Goal: Task Accomplishment & Management: Complete application form

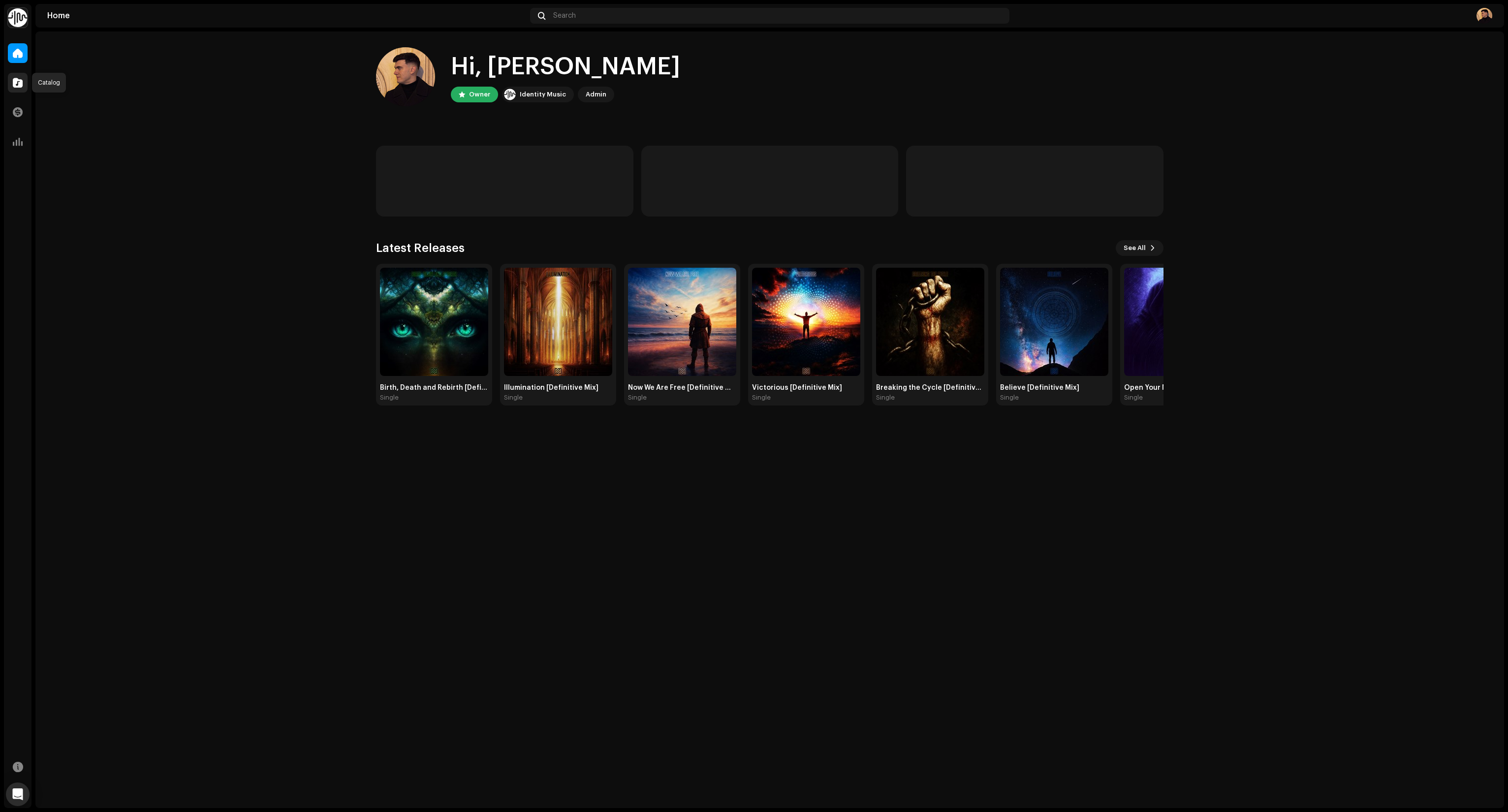
click at [14, 85] on span at bounding box center [18, 82] width 10 height 8
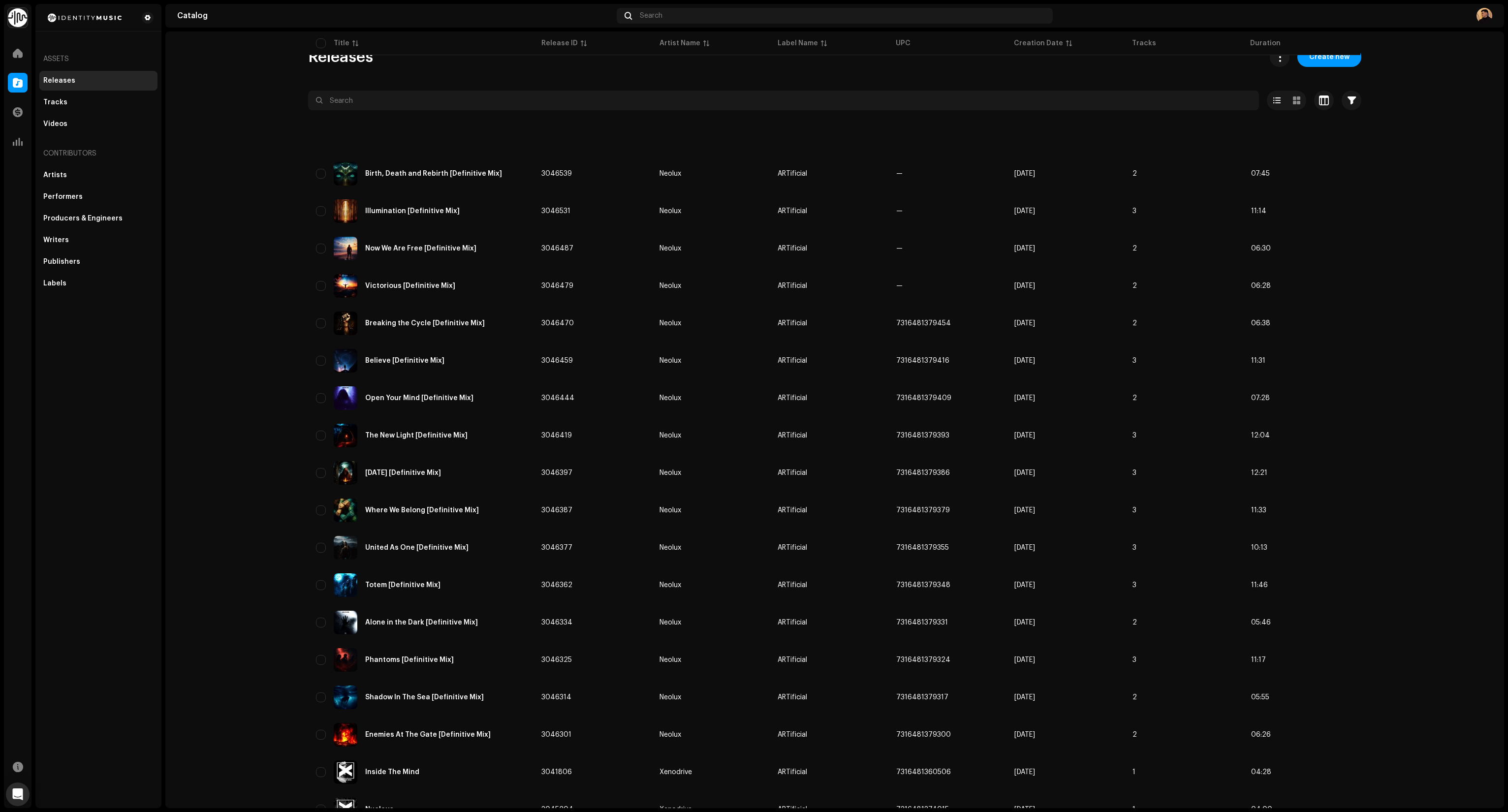
scroll to position [197, 0]
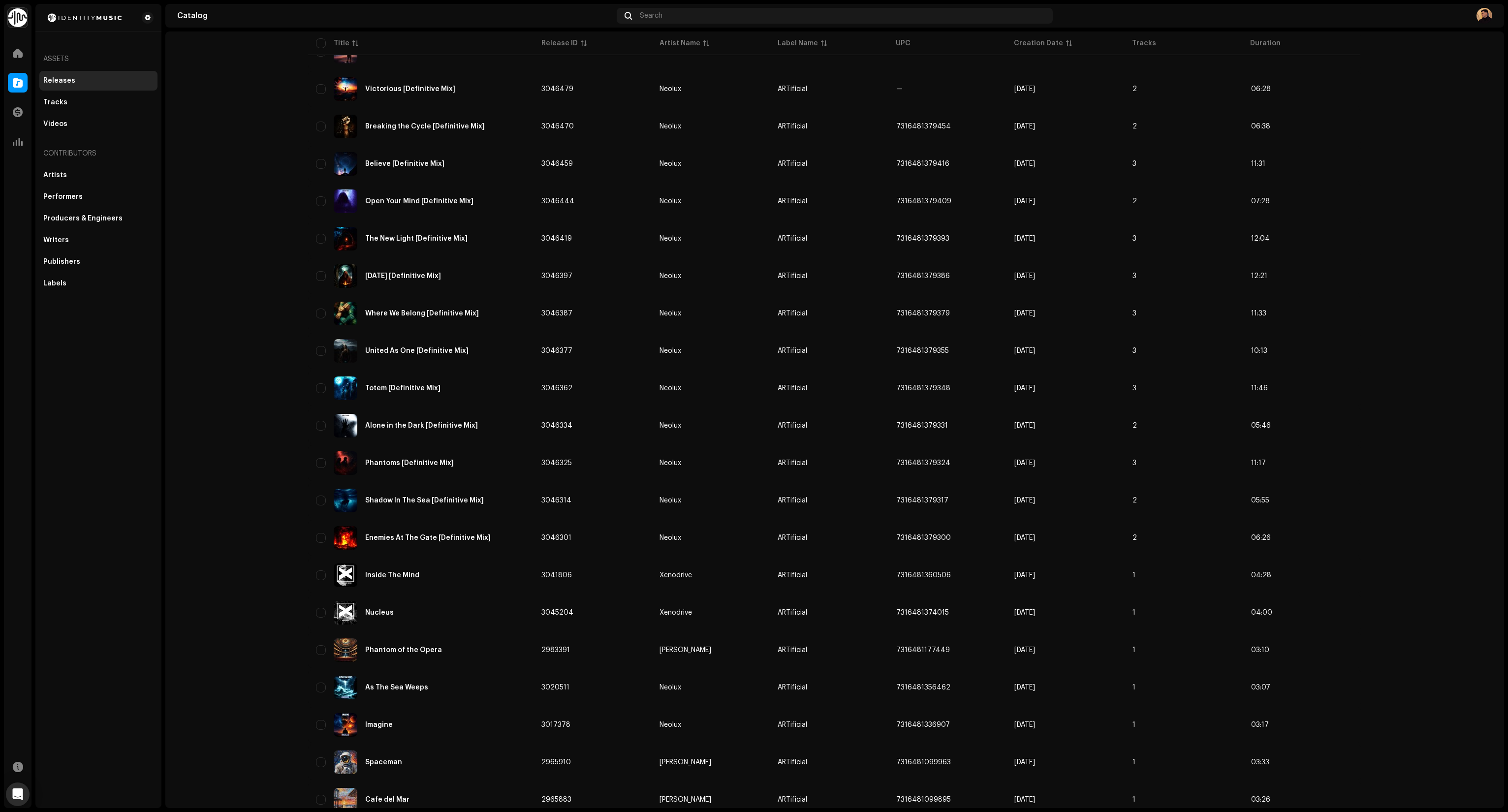
click at [23, 50] on div at bounding box center [18, 53] width 19 height 19
click at [12, 55] on div at bounding box center [18, 53] width 19 height 19
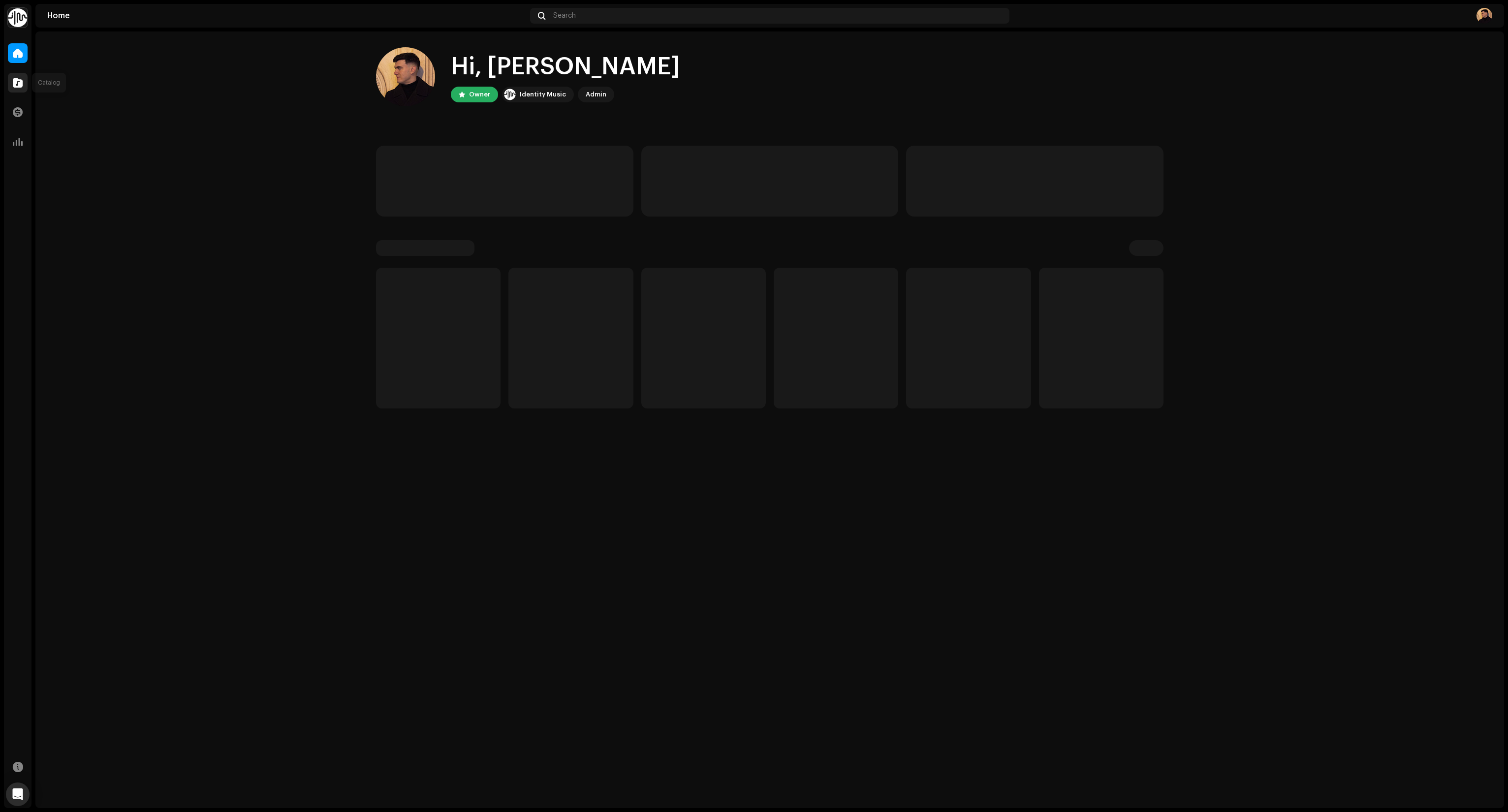
click at [20, 86] on span at bounding box center [18, 82] width 10 height 8
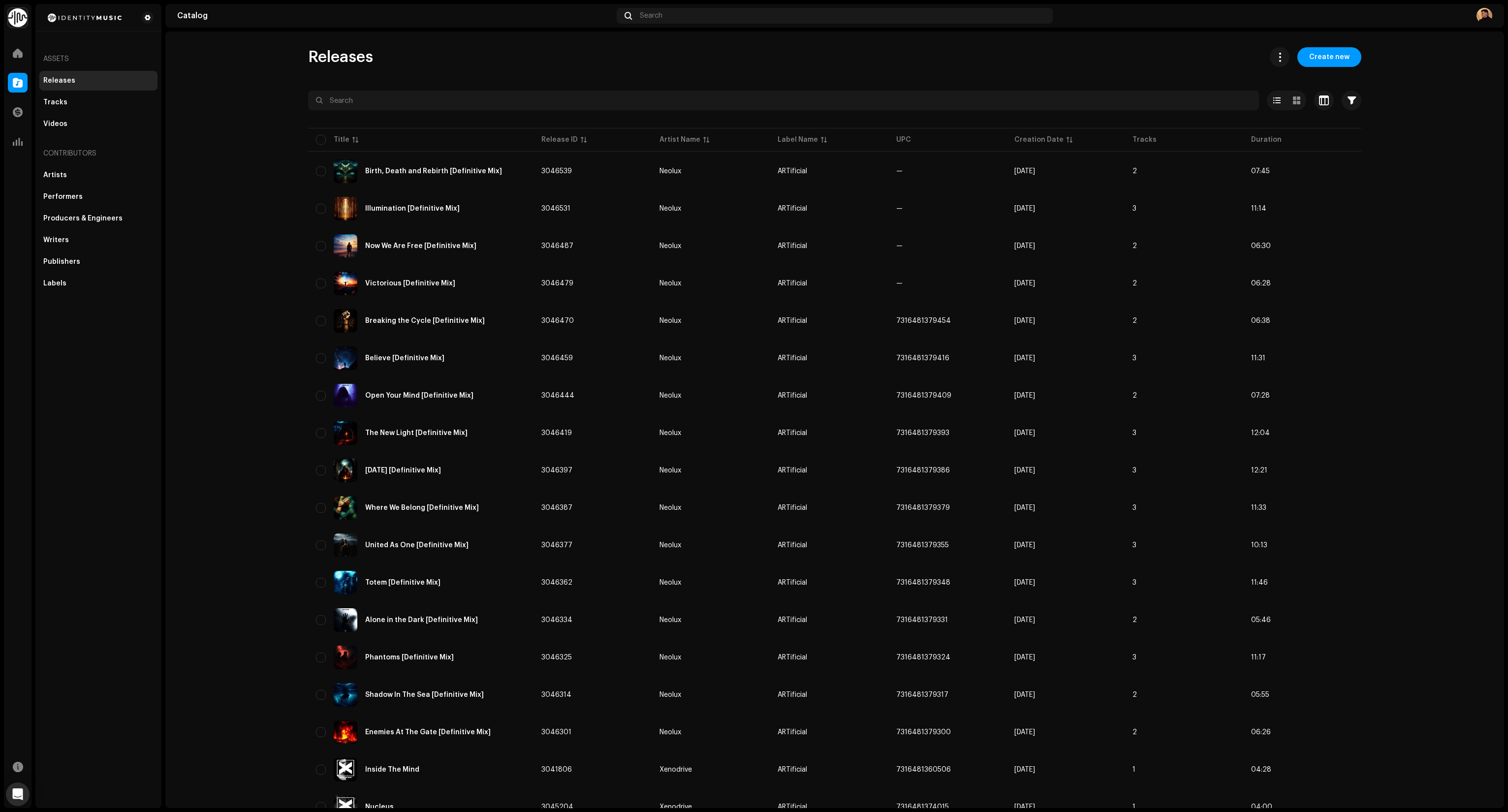
click at [178, 152] on catalog-releases-list "Releases Create new Selected 0 Select all 380 Options Filters Distribution stat…" at bounding box center [834, 561] width 1339 height 1028
click at [1331, 53] on span "Create new" at bounding box center [1329, 57] width 40 height 19
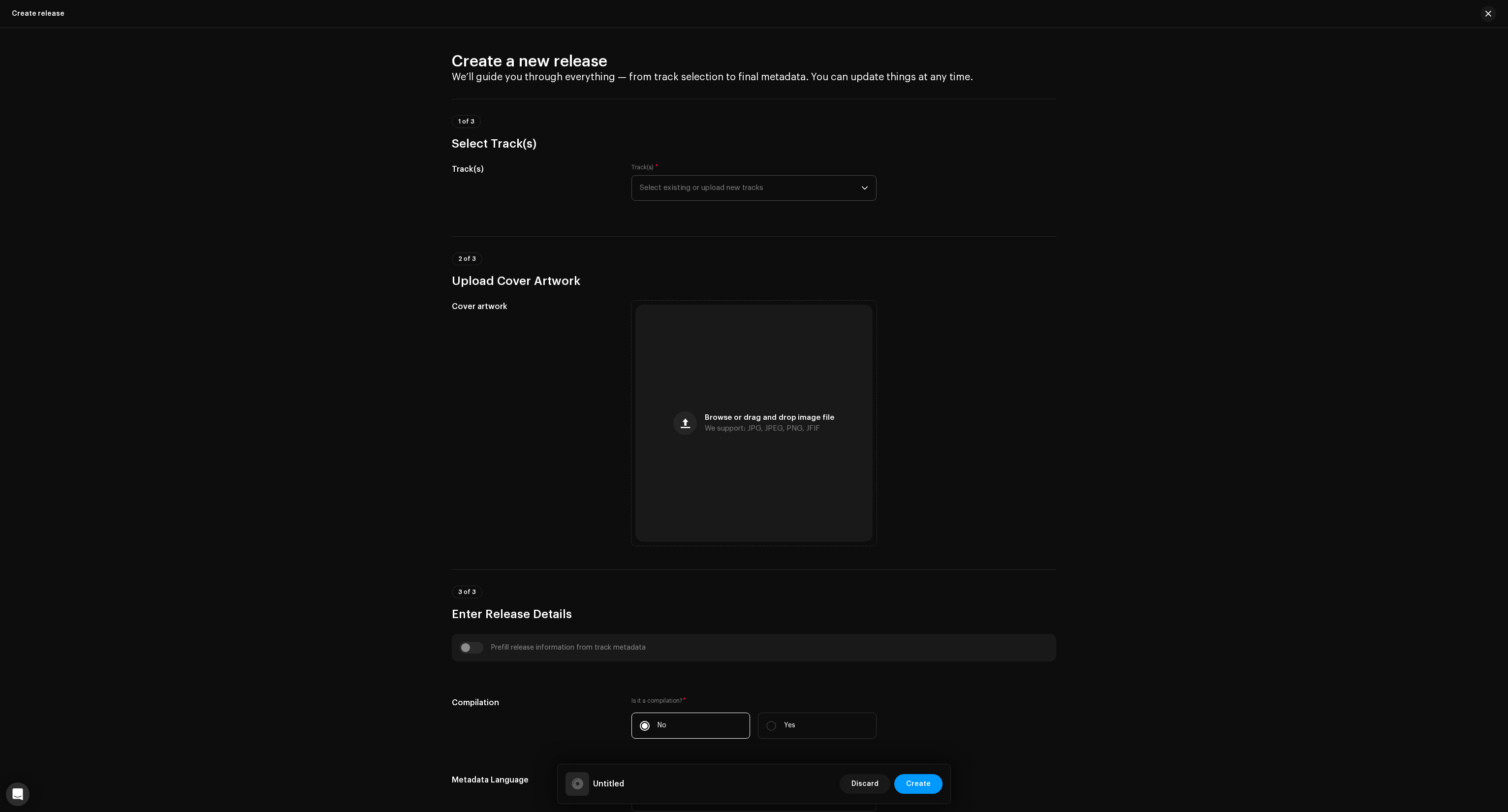
click at [822, 176] on span "Select existing or upload new tracks" at bounding box center [751, 188] width 222 height 24
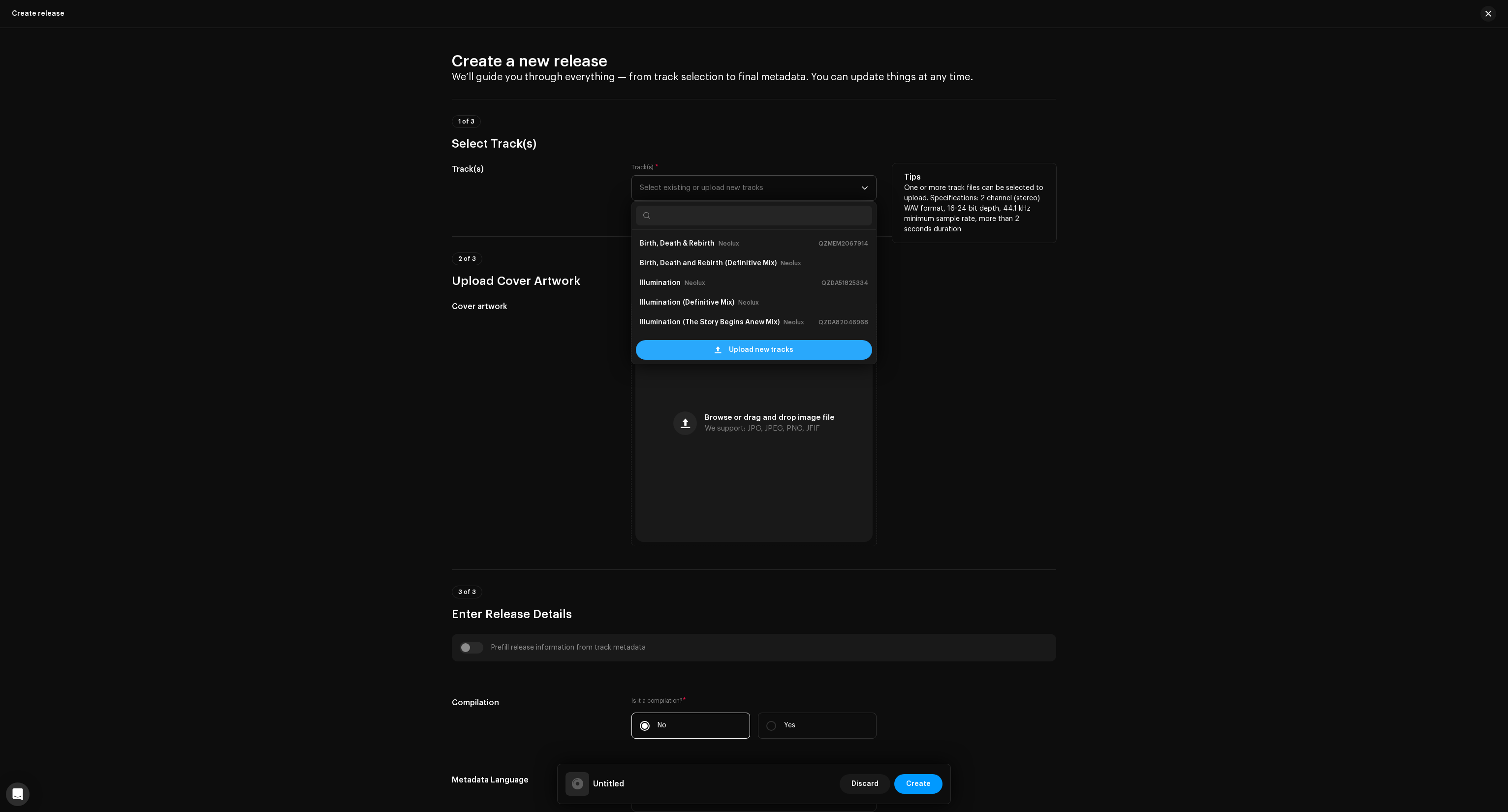
scroll to position [16, 0]
click at [731, 350] on span "Upload new tracks" at bounding box center [761, 350] width 65 height 19
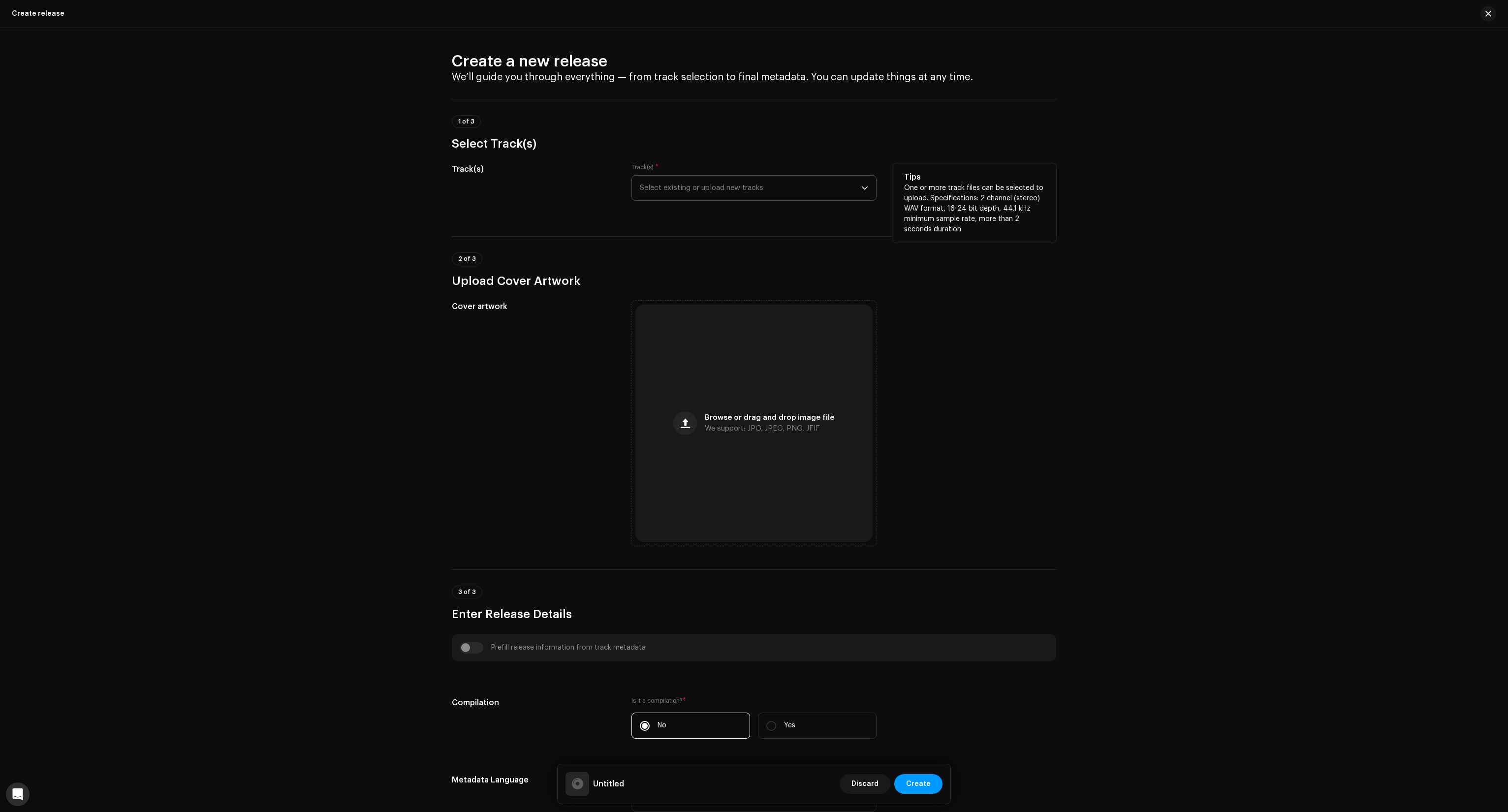
click at [291, 390] on div "Create a new release We’ll guide you through everything — from track selection …" at bounding box center [754, 420] width 1508 height 784
click at [747, 186] on span "Select existing or upload new tracks" at bounding box center [751, 188] width 222 height 24
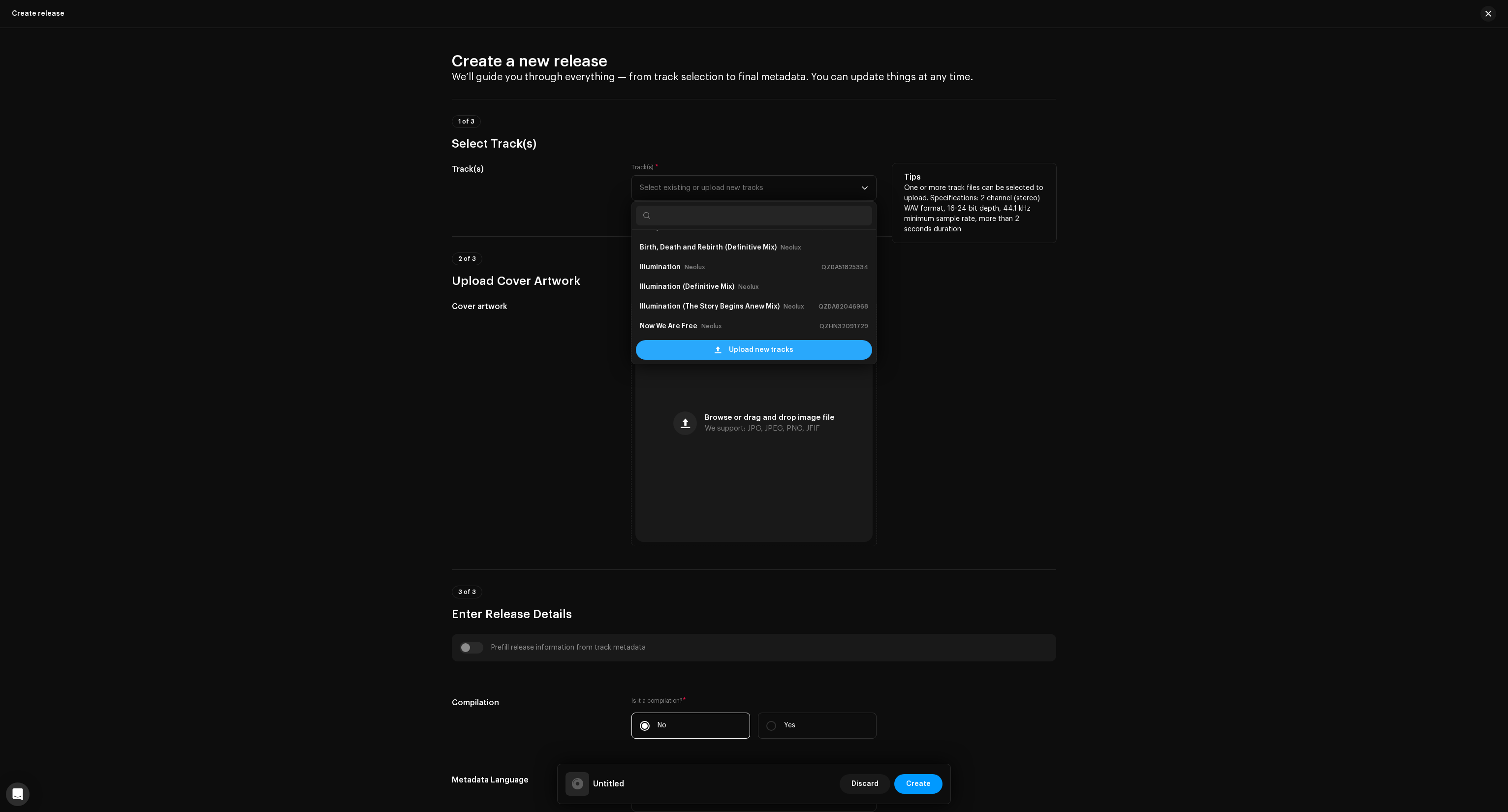
click at [744, 348] on span "Upload new tracks" at bounding box center [761, 350] width 65 height 19
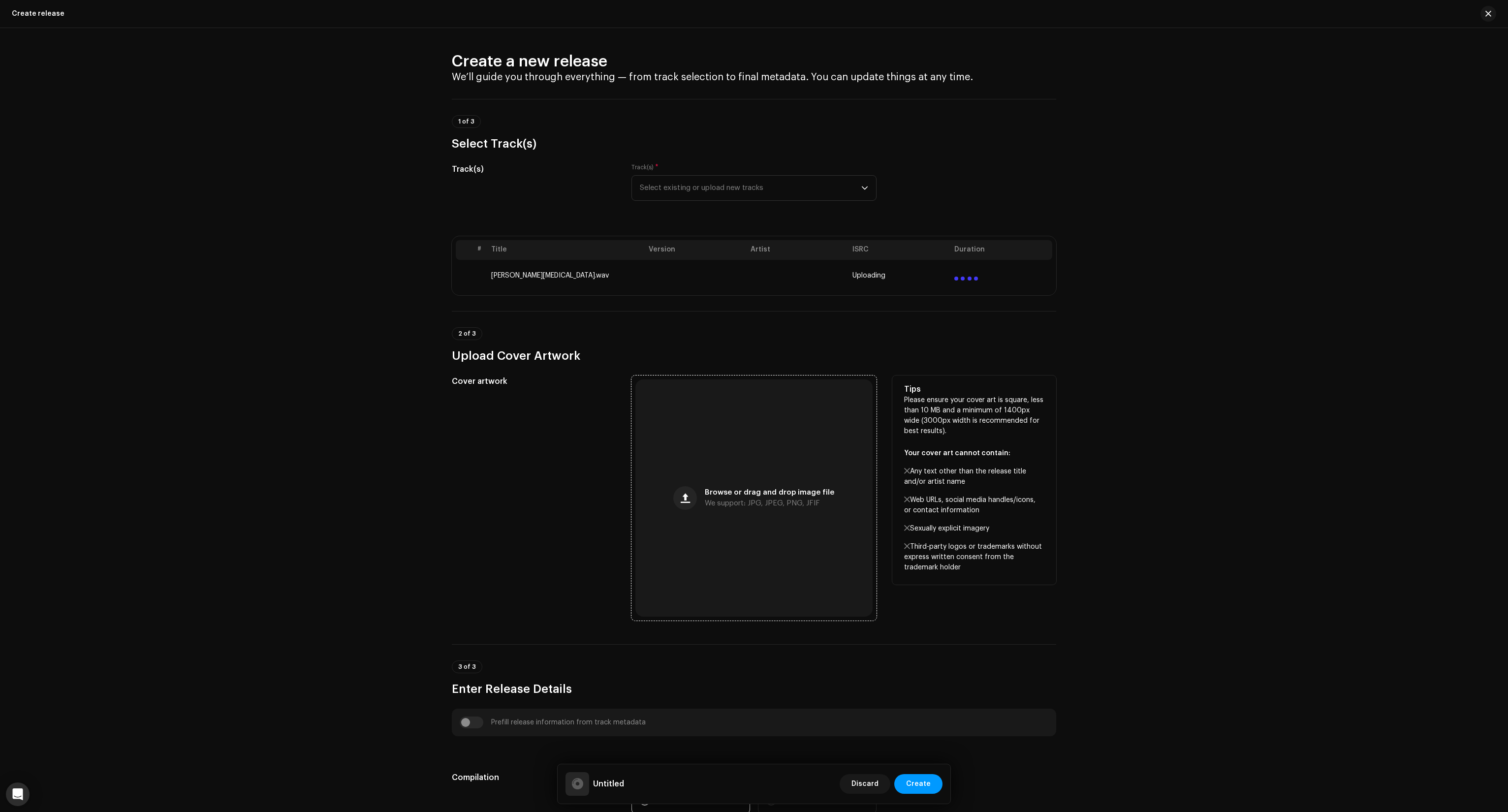
click at [780, 495] on span "Browse or drag and drop image file" at bounding box center [770, 492] width 129 height 7
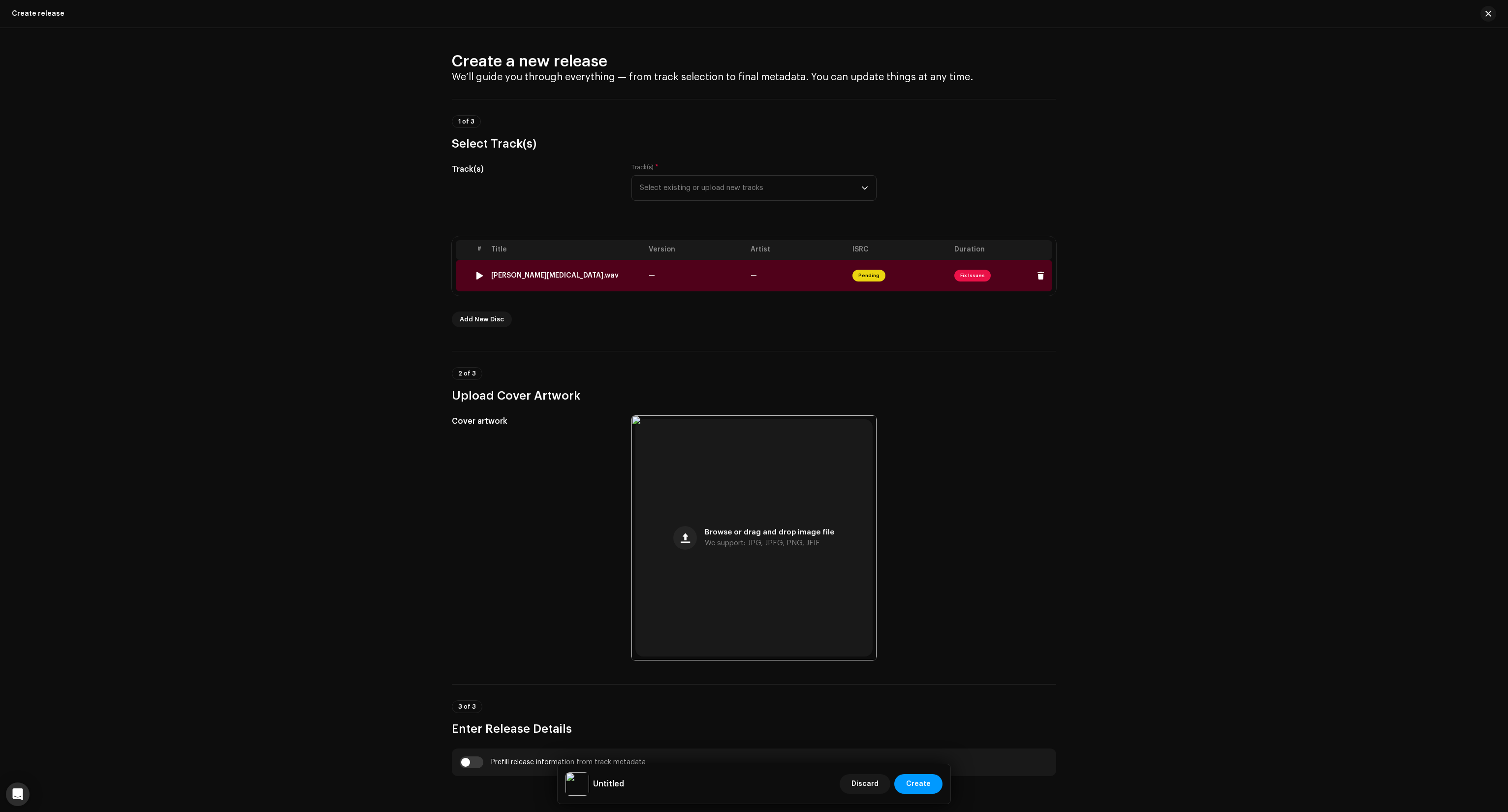
click at [874, 275] on span "Pending" at bounding box center [869, 275] width 33 height 12
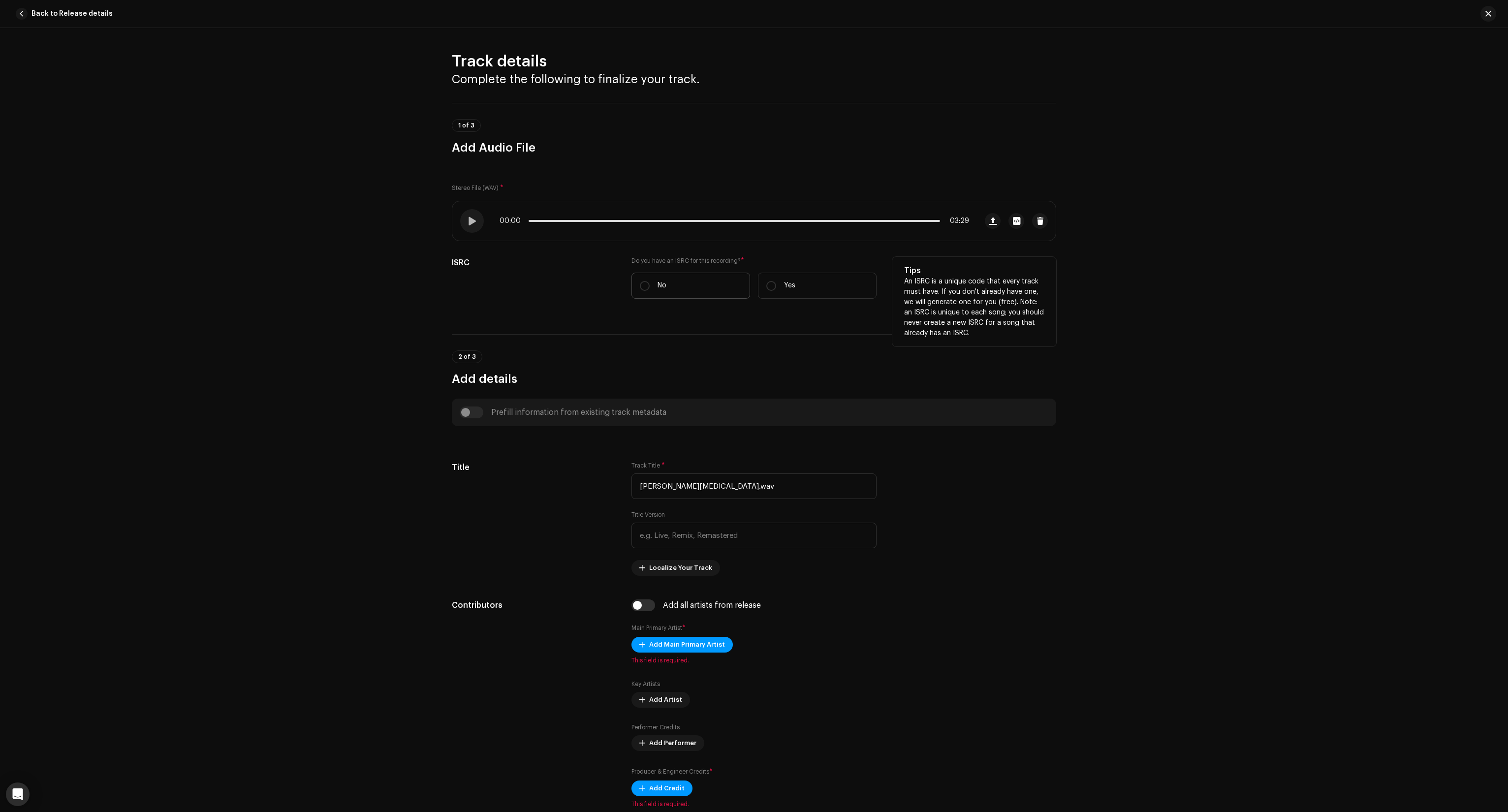
click at [660, 280] on label "No" at bounding box center [690, 286] width 119 height 26
click at [650, 281] on input "No" at bounding box center [645, 286] width 10 height 10
radio input "true"
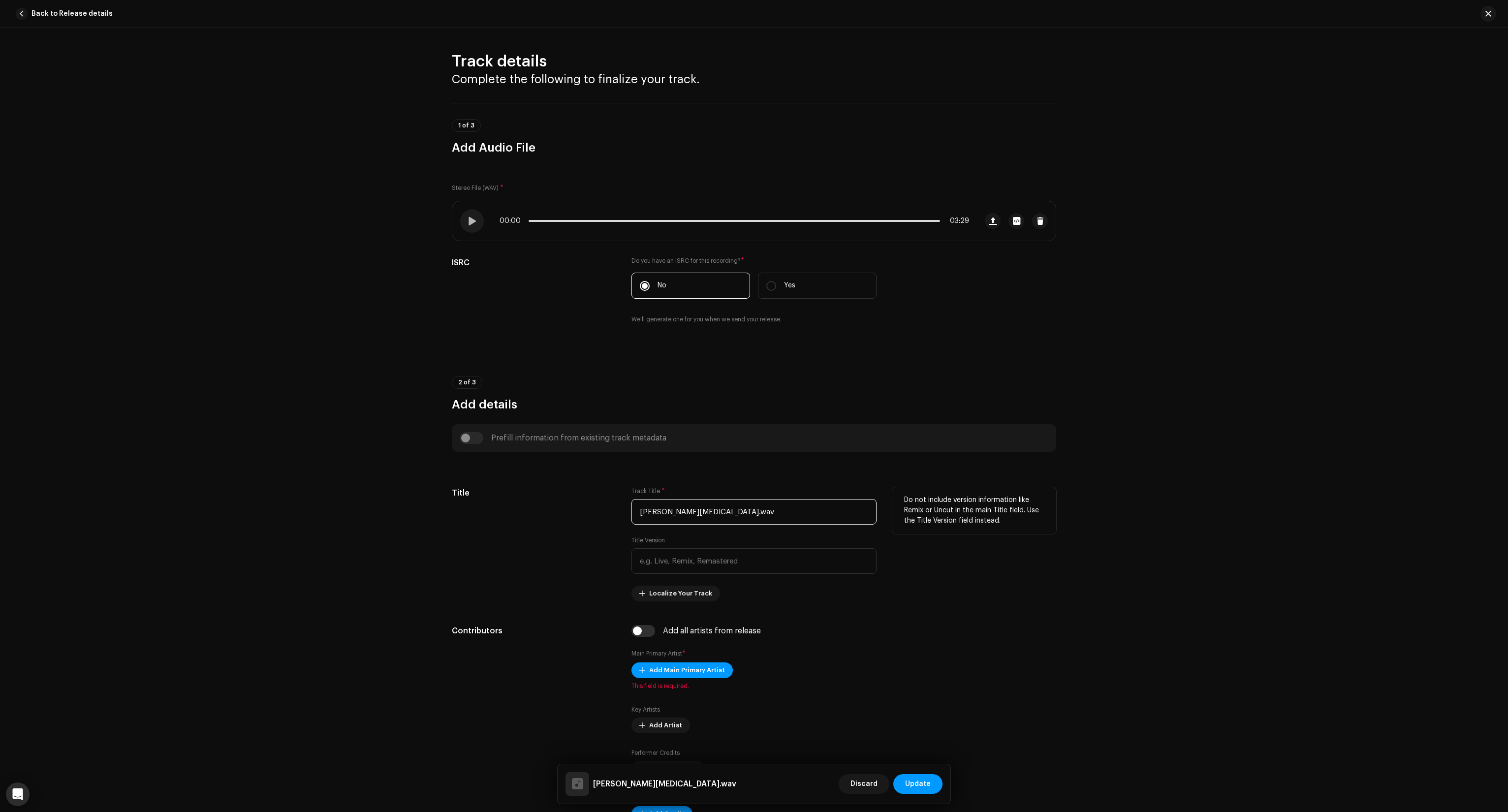
drag, startPoint x: 627, startPoint y: 518, endPoint x: 453, endPoint y: 532, distance: 174.6
click at [453, 532] on div "Title Track Title * [PERSON_NAME] - [MEDICAL_DATA].wav Title Version Localize Y…" at bounding box center [754, 544] width 604 height 114
type input "[MEDICAL_DATA]"
click at [322, 564] on div "Track details Complete the following to finalize your track. 1 of 3 Add Audio F…" at bounding box center [754, 420] width 1508 height 784
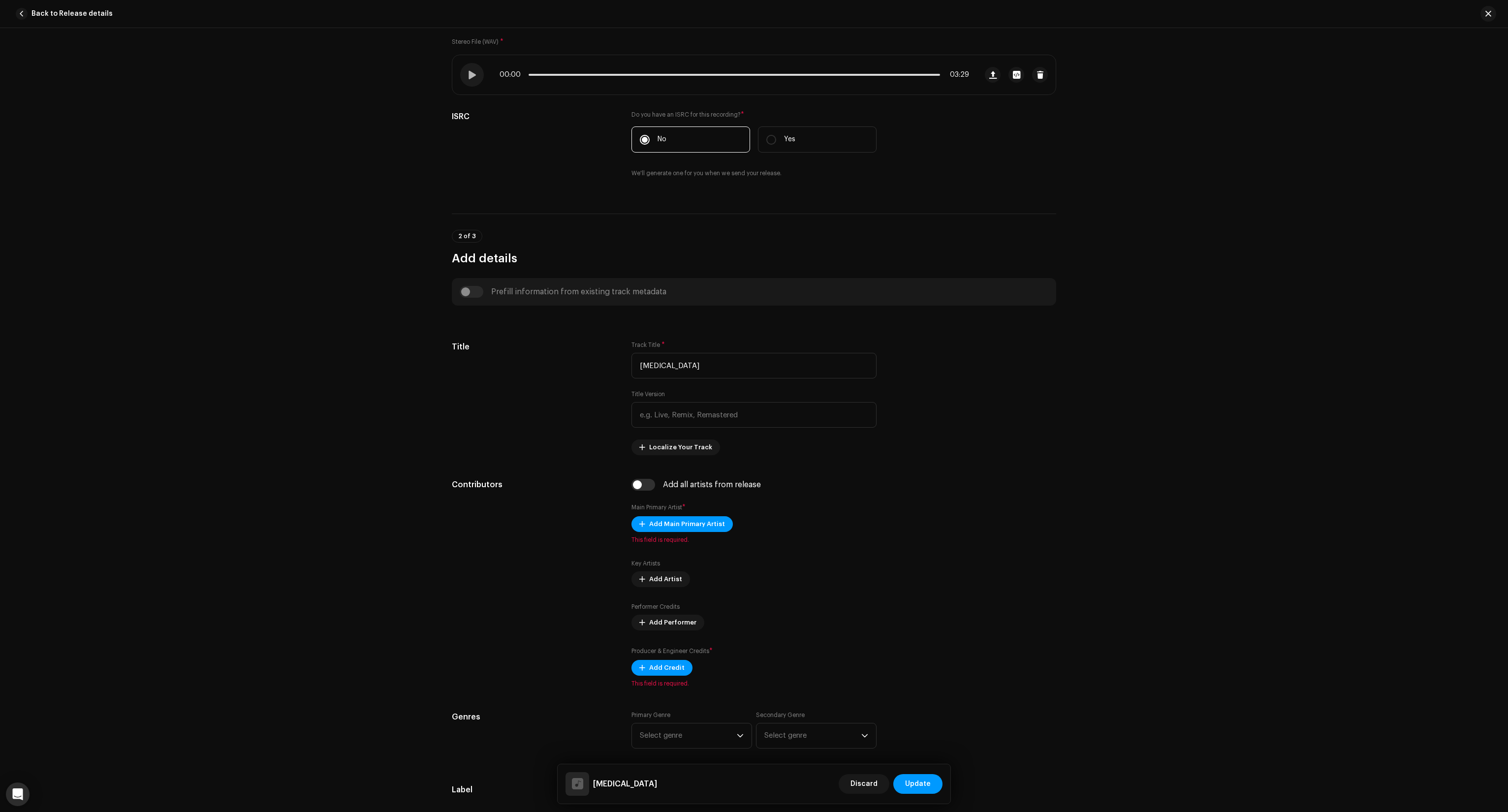
scroll to position [147, 0]
click at [672, 524] on span "Add Main Primary Artist" at bounding box center [687, 523] width 76 height 19
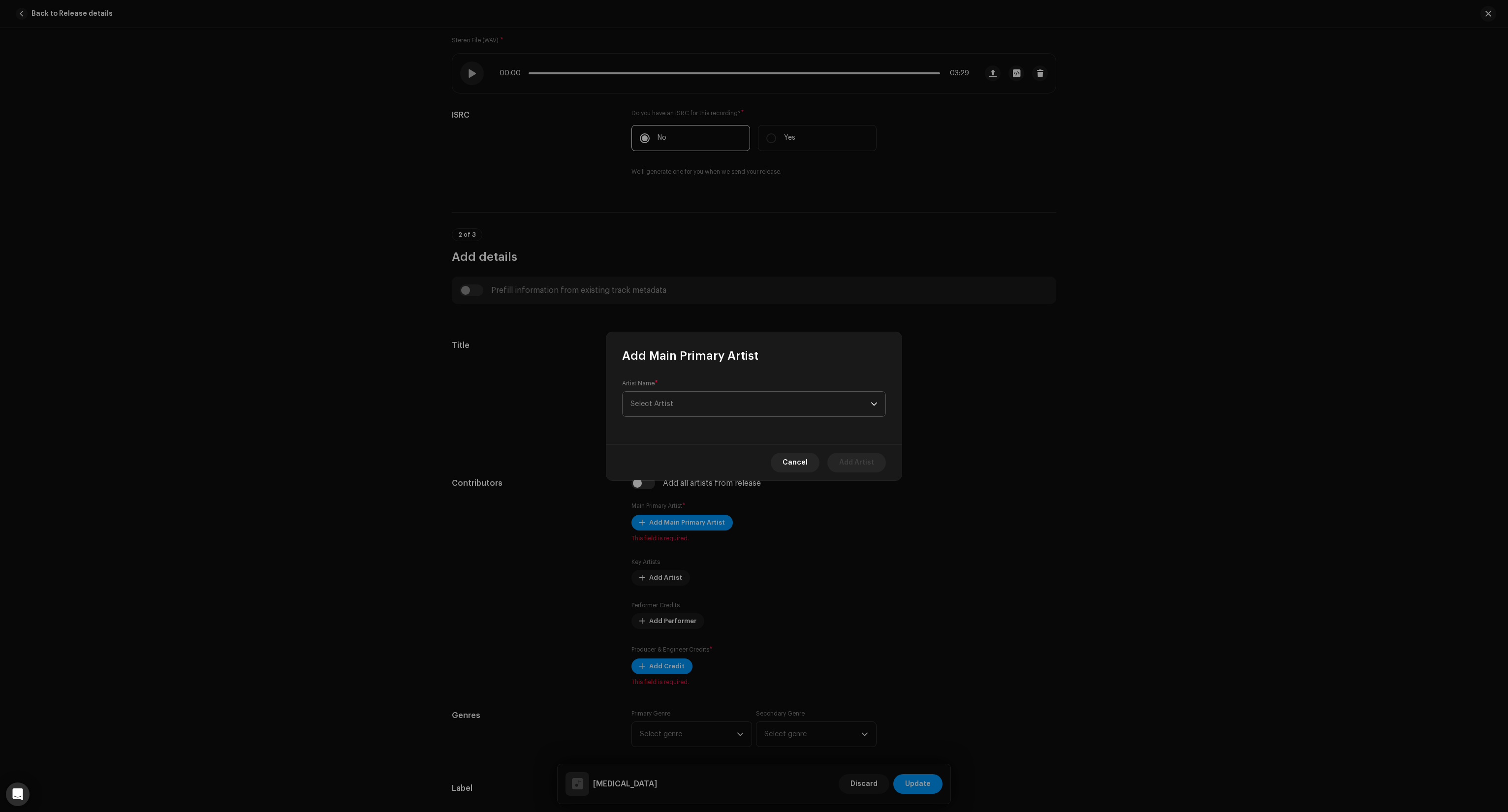
click at [726, 401] on span "Select Artist" at bounding box center [751, 404] width 240 height 24
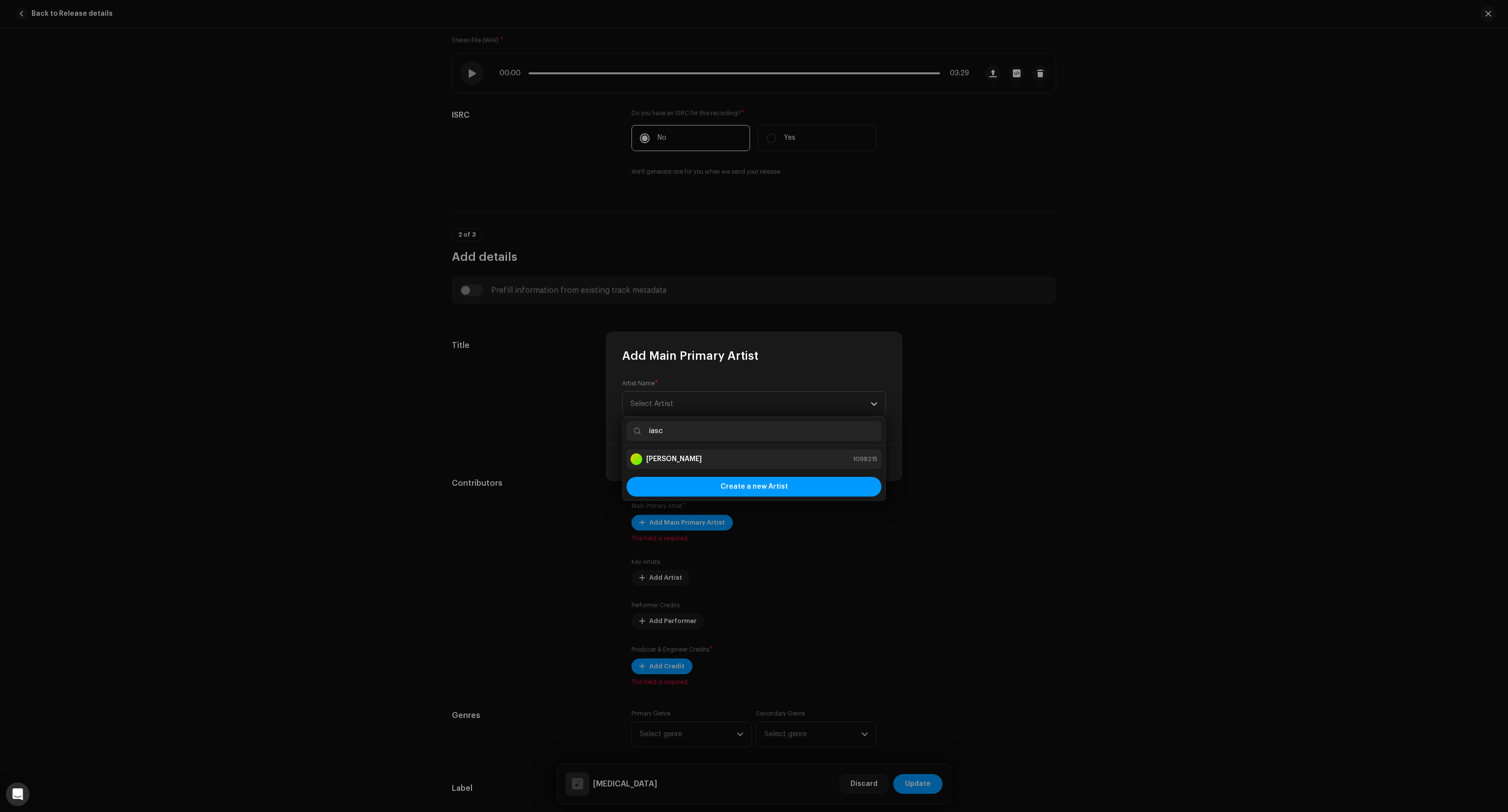
type input "iasc"
click at [681, 461] on div "Iascinski 1098215" at bounding box center [754, 459] width 247 height 12
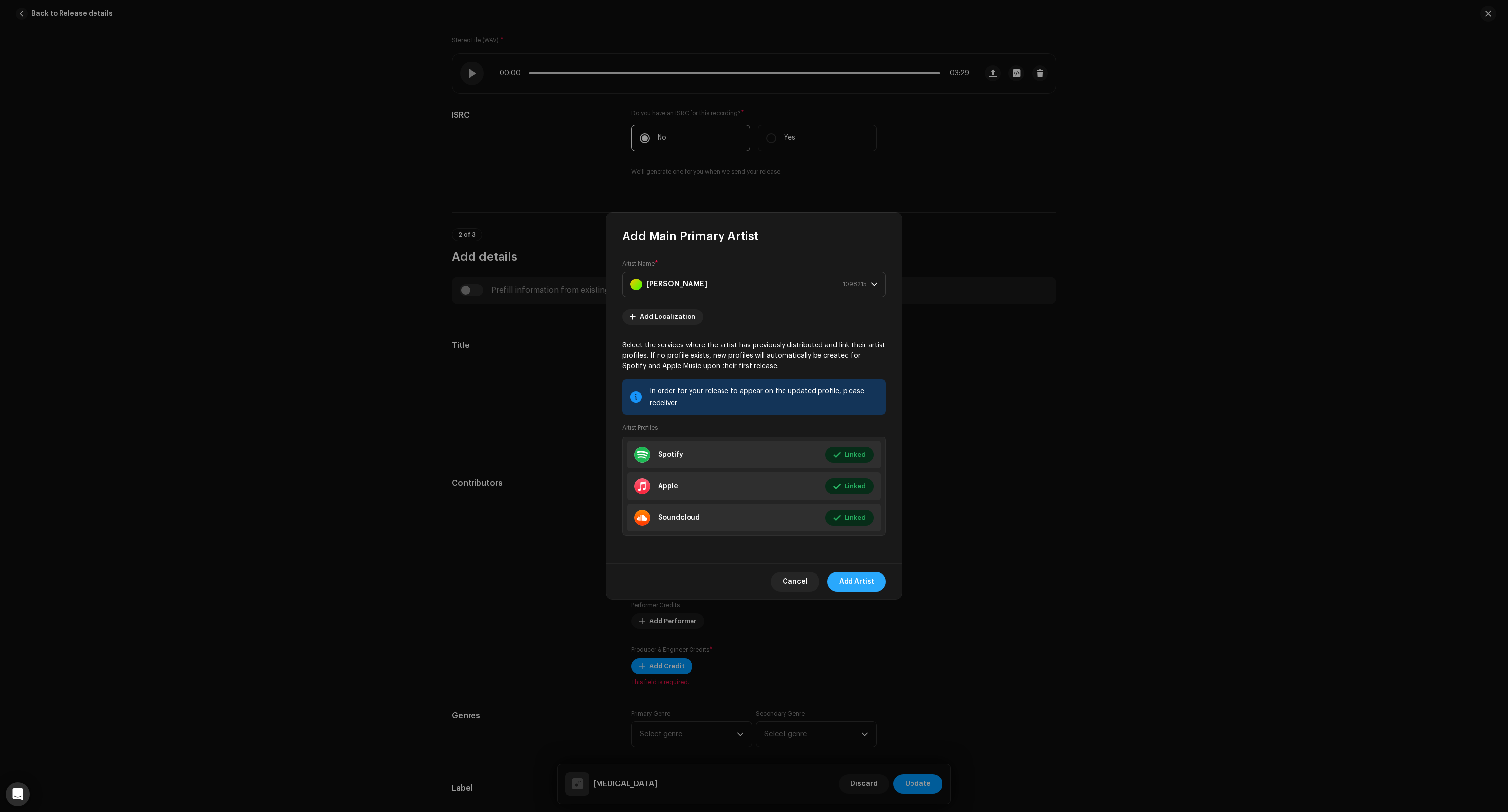
click at [856, 576] on span "Add Artist" at bounding box center [856, 582] width 35 height 19
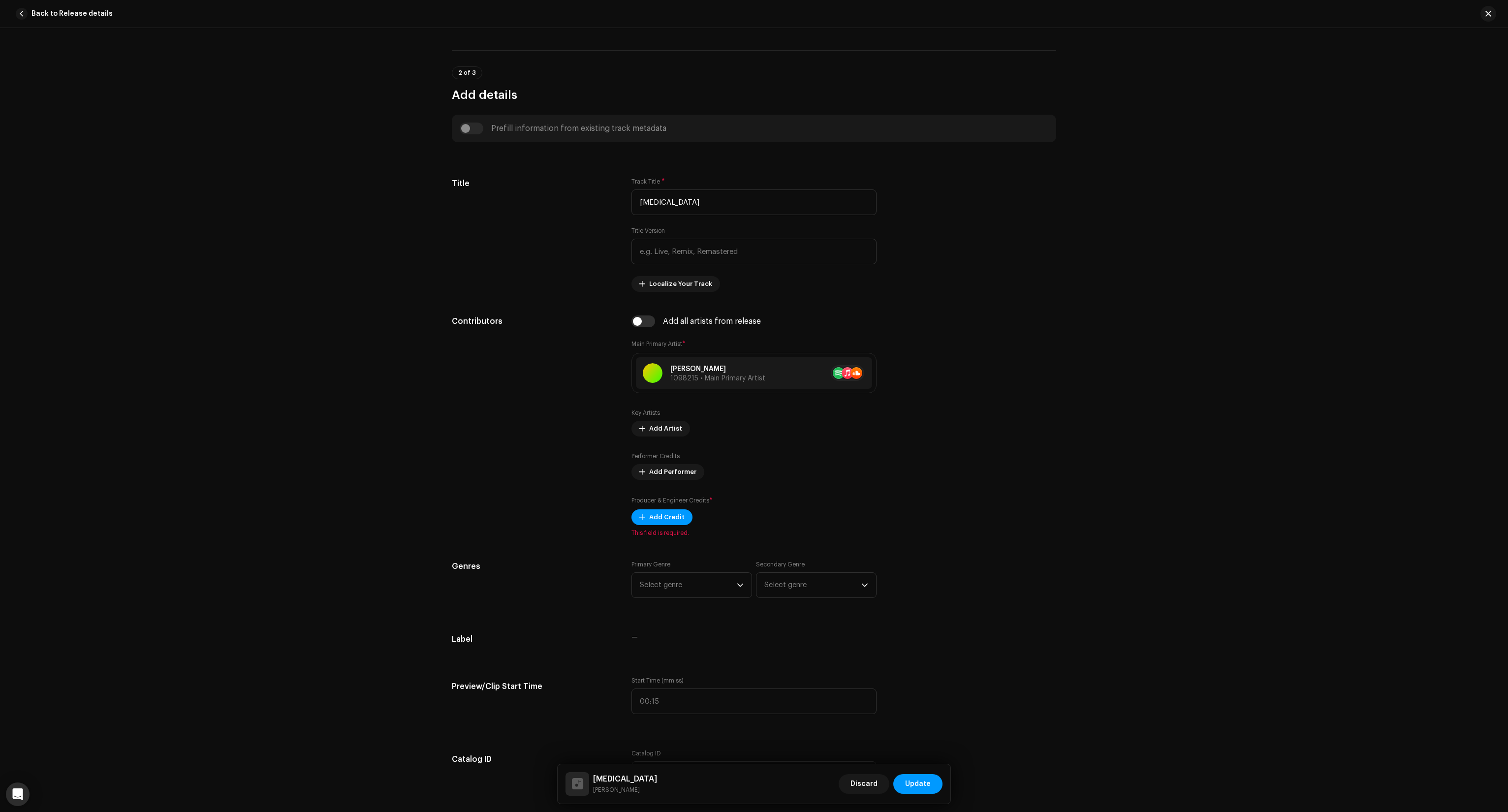
scroll to position [344, 0]
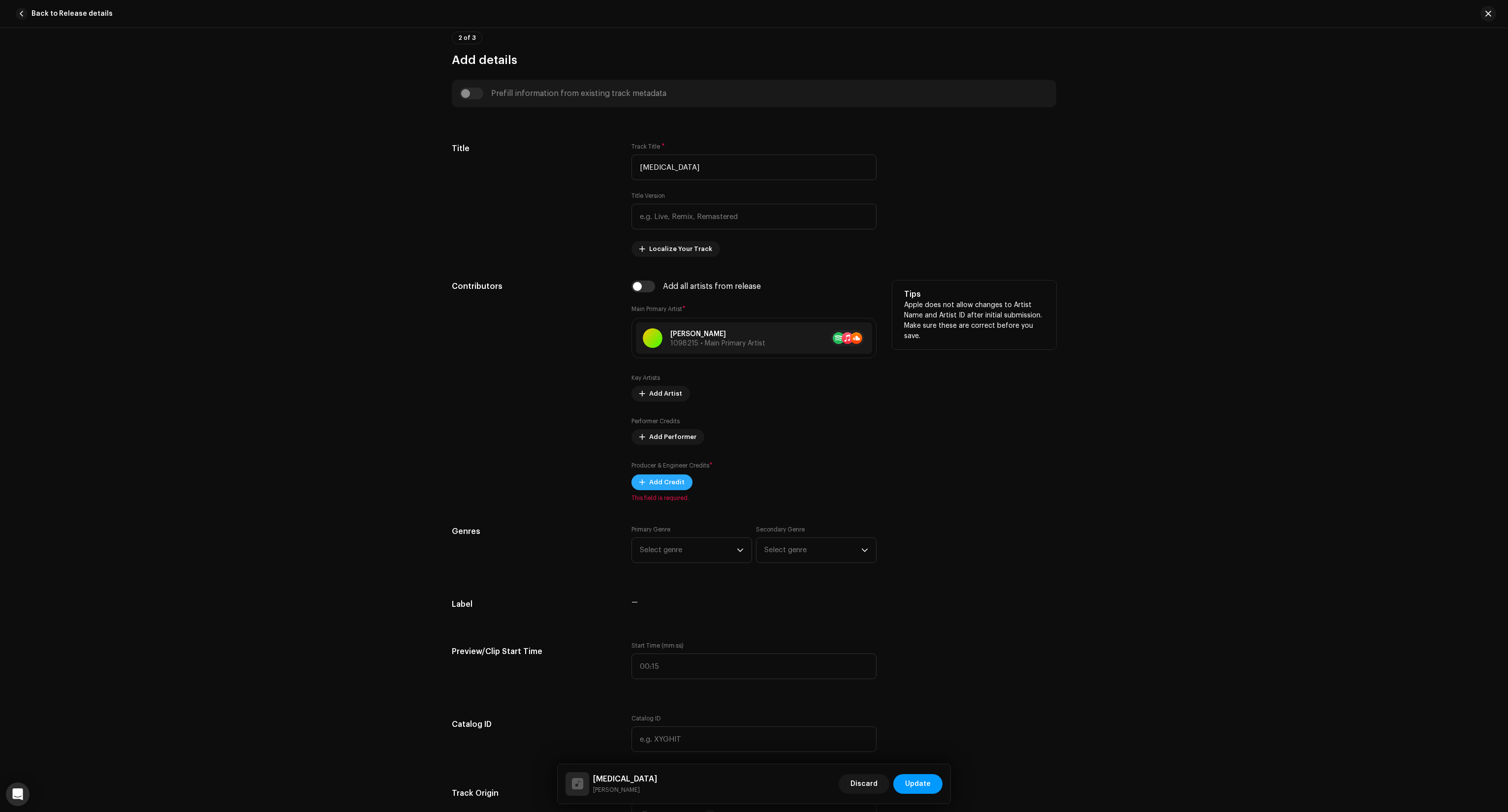
click at [657, 476] on span "Add Credit" at bounding box center [667, 482] width 35 height 19
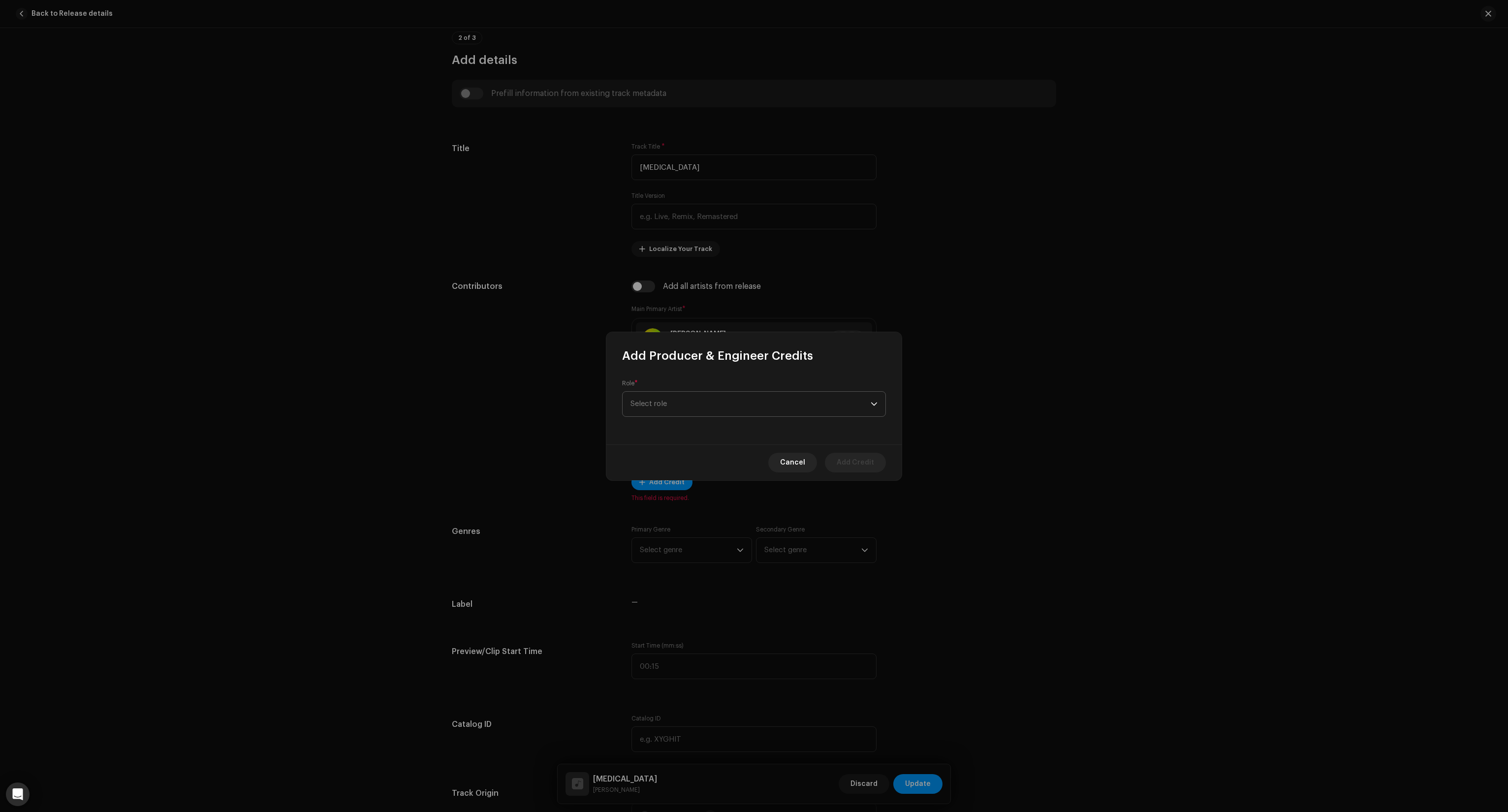
click at [684, 403] on span "Select role" at bounding box center [751, 404] width 240 height 24
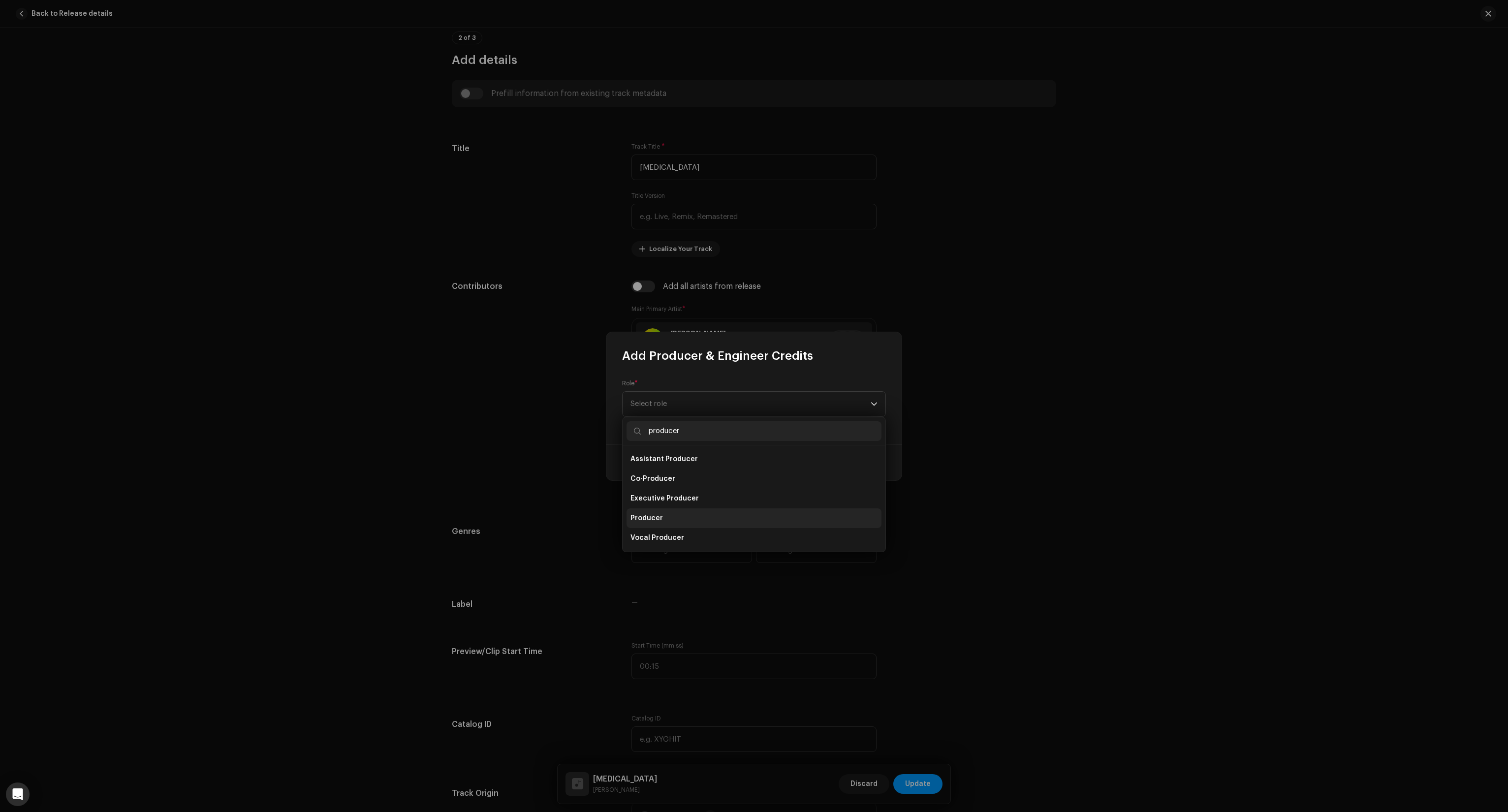
type input "producer"
click at [659, 520] on span "Producer" at bounding box center [646, 518] width 32 height 10
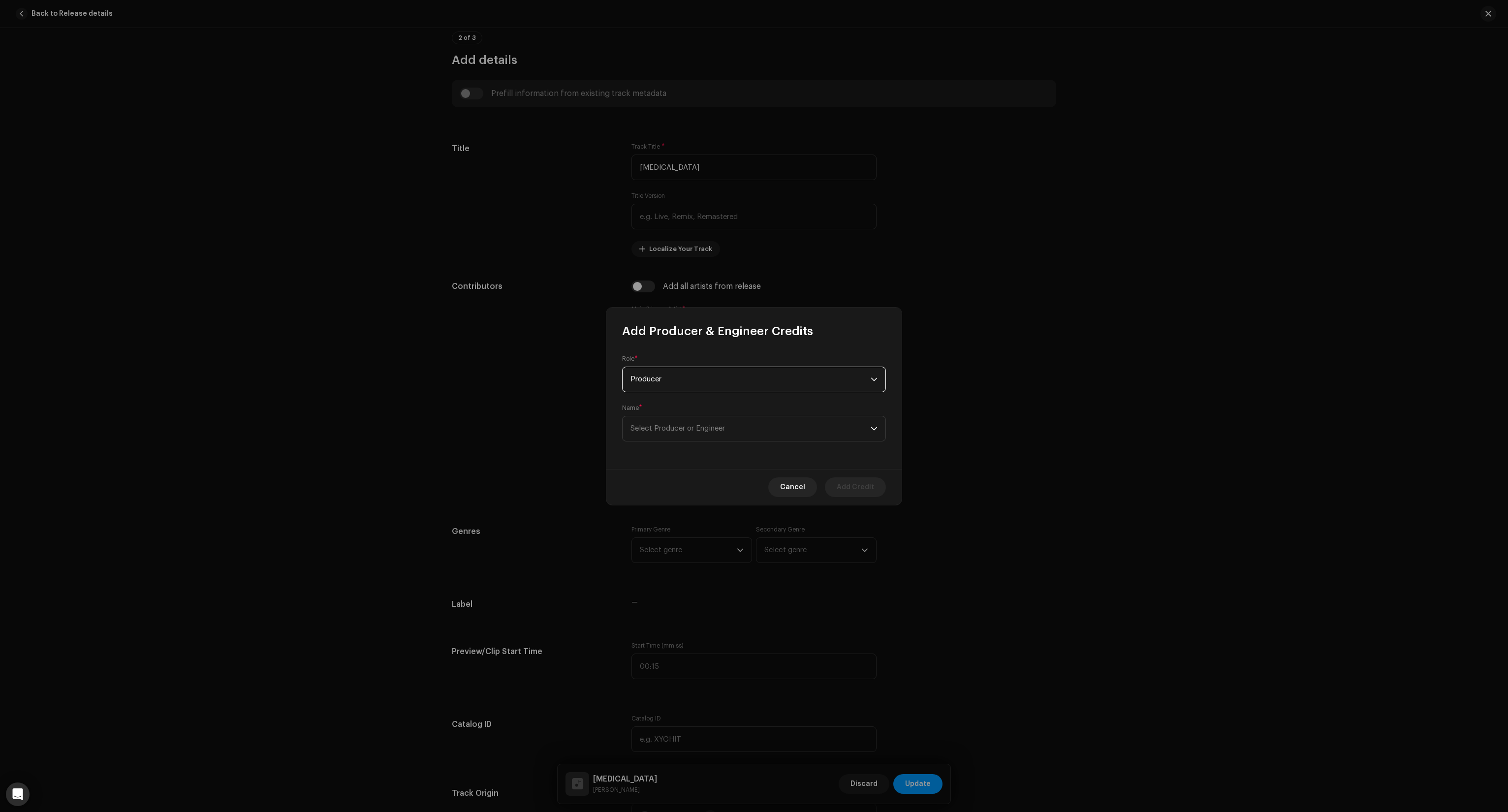
click at [692, 413] on div "Name * Select Producer or Engineer" at bounding box center [754, 422] width 264 height 37
click at [696, 429] on span "Select Producer or Engineer" at bounding box center [678, 428] width 94 height 7
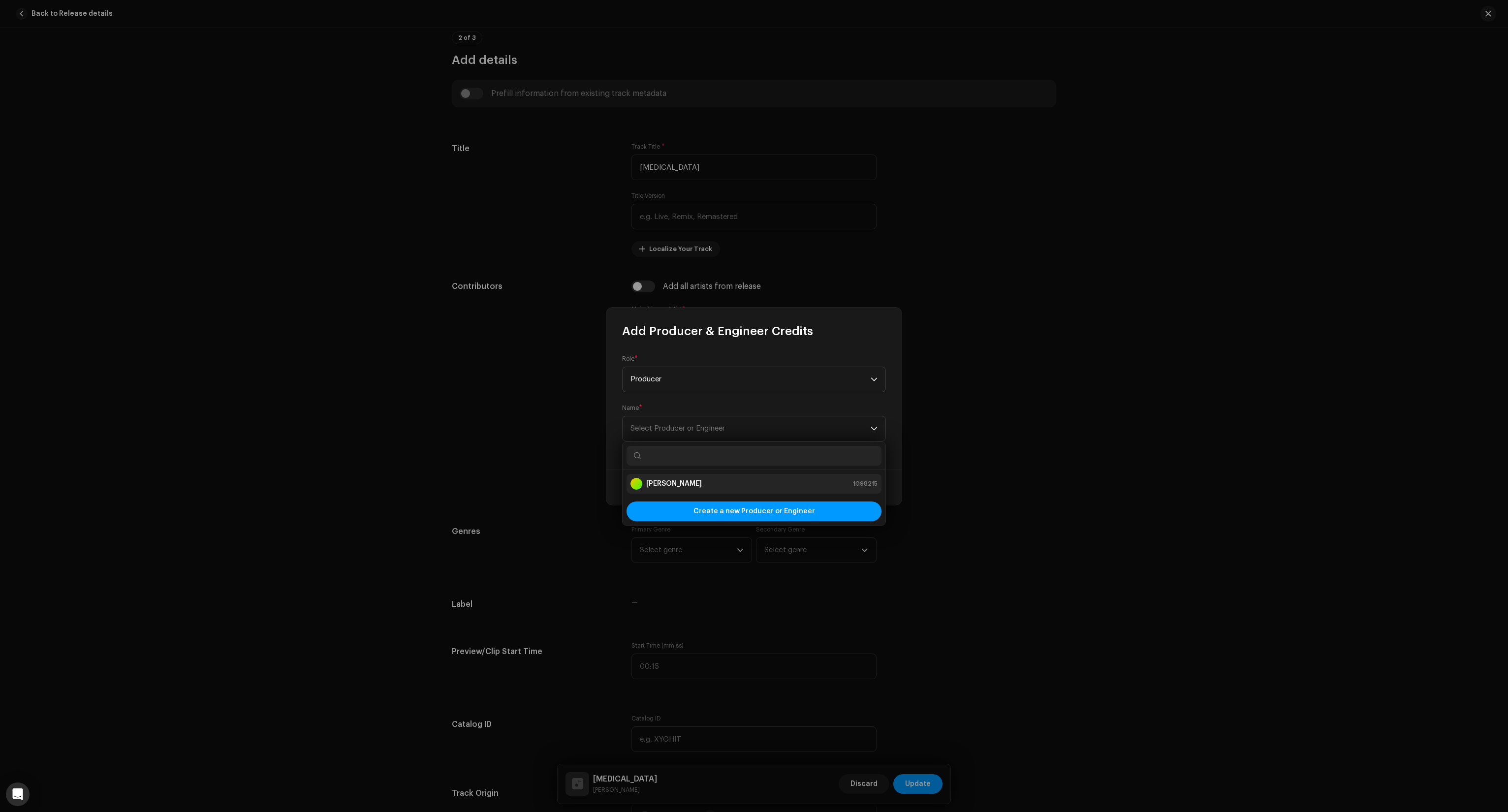
click at [675, 478] on div "Iascinski 1098215" at bounding box center [754, 483] width 247 height 12
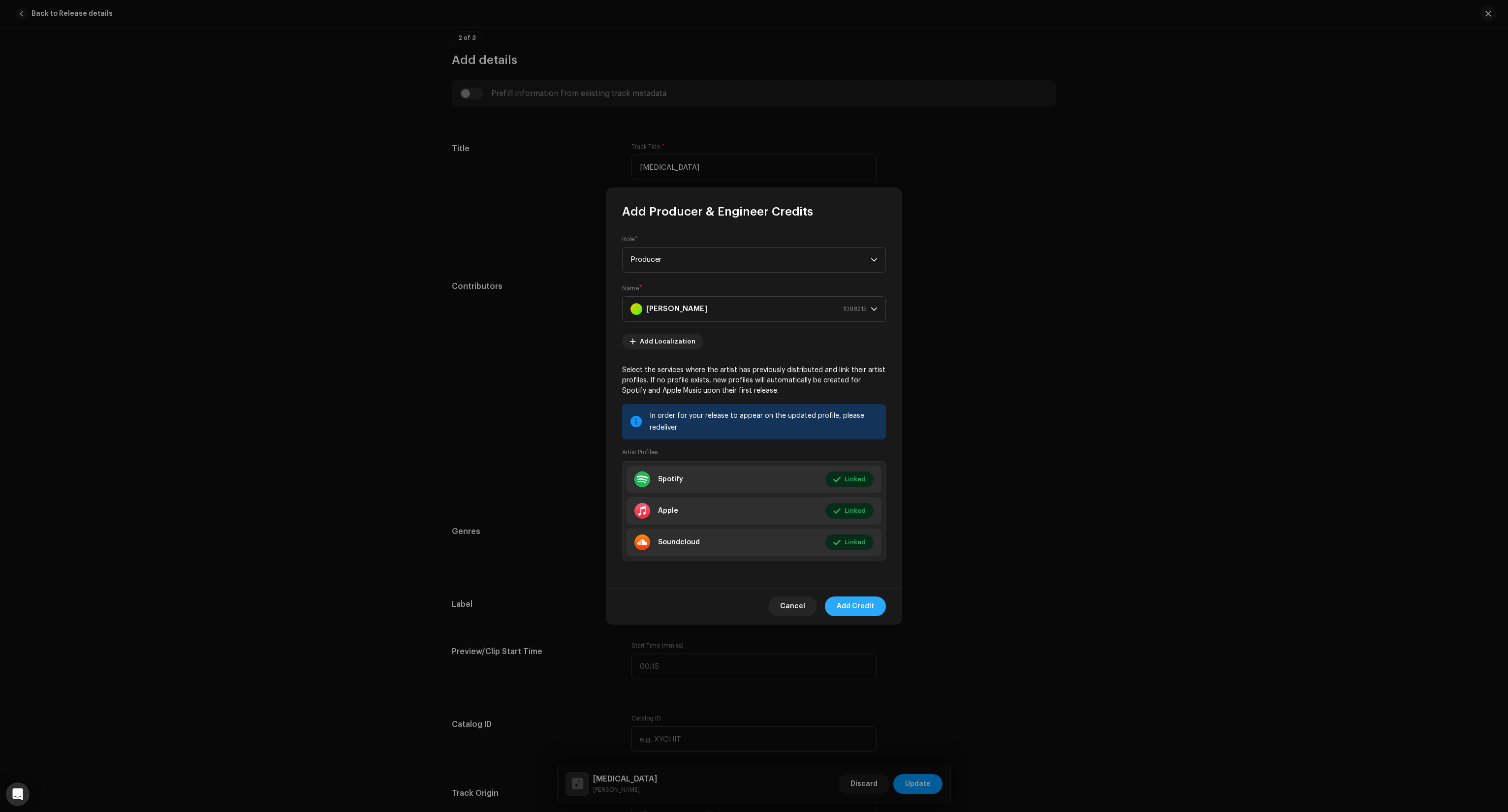
click at [862, 604] on span "Add Credit" at bounding box center [855, 606] width 37 height 19
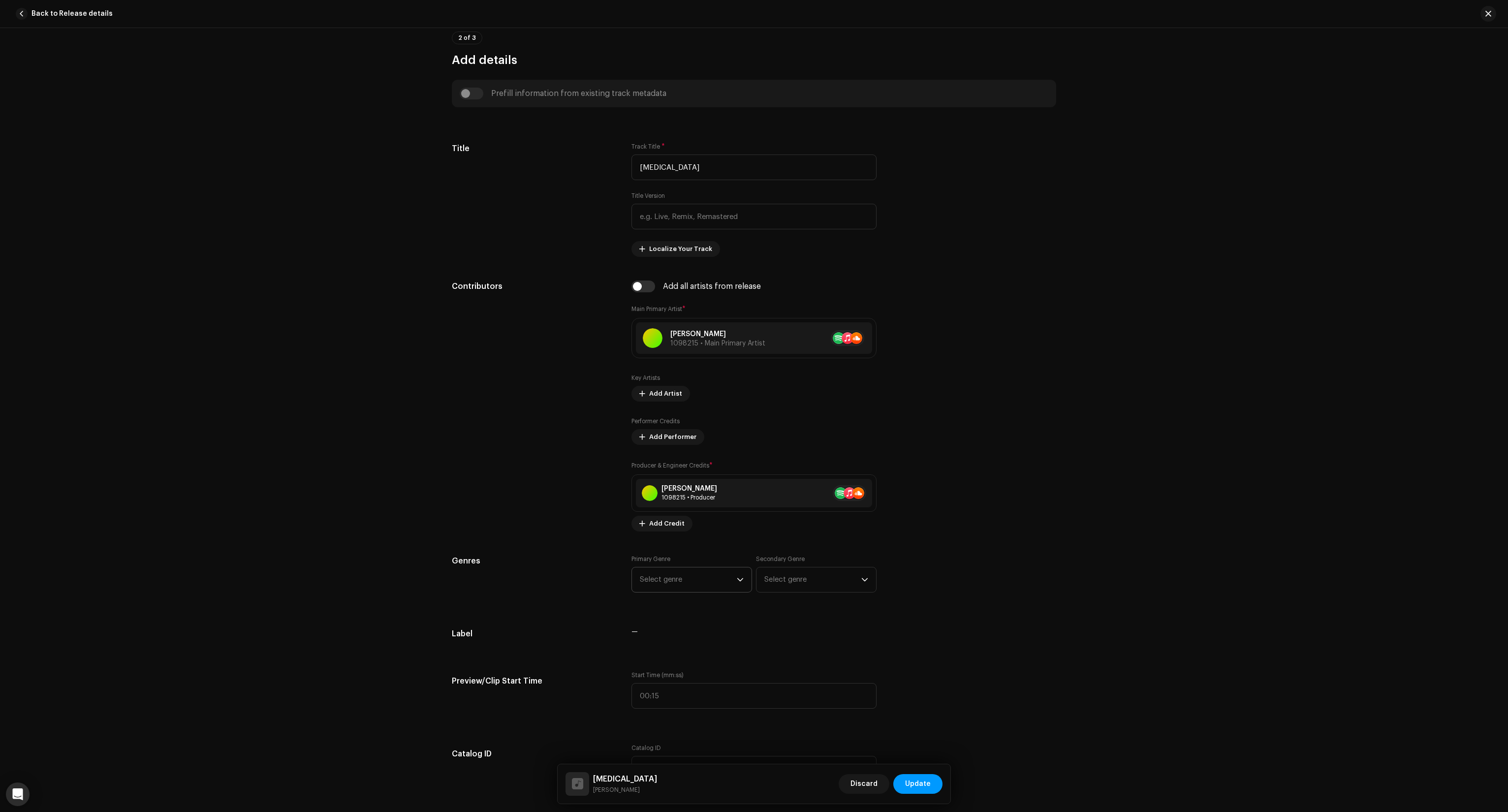
click at [702, 581] on span "Select genre" at bounding box center [688, 579] width 97 height 24
type input "techno"
click at [654, 657] on span "Techno" at bounding box center [653, 655] width 26 height 10
click at [819, 582] on span "Select genre" at bounding box center [813, 579] width 97 height 24
type input "electronic"
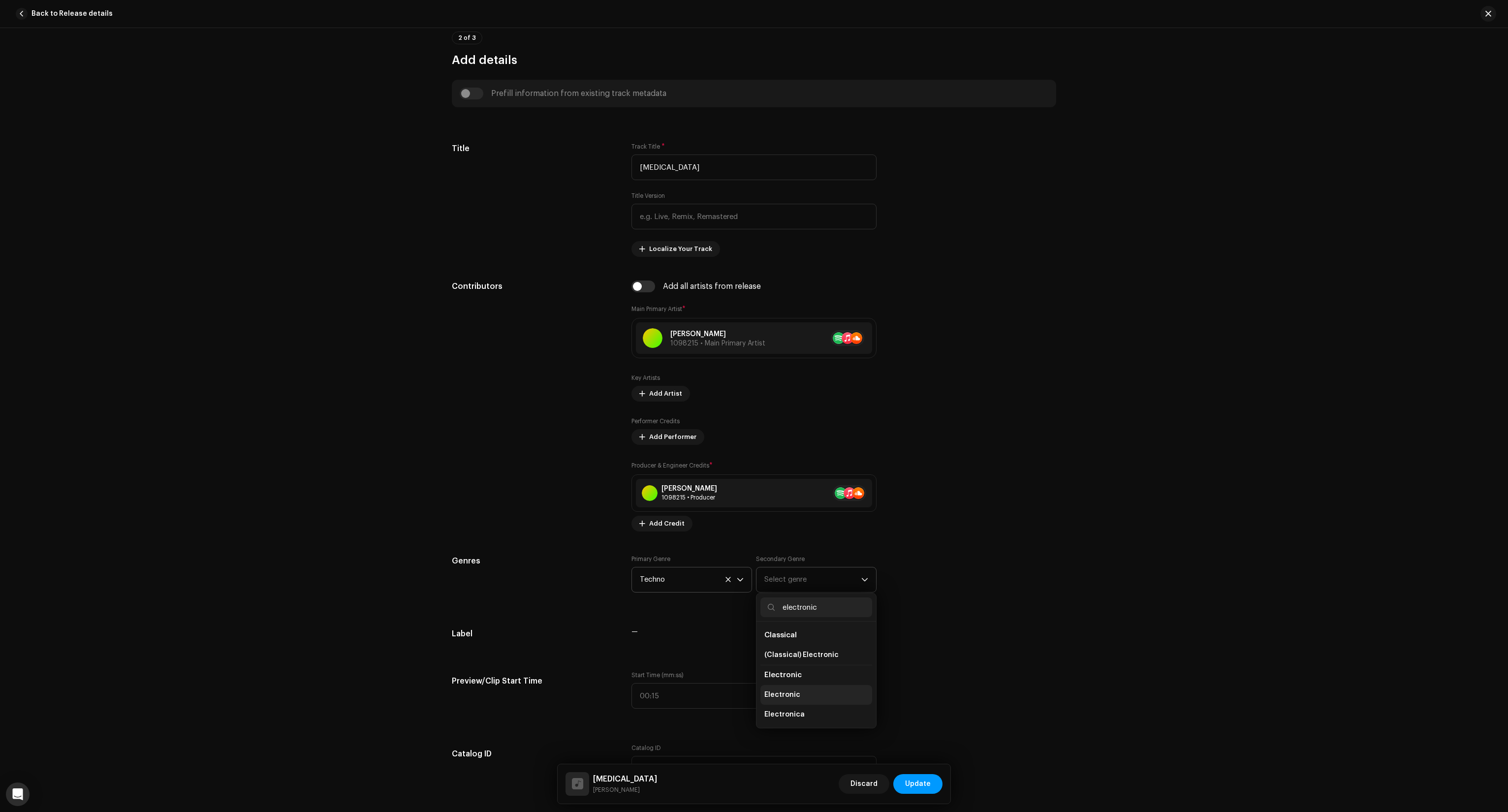
click at [782, 699] on span "Electronic" at bounding box center [782, 695] width 36 height 10
click at [382, 560] on div "Track details Complete the following to finalize your track. 1 of 3 Add Audio F…" at bounding box center [754, 420] width 1508 height 784
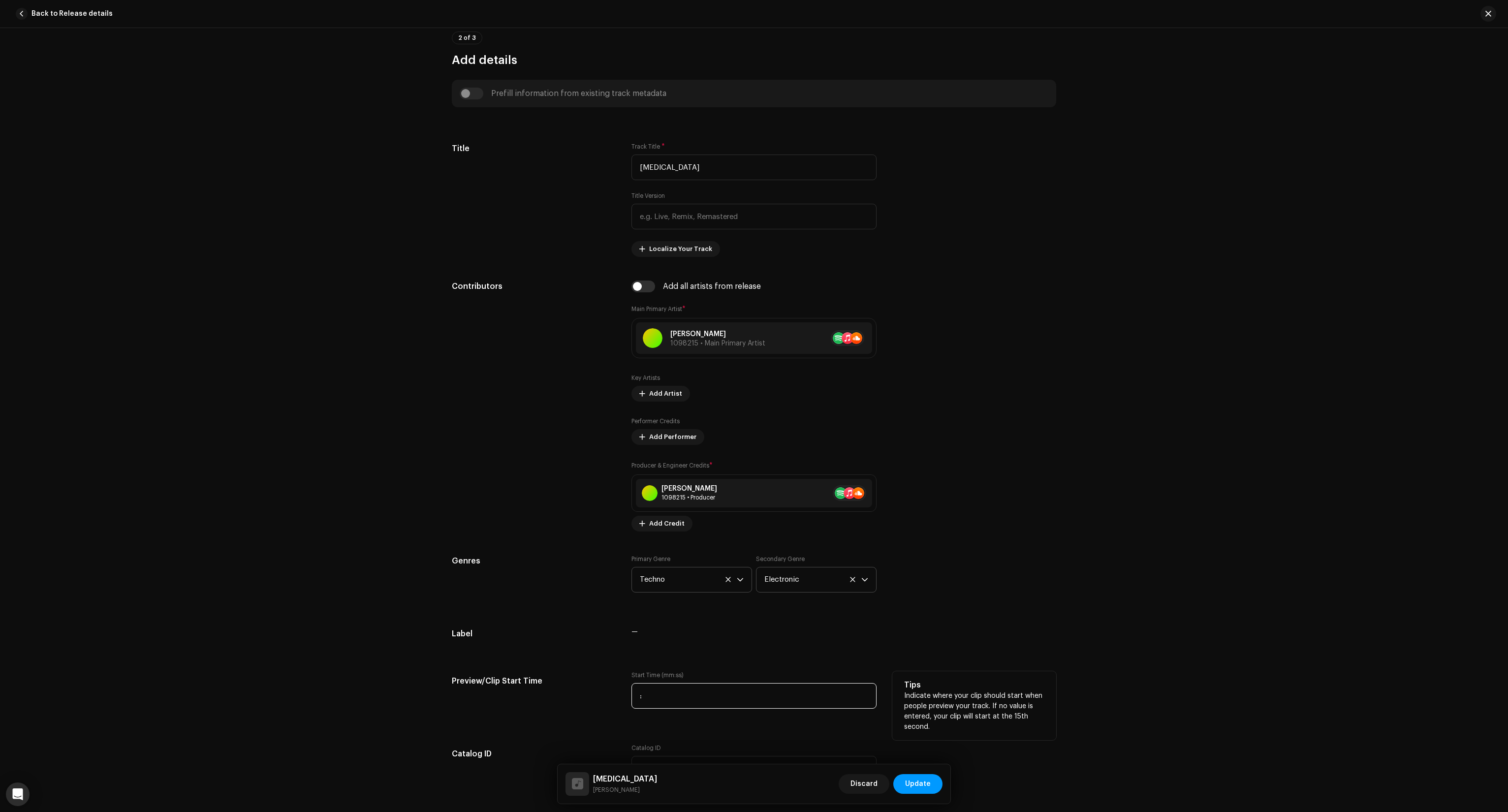
click at [665, 697] on input ":" at bounding box center [754, 696] width 245 height 26
click at [665, 696] on input ":" at bounding box center [754, 696] width 245 height 26
click at [636, 697] on input ":" at bounding box center [754, 696] width 245 height 26
type input "00:41"
click at [519, 616] on div "Track details Complete the following to finalize your track. 1 of 3 Add Audio F…" at bounding box center [754, 760] width 636 height 2106
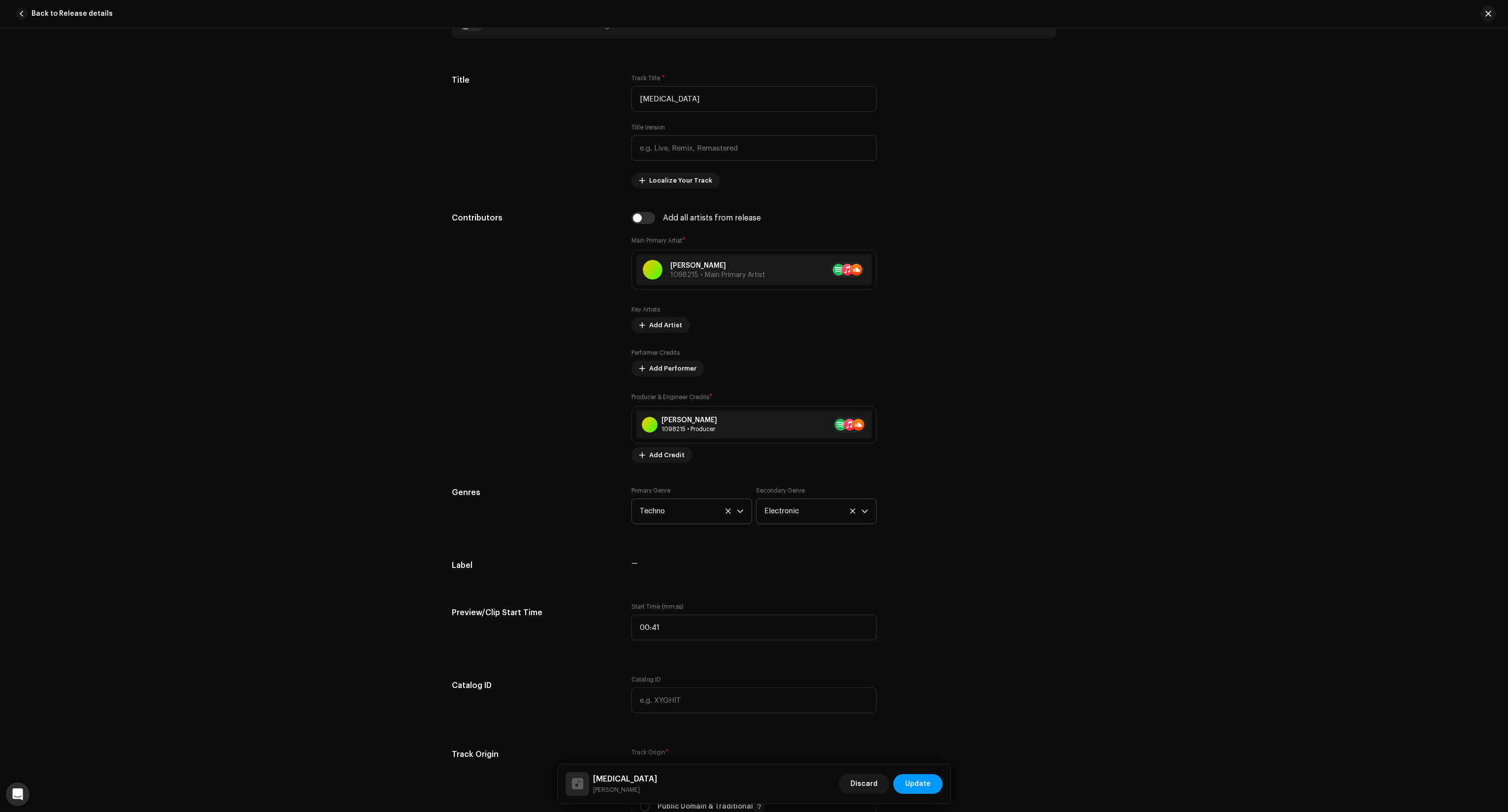
scroll to position [590, 0]
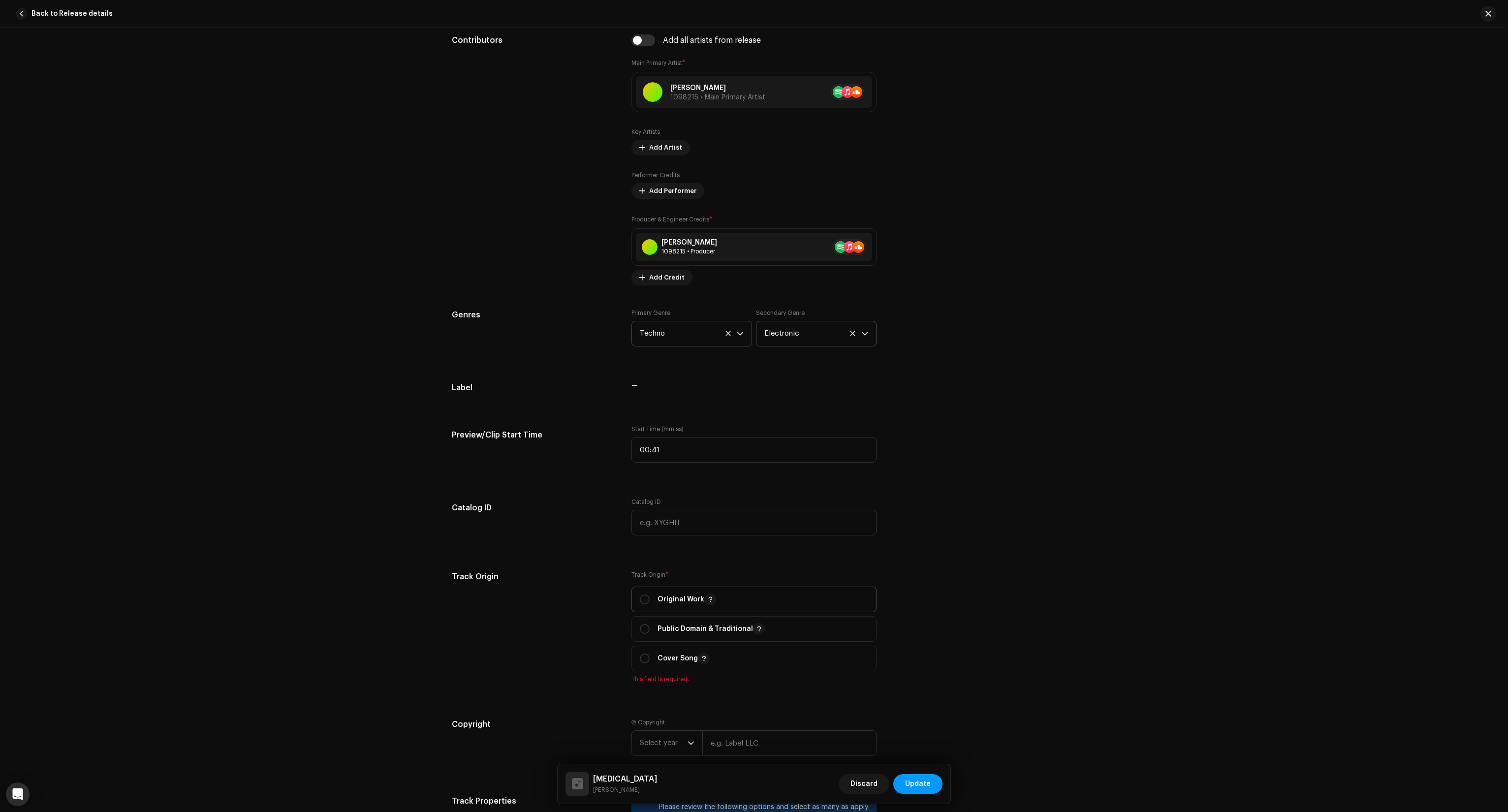
click at [659, 602] on p "Original Work" at bounding box center [687, 599] width 58 height 12
radio input "true"
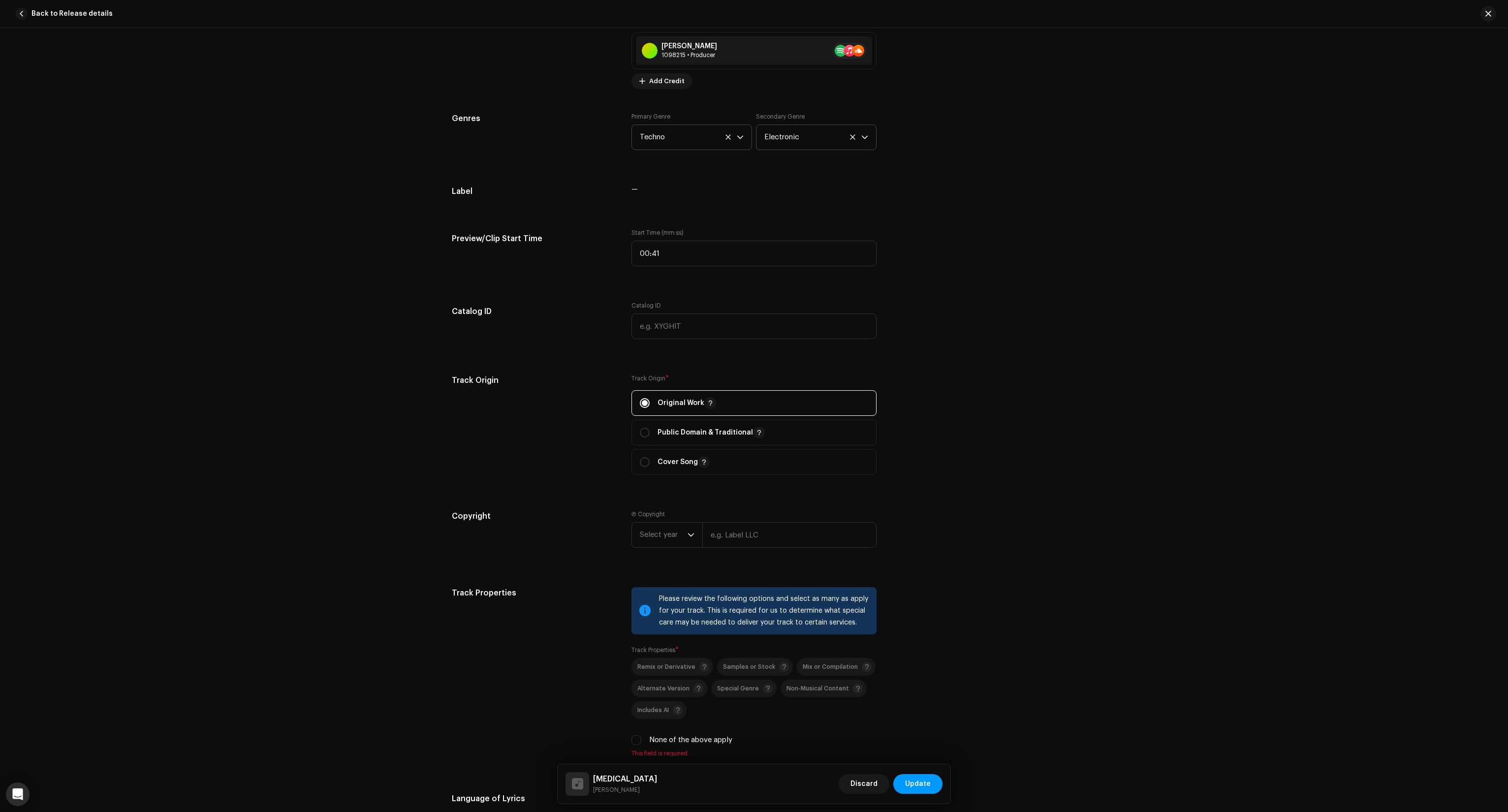
scroll to position [787, 0]
click at [661, 537] on span "Select year" at bounding box center [664, 534] width 48 height 24
click at [670, 593] on li "2026" at bounding box center [671, 590] width 70 height 19
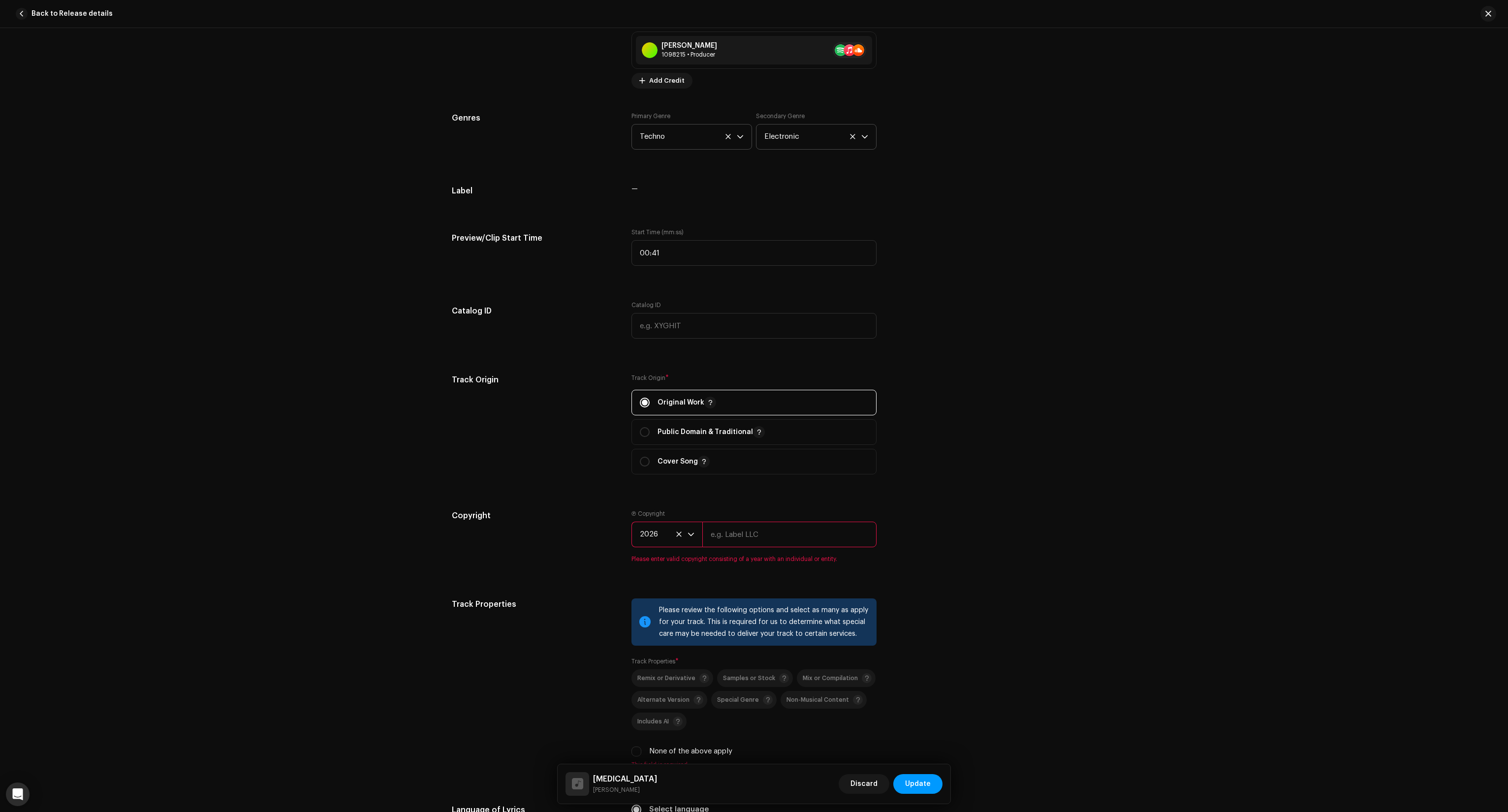
click at [680, 531] on span "2026" at bounding box center [664, 534] width 48 height 24
click at [659, 608] on li "2025" at bounding box center [671, 605] width 70 height 19
click at [746, 529] on input "text" at bounding box center [790, 534] width 174 height 26
drag, startPoint x: 751, startPoint y: 532, endPoint x: 616, endPoint y: 531, distance: 135.0
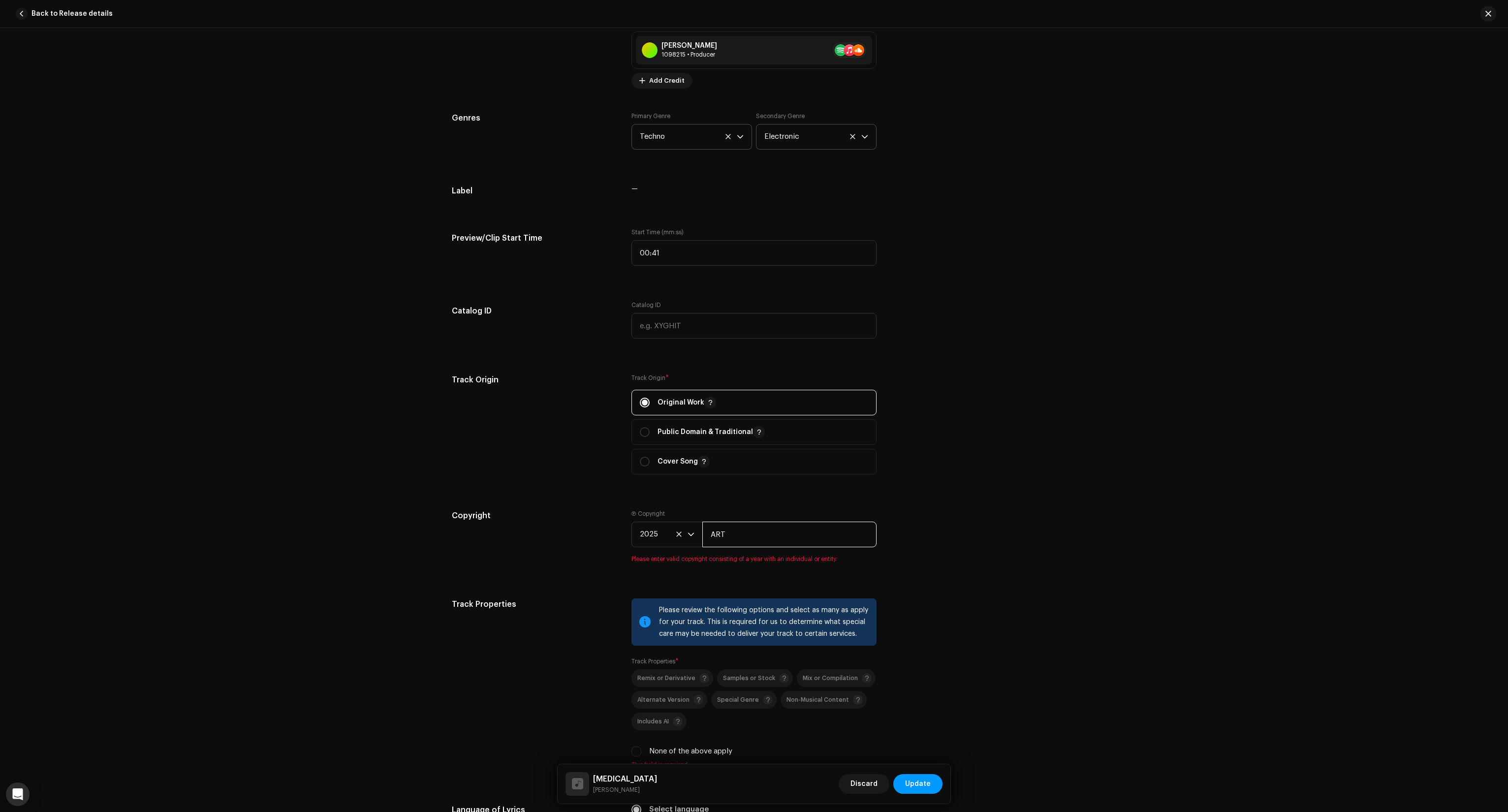
click at [616, 531] on div "Copyright Ⓟ Copyright 2025 ART Please enter valid copyright consisting of a yea…" at bounding box center [754, 542] width 604 height 65
type input "The Club Maestro"
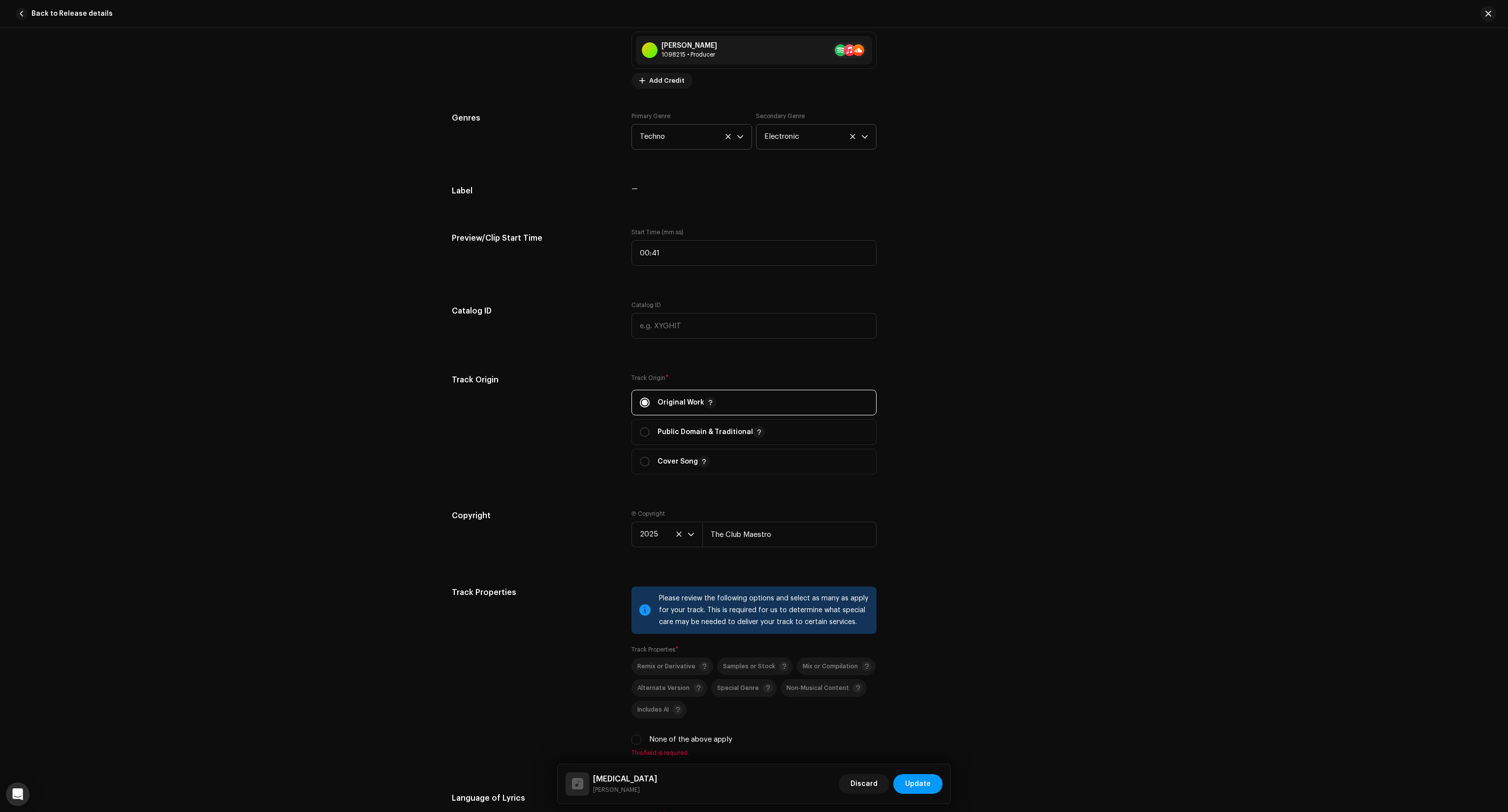
click at [569, 542] on div "Copyright" at bounding box center [534, 536] width 164 height 53
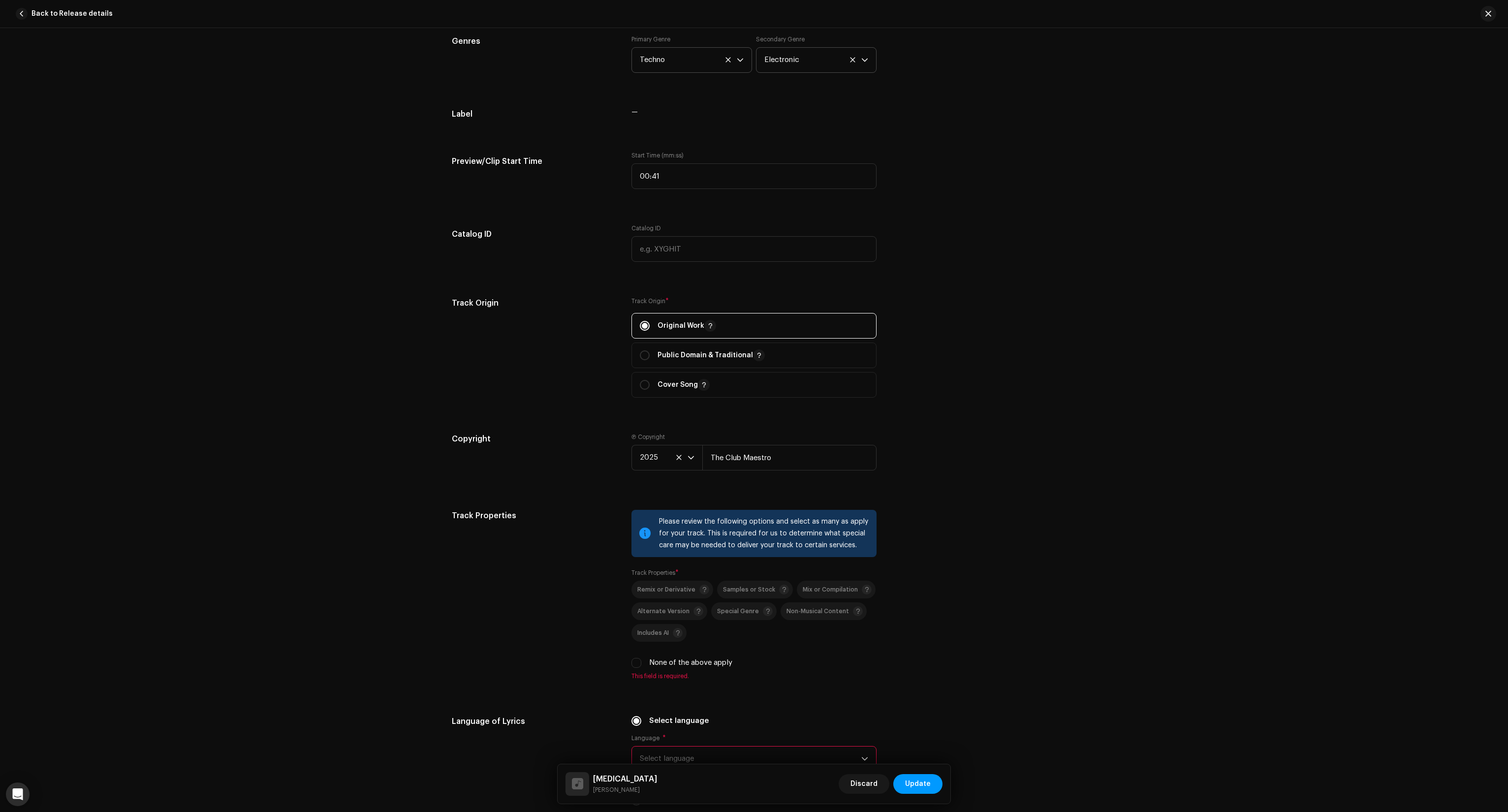
scroll to position [984, 0]
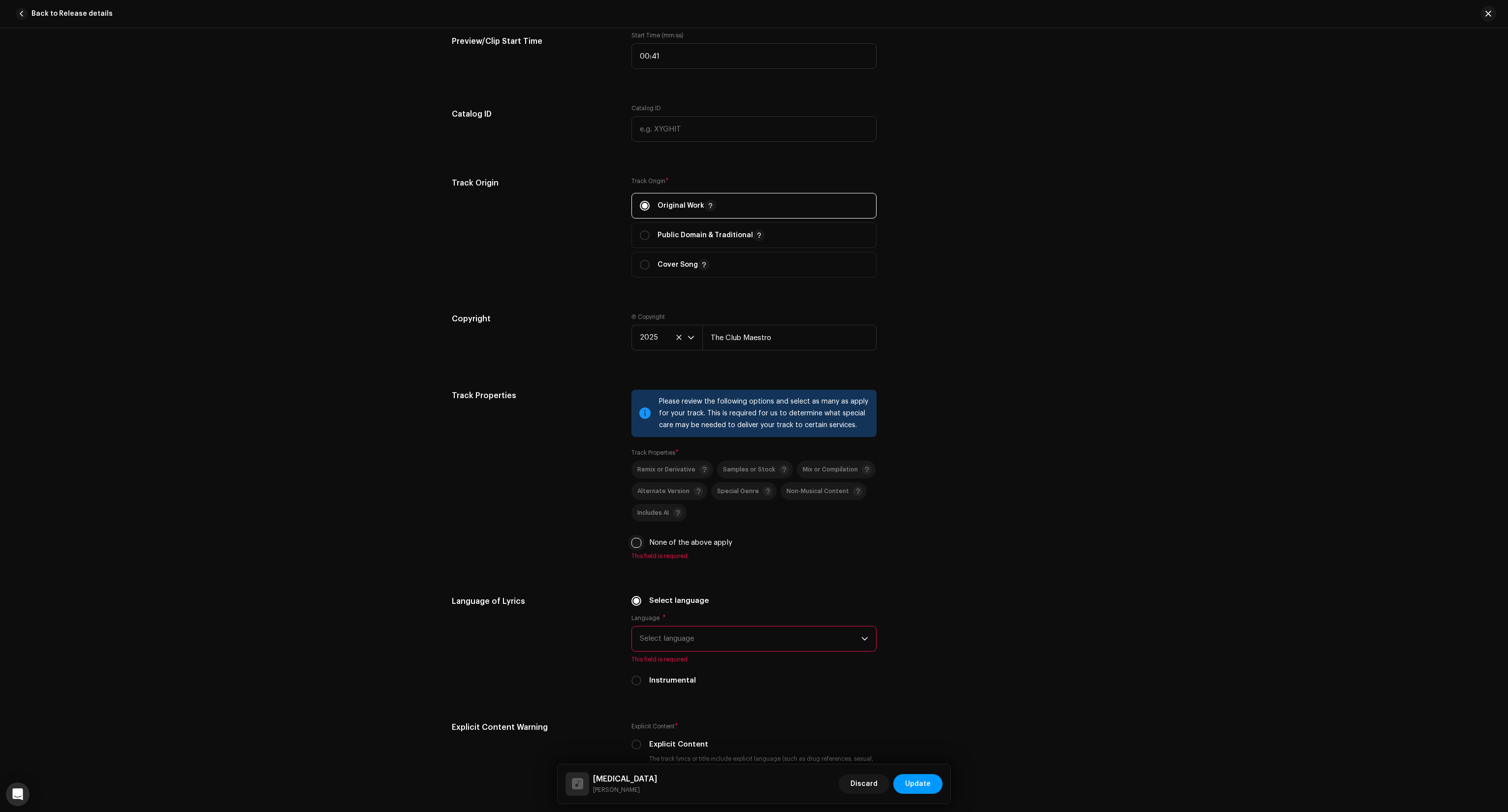
click at [636, 544] on input "None of the above apply" at bounding box center [636, 543] width 10 height 10
checkbox input "true"
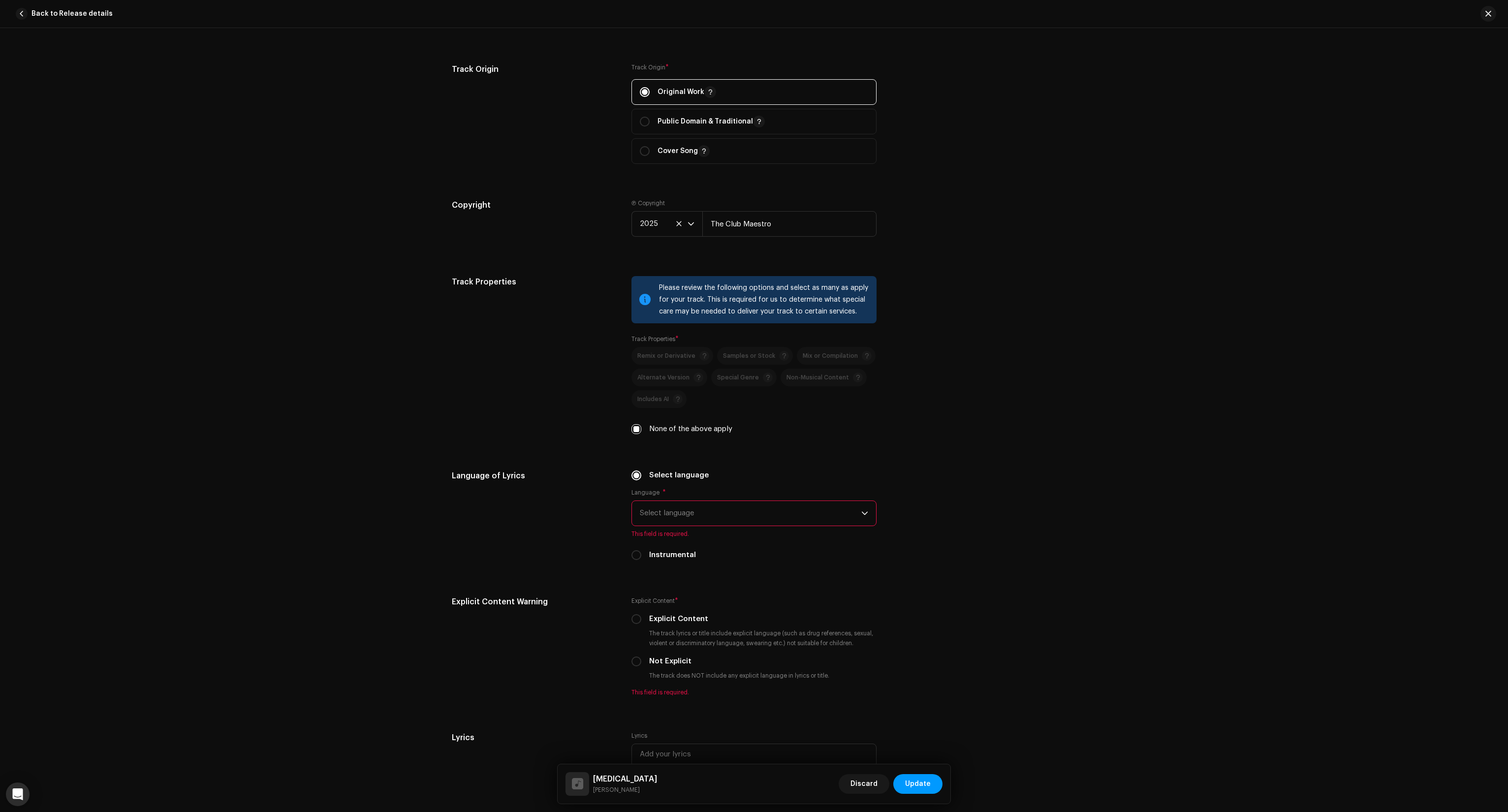
scroll to position [1132, 0]
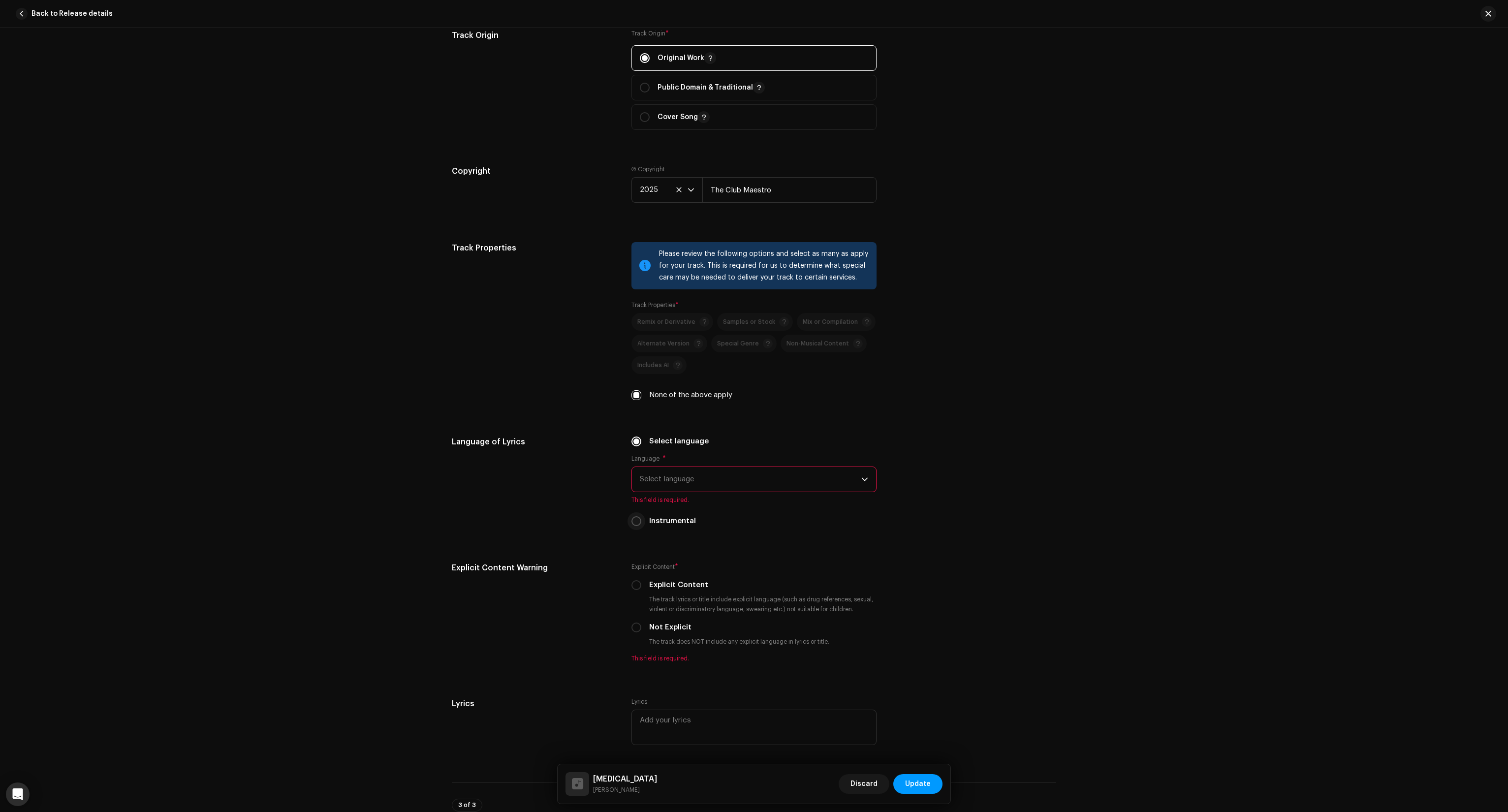
click at [635, 518] on input "Instrumental" at bounding box center [636, 521] width 10 height 10
radio input "true"
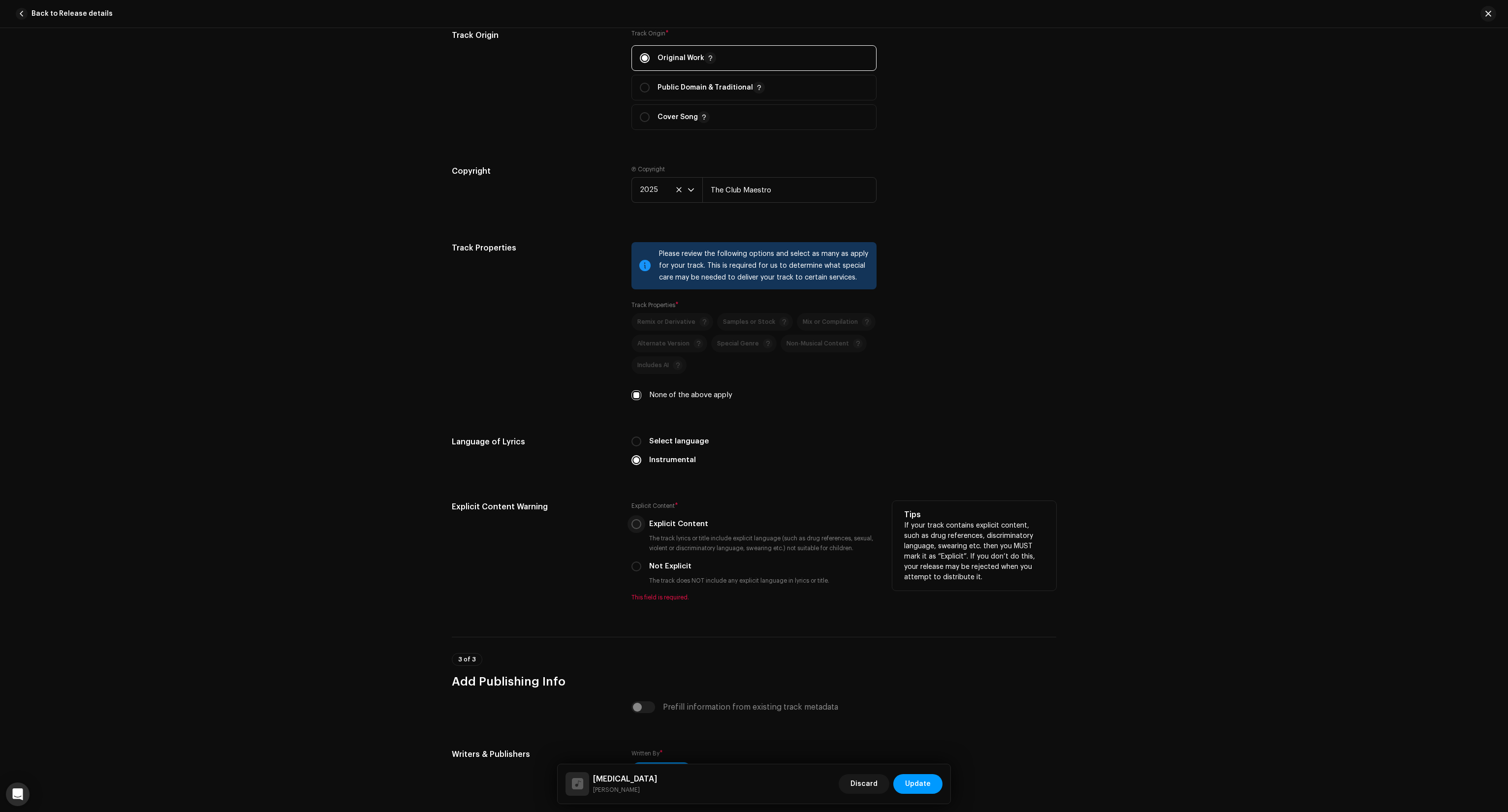
click at [634, 529] on input "Explicit Content" at bounding box center [636, 524] width 10 height 10
radio input "true"
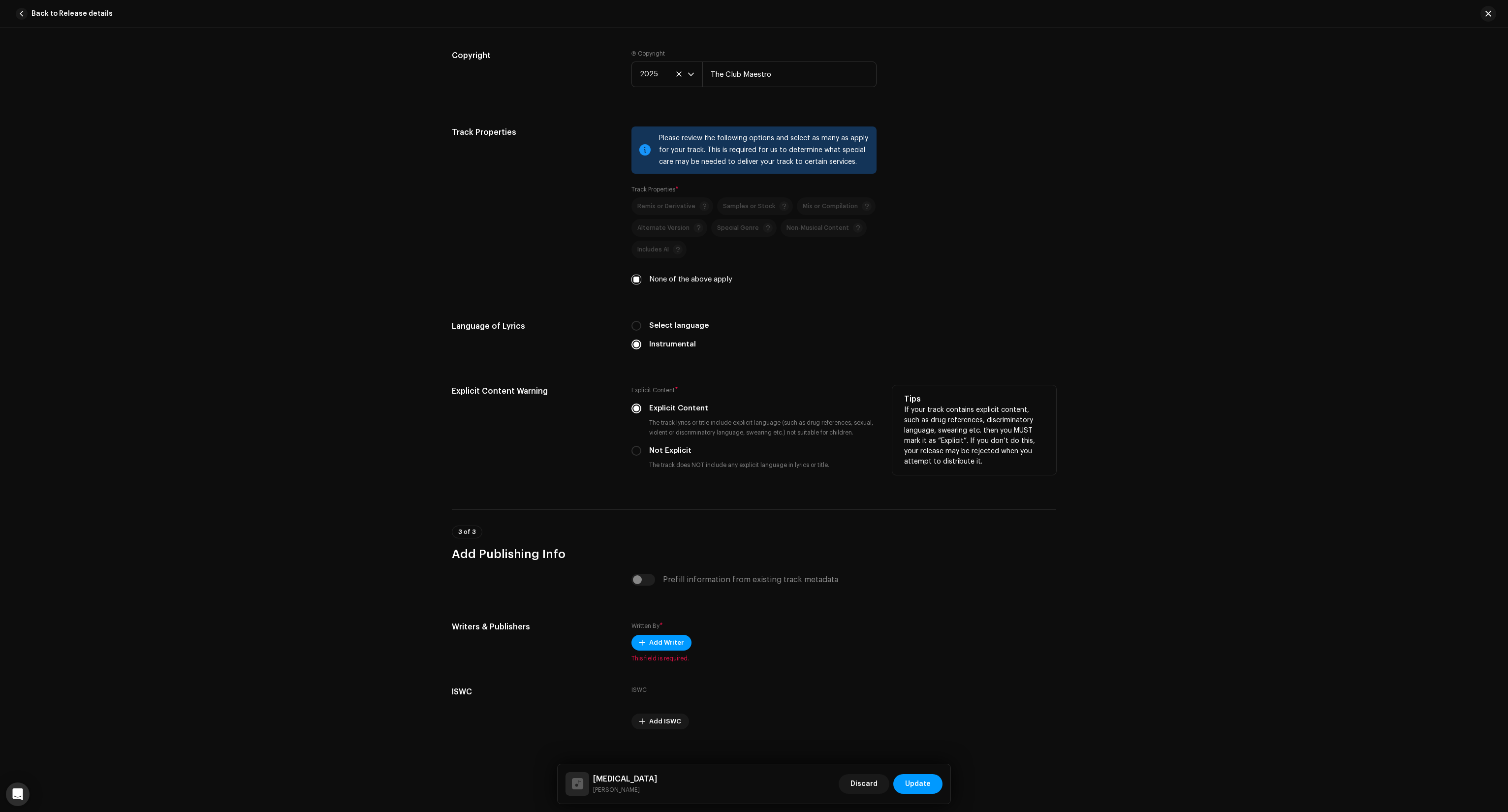
scroll to position [1261, 0]
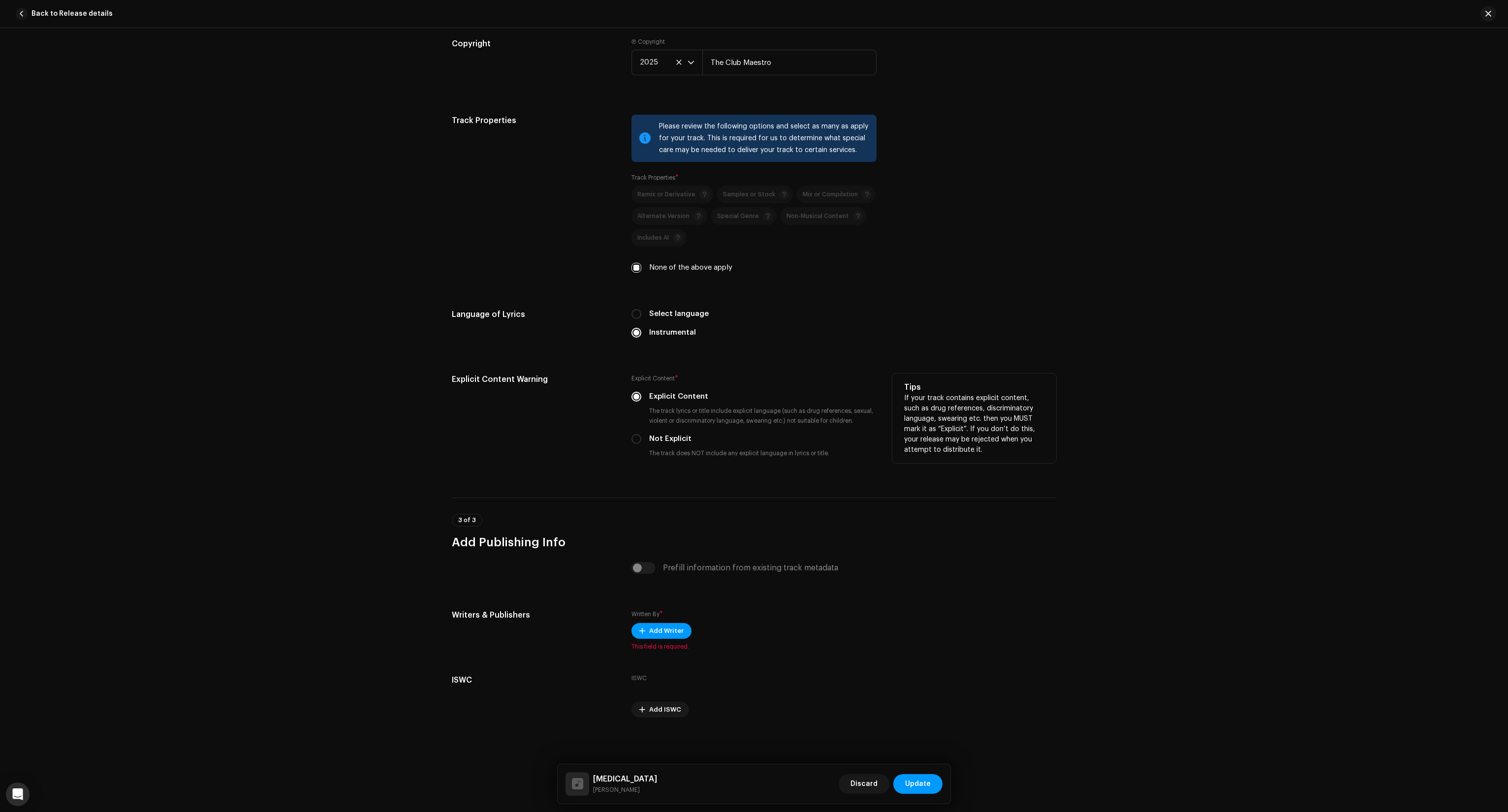
click at [662, 424] on small "The track lyrics or title include explicit language (such as drug references, s…" at bounding box center [762, 415] width 229 height 19
click at [662, 438] on label "Not Explicit" at bounding box center [670, 439] width 42 height 11
click at [642, 438] on input "Not Explicit" at bounding box center [636, 439] width 10 height 10
radio input "true"
click at [665, 641] on div "Written By * Add Writer This field is required." at bounding box center [754, 630] width 245 height 41
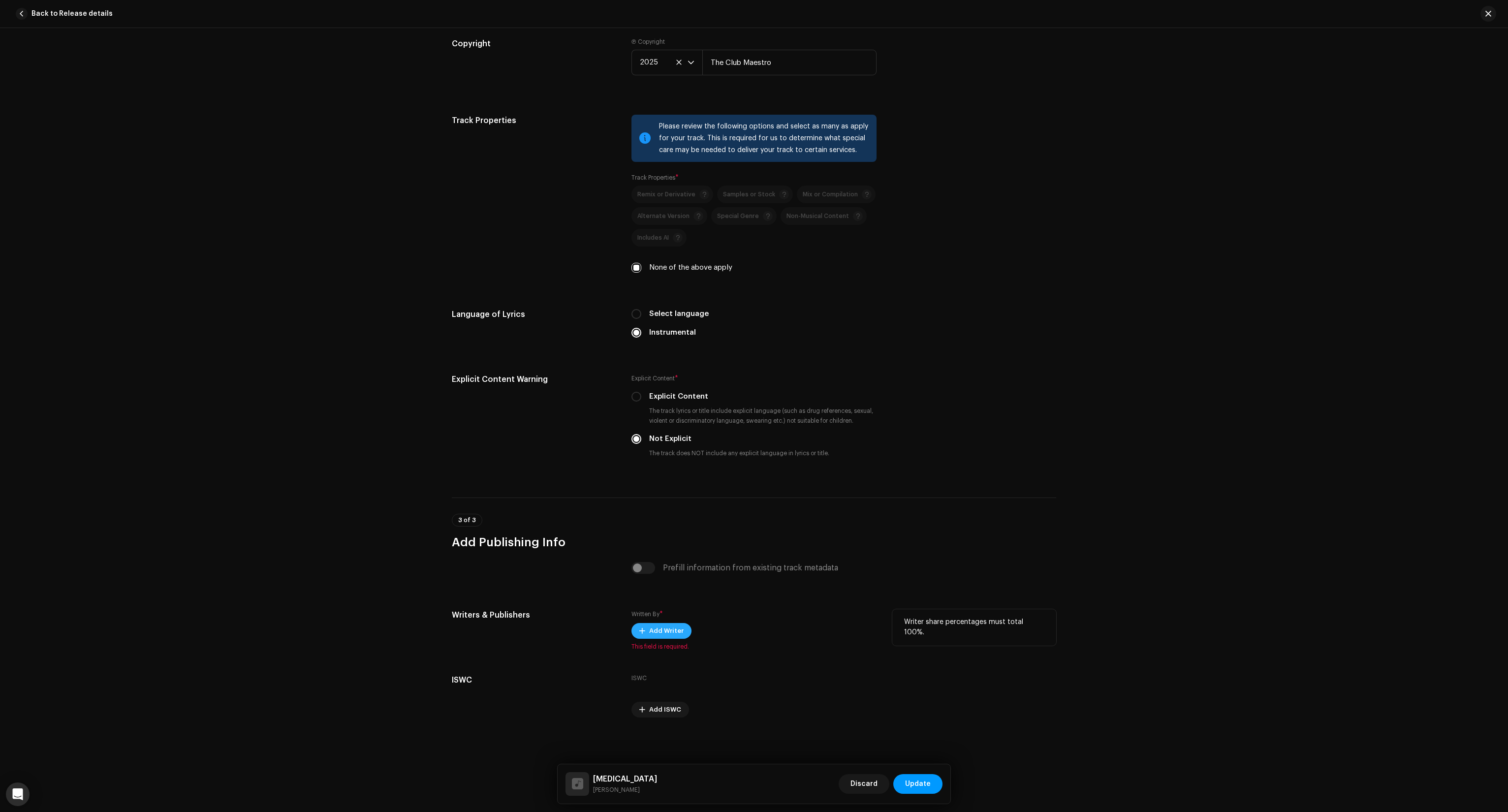
click at [666, 633] on span "Add Writer" at bounding box center [666, 630] width 35 height 19
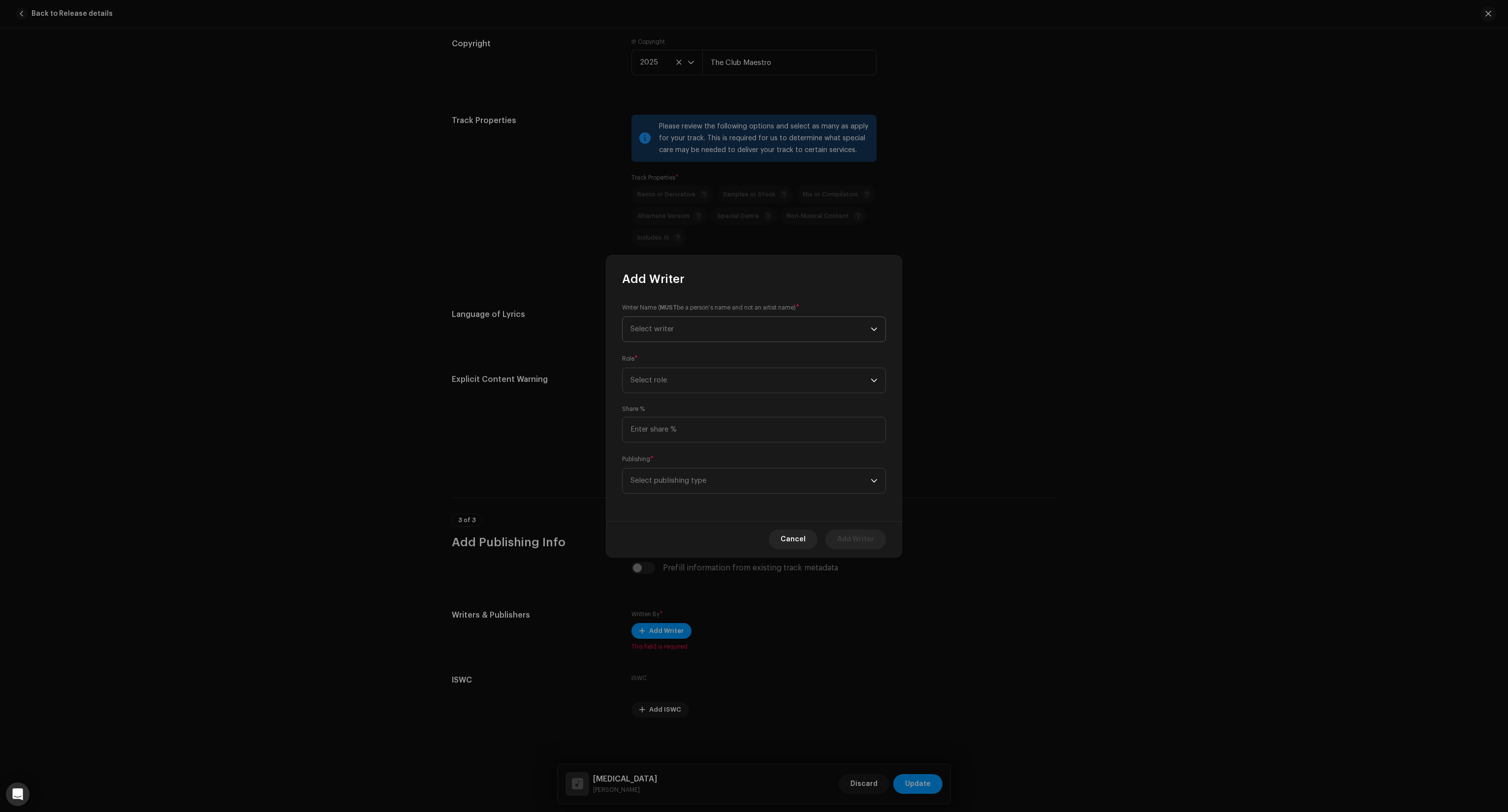
click at [698, 333] on span "Select writer" at bounding box center [751, 329] width 240 height 24
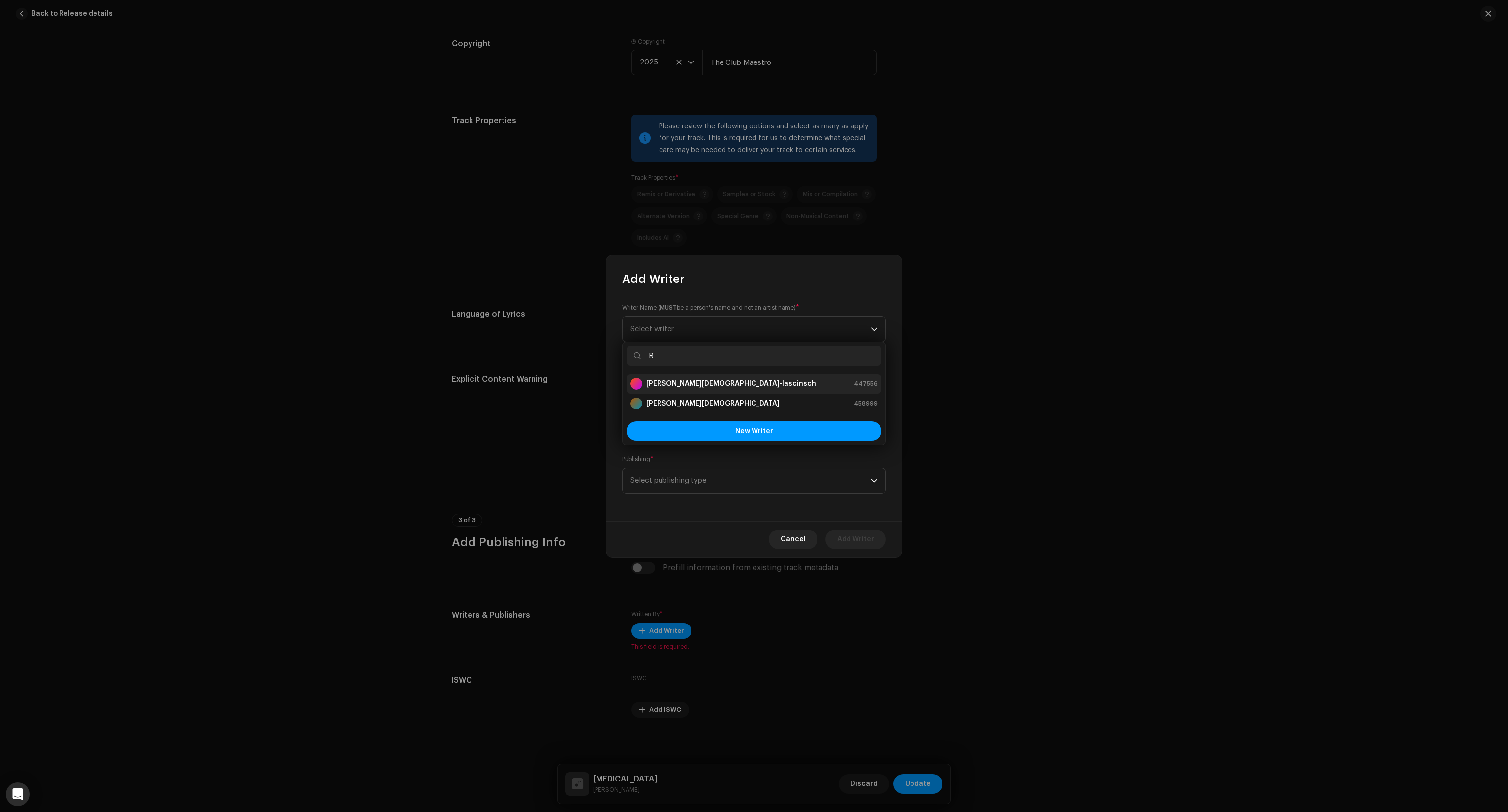
type input "R"
click at [682, 386] on strong "[PERSON_NAME][DEMOGRAPHIC_DATA]-Iascinschi" at bounding box center [732, 384] width 172 height 10
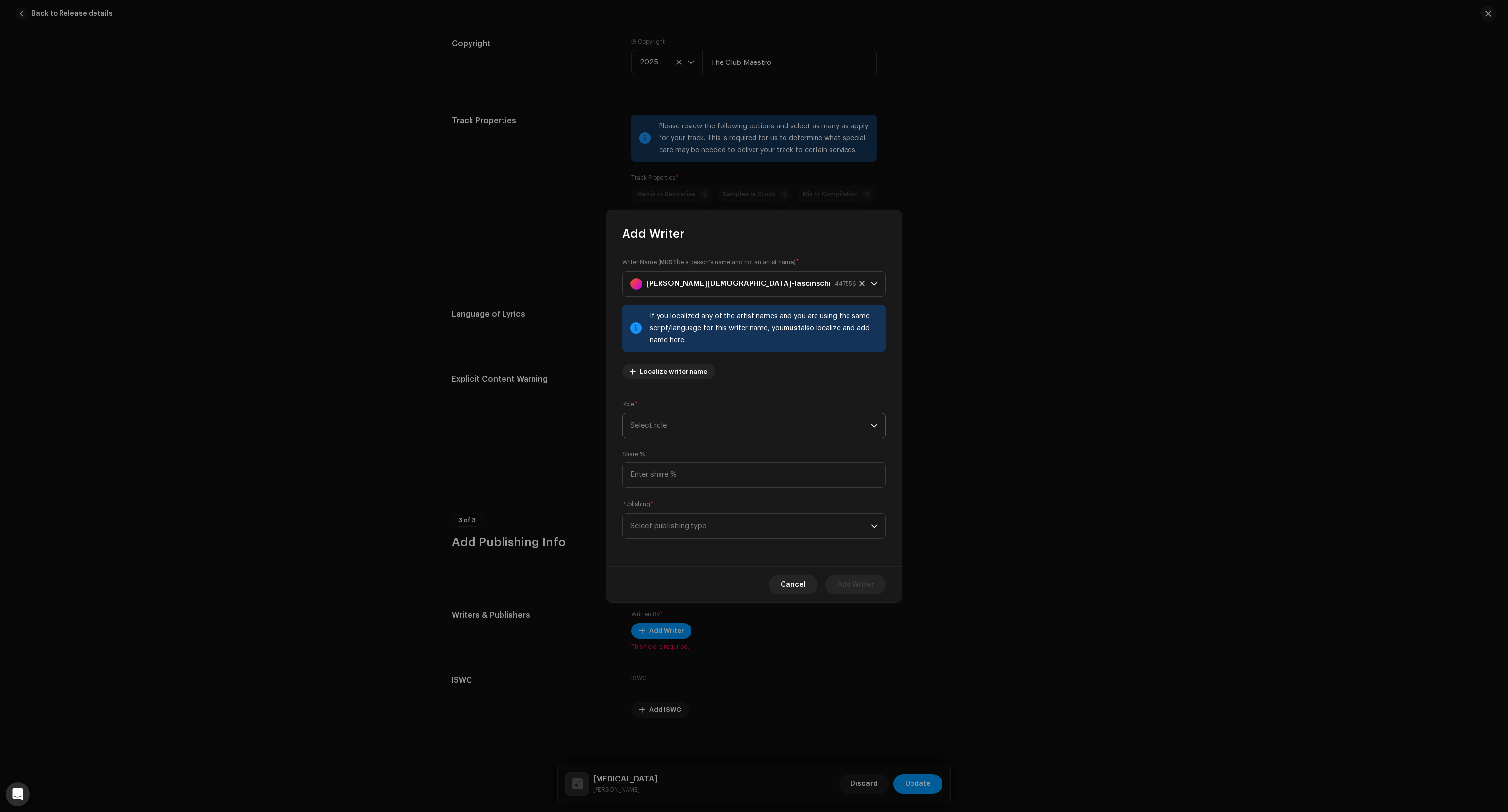
click at [751, 429] on span "Select role" at bounding box center [751, 426] width 240 height 24
click at [668, 493] on li "Composer" at bounding box center [754, 492] width 255 height 19
click at [670, 468] on input at bounding box center [754, 475] width 264 height 26
type input "100.00"
click at [688, 532] on span "Select publishing type" at bounding box center [751, 526] width 240 height 24
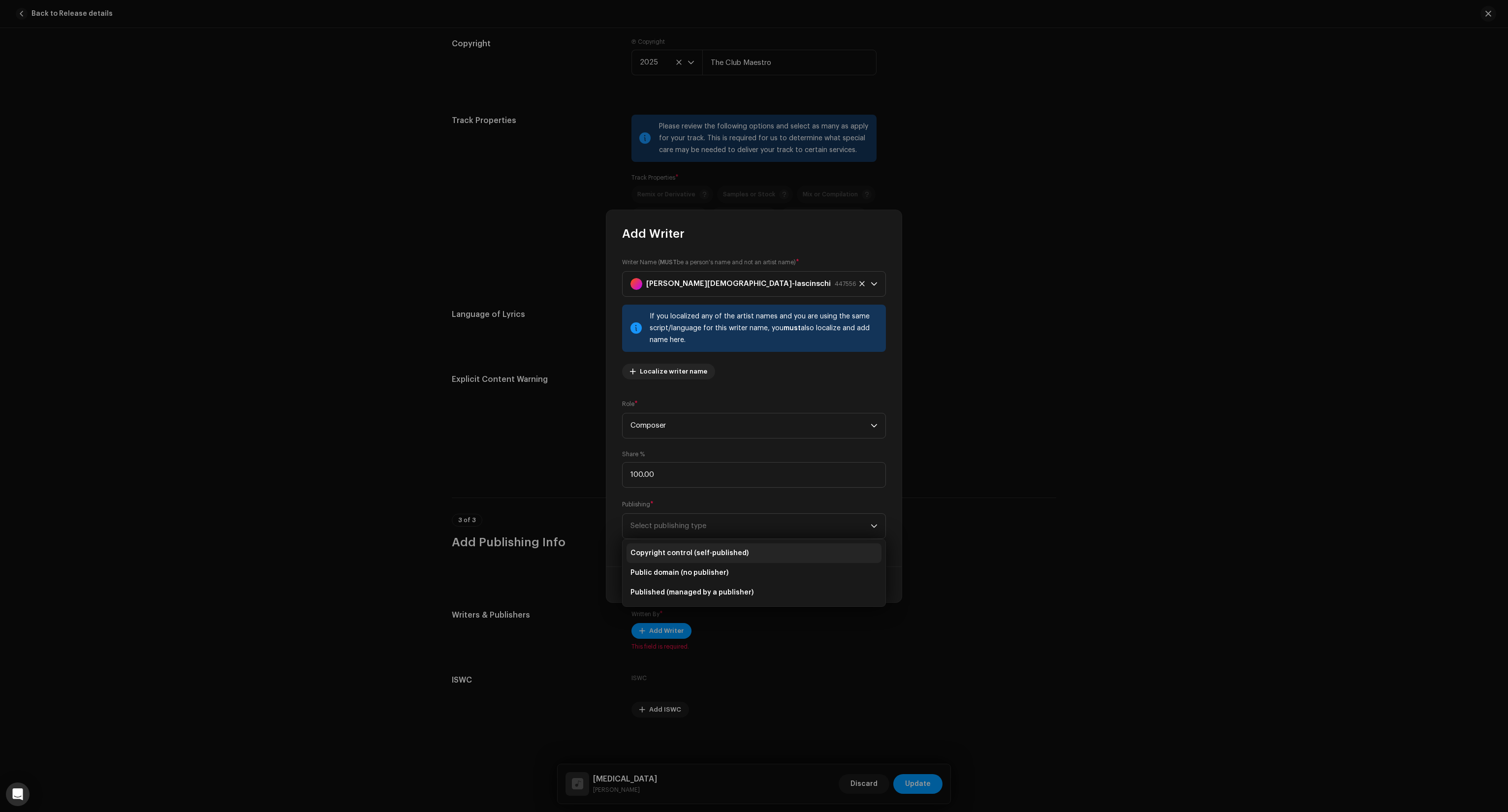
click at [682, 551] on span "Copyright control (self-published)" at bounding box center [690, 553] width 118 height 10
click at [871, 585] on span "Add Writer" at bounding box center [855, 585] width 37 height 19
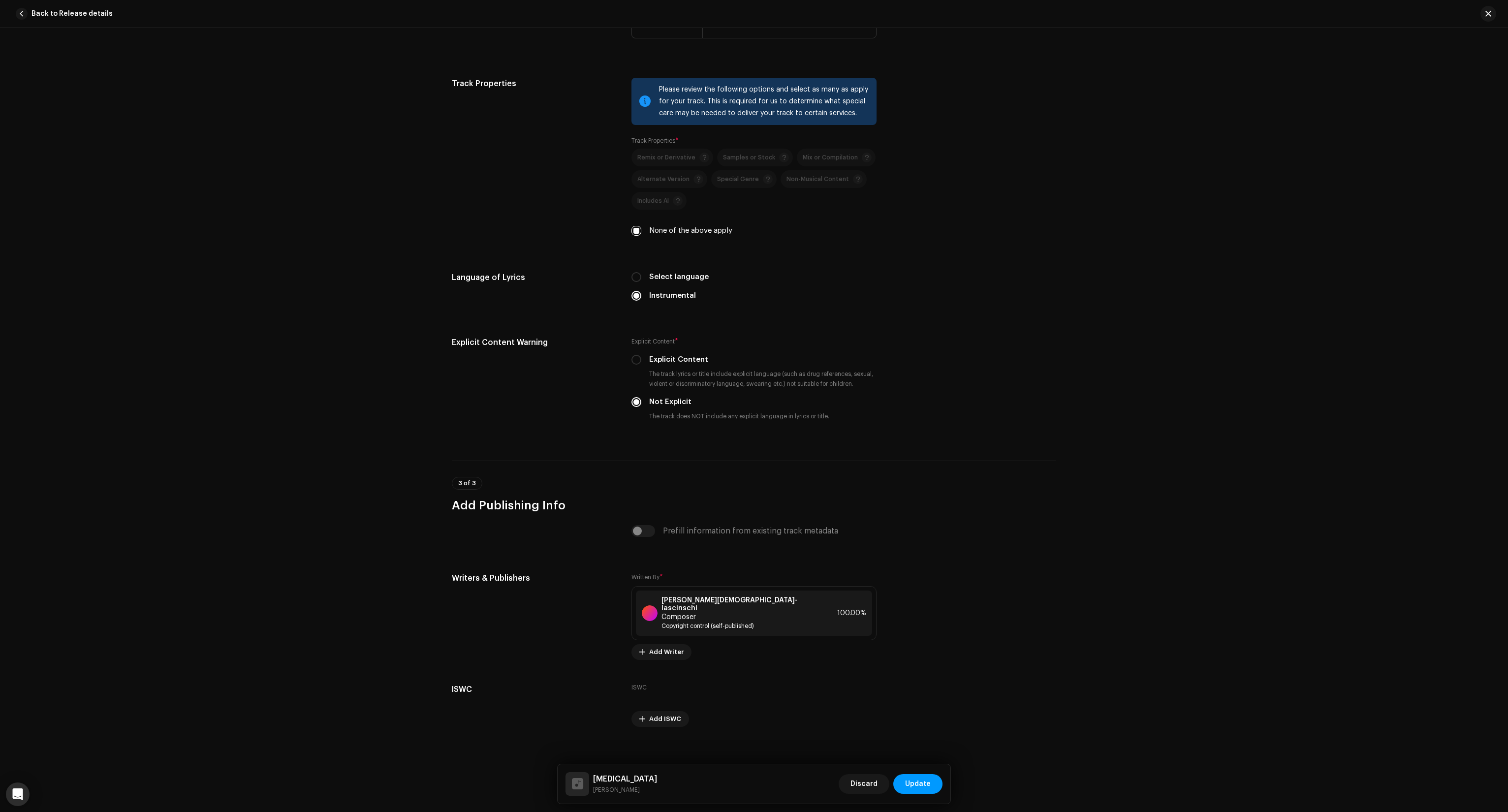
scroll to position [1299, 0]
click at [923, 786] on span "Update" at bounding box center [918, 784] width 26 height 19
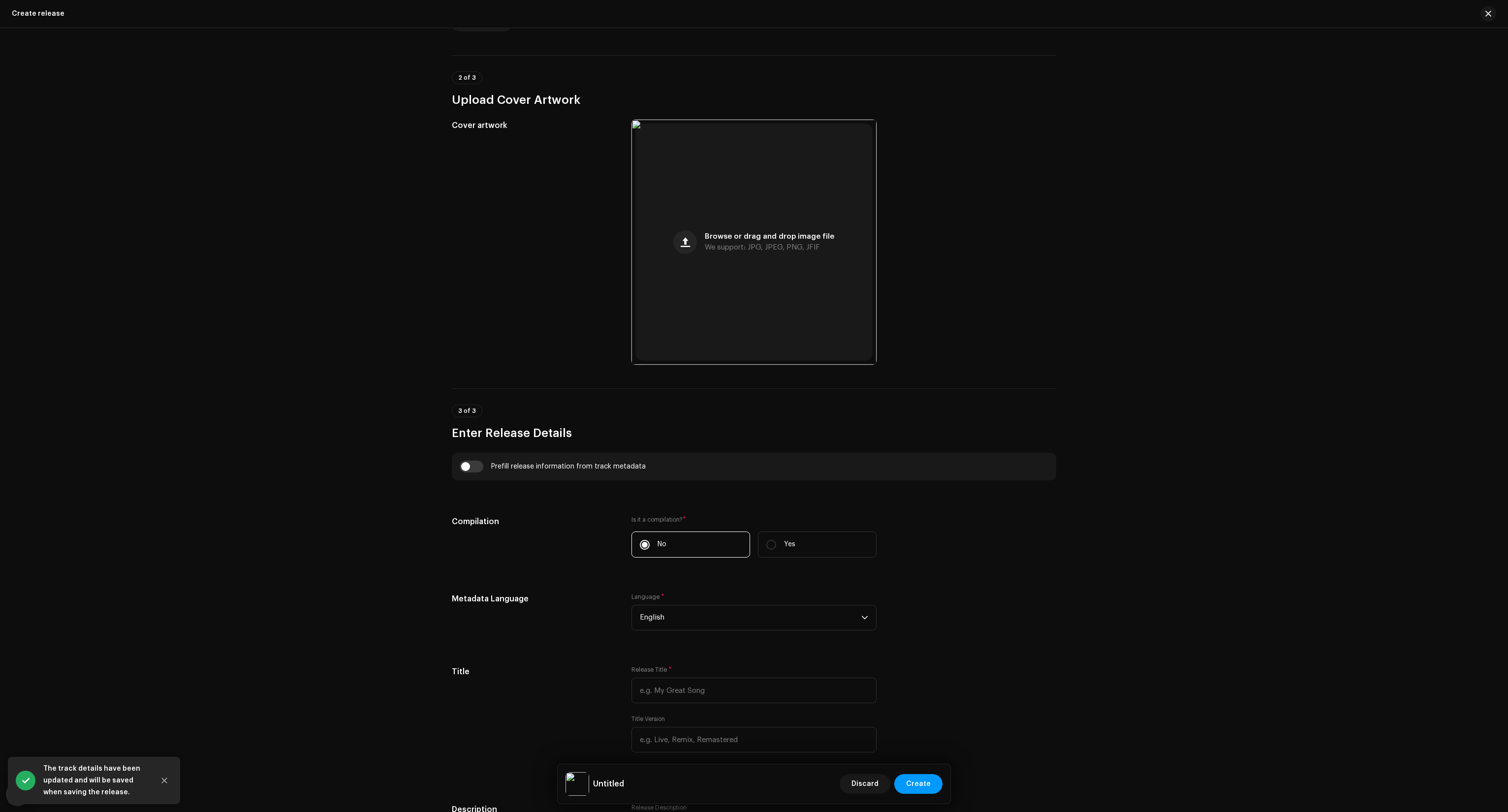
scroll to position [492, 0]
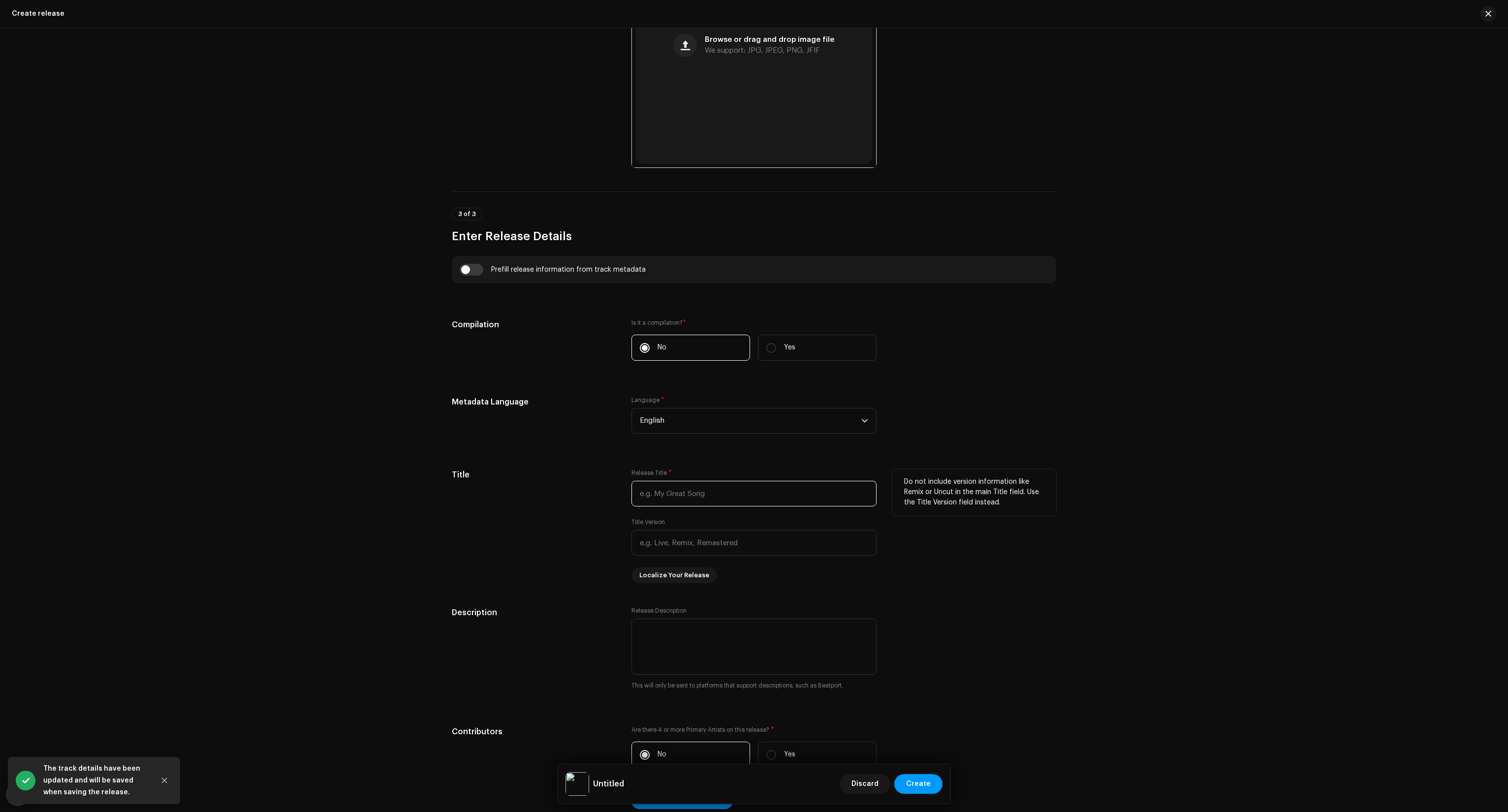
click at [695, 495] on input "text" at bounding box center [754, 493] width 245 height 26
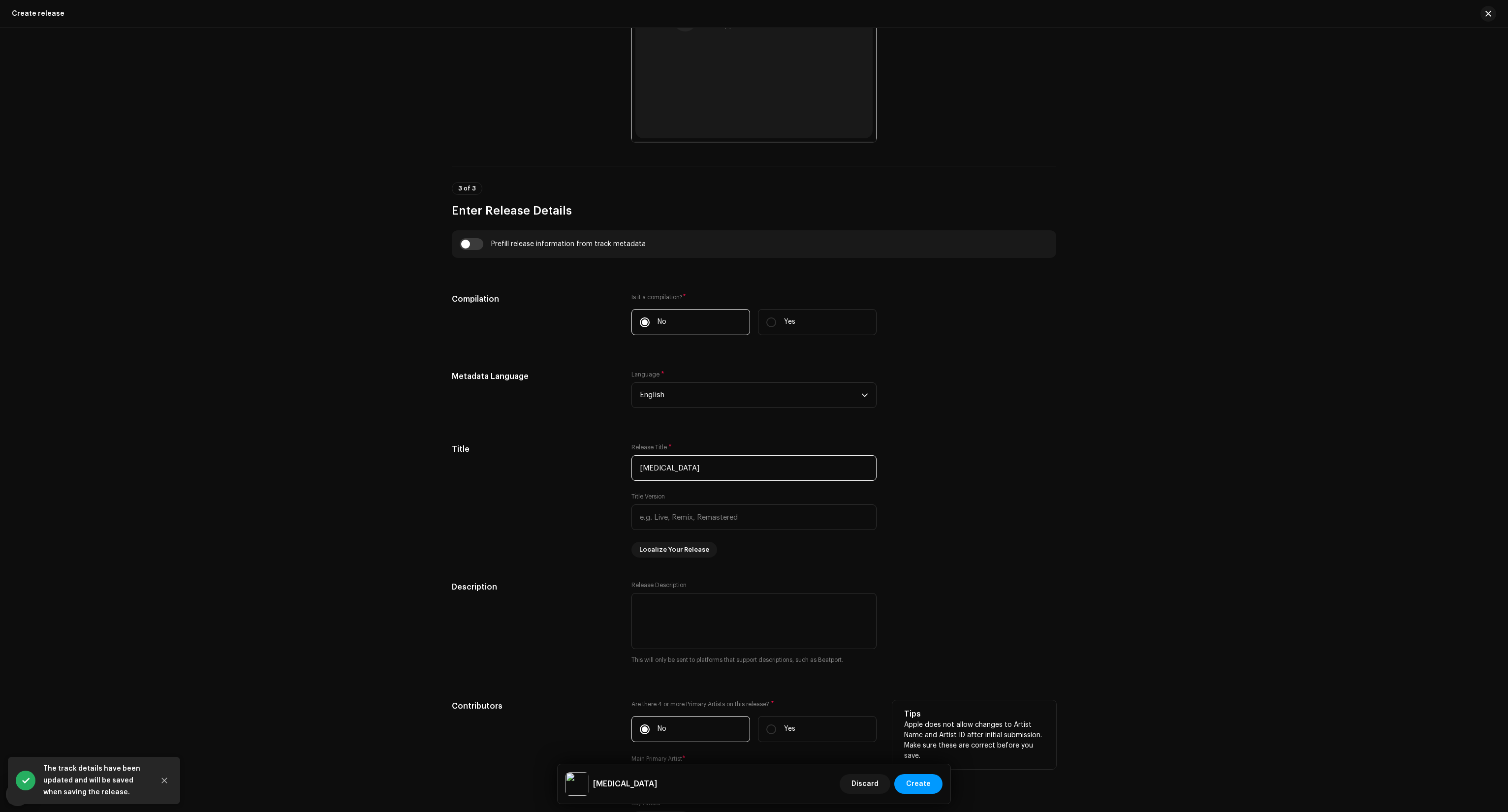
scroll to position [689, 0]
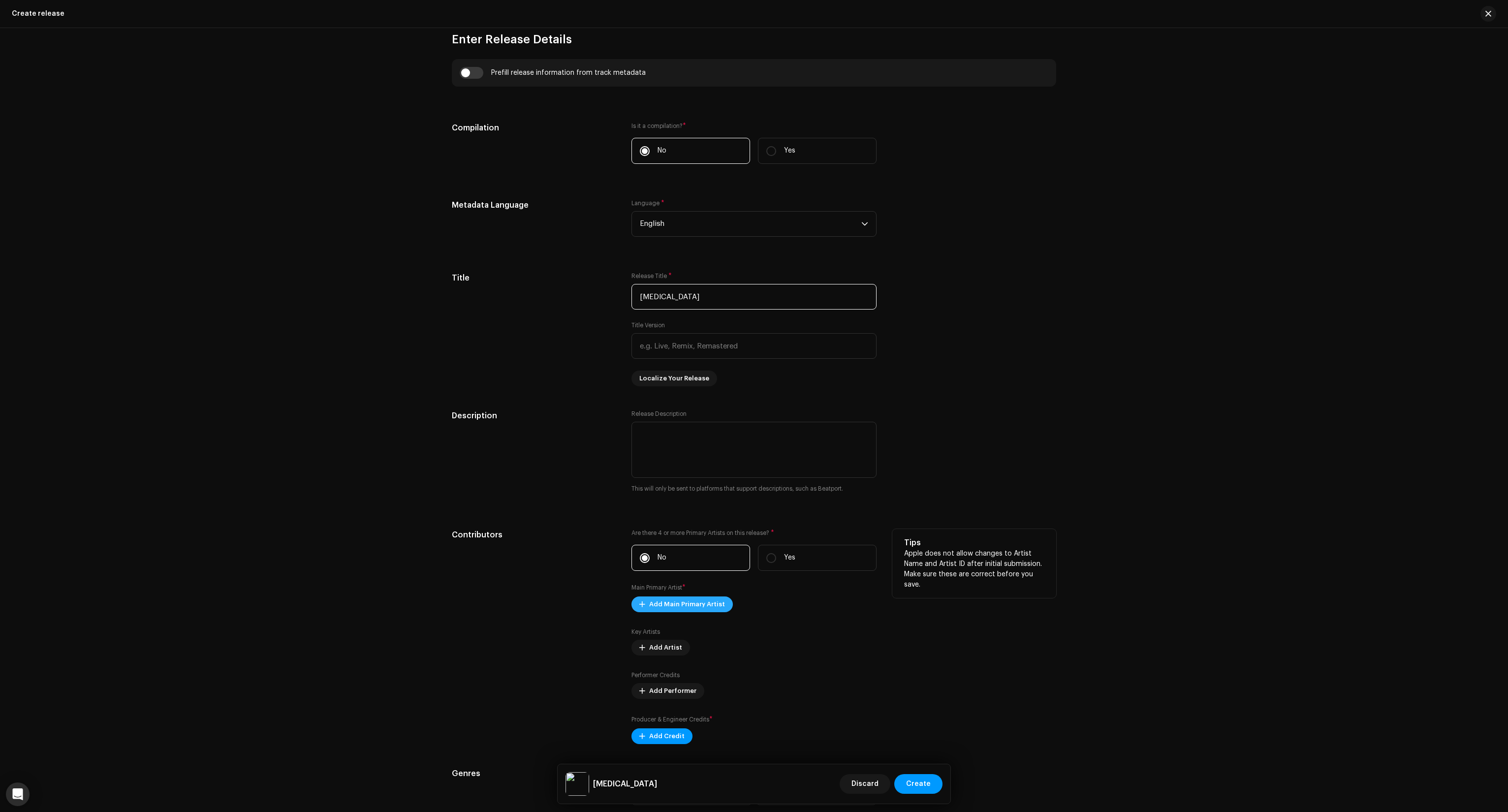
type input "[MEDICAL_DATA]"
click at [684, 605] on span "Add Main Primary Artist" at bounding box center [687, 604] width 76 height 19
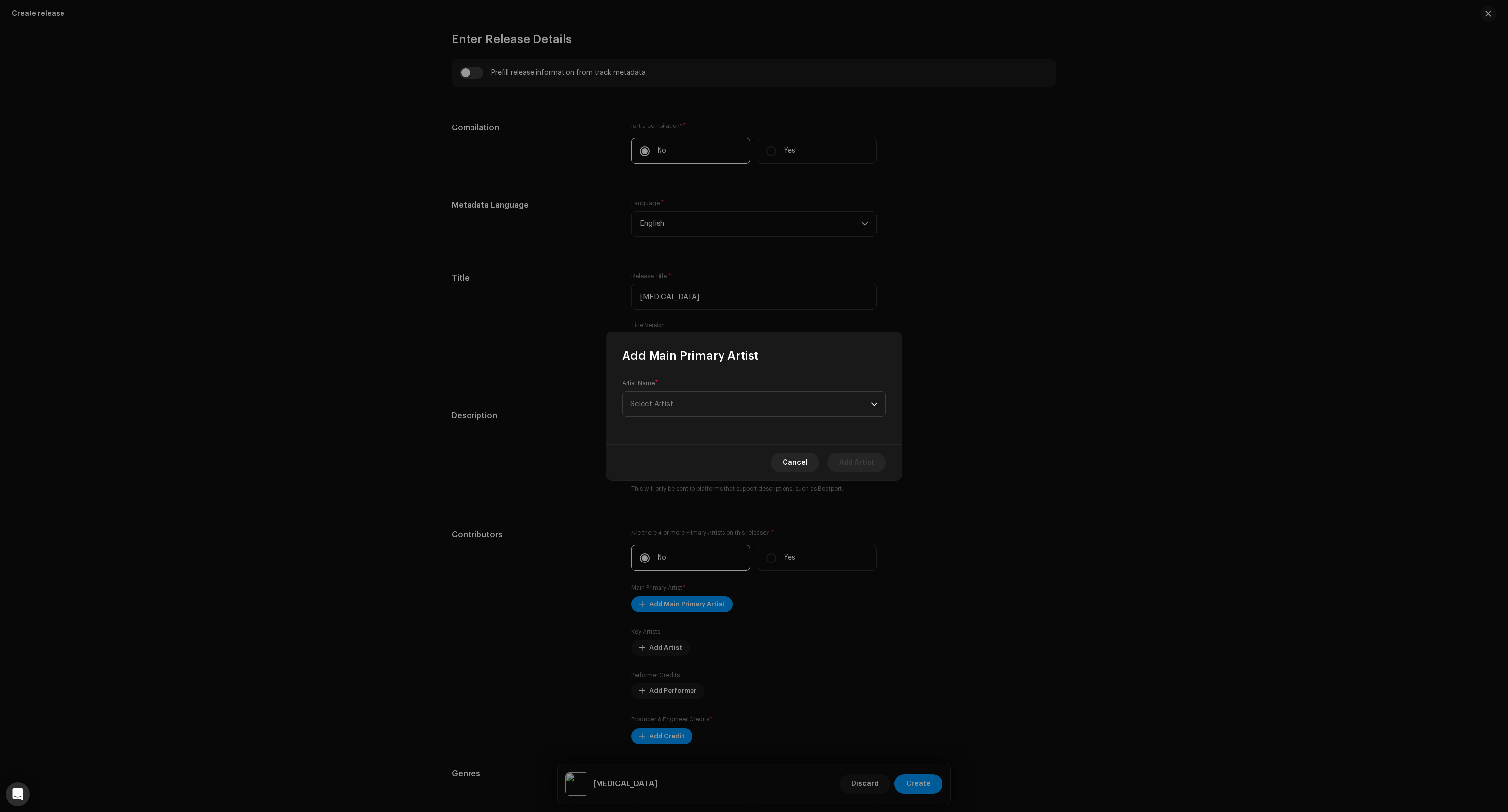
click at [654, 418] on div "Artist Name * Select Artist" at bounding box center [754, 404] width 296 height 80
click at [664, 398] on span "Select Artist" at bounding box center [652, 398] width 43 height 7
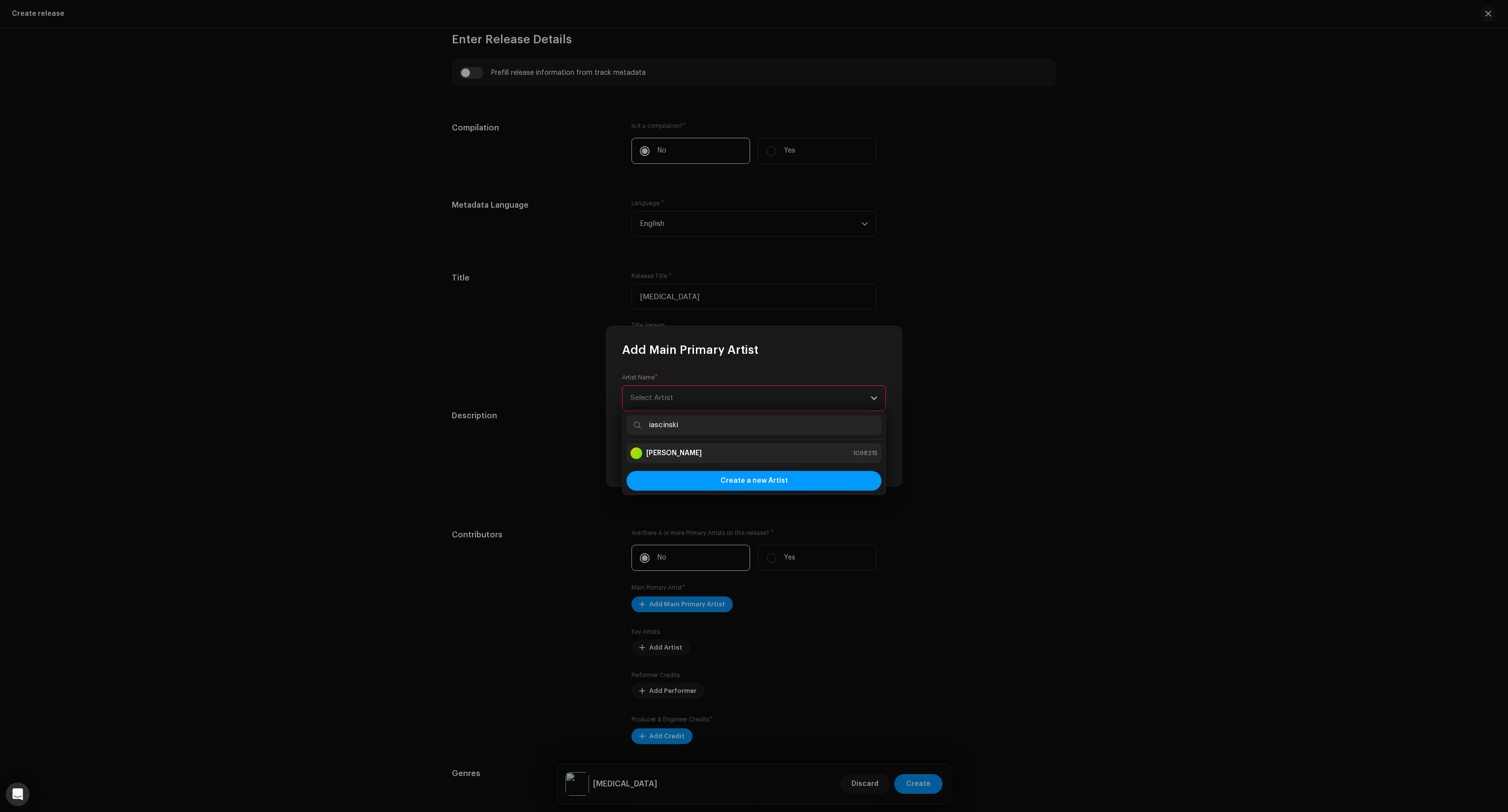
type input "iascinski"
click at [666, 449] on strong "[PERSON_NAME]" at bounding box center [674, 453] width 55 height 10
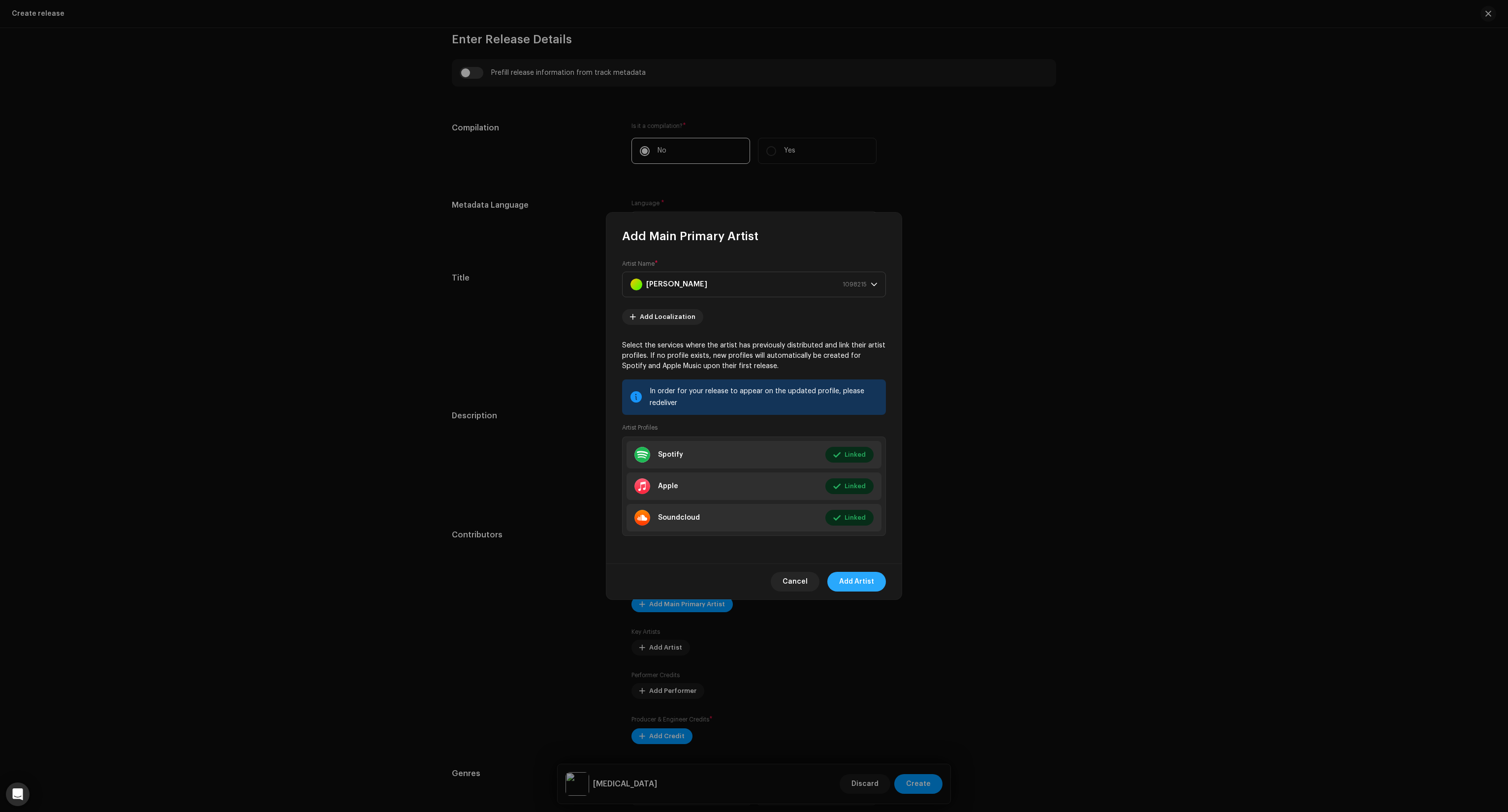
click at [855, 582] on span "Add Artist" at bounding box center [856, 582] width 35 height 19
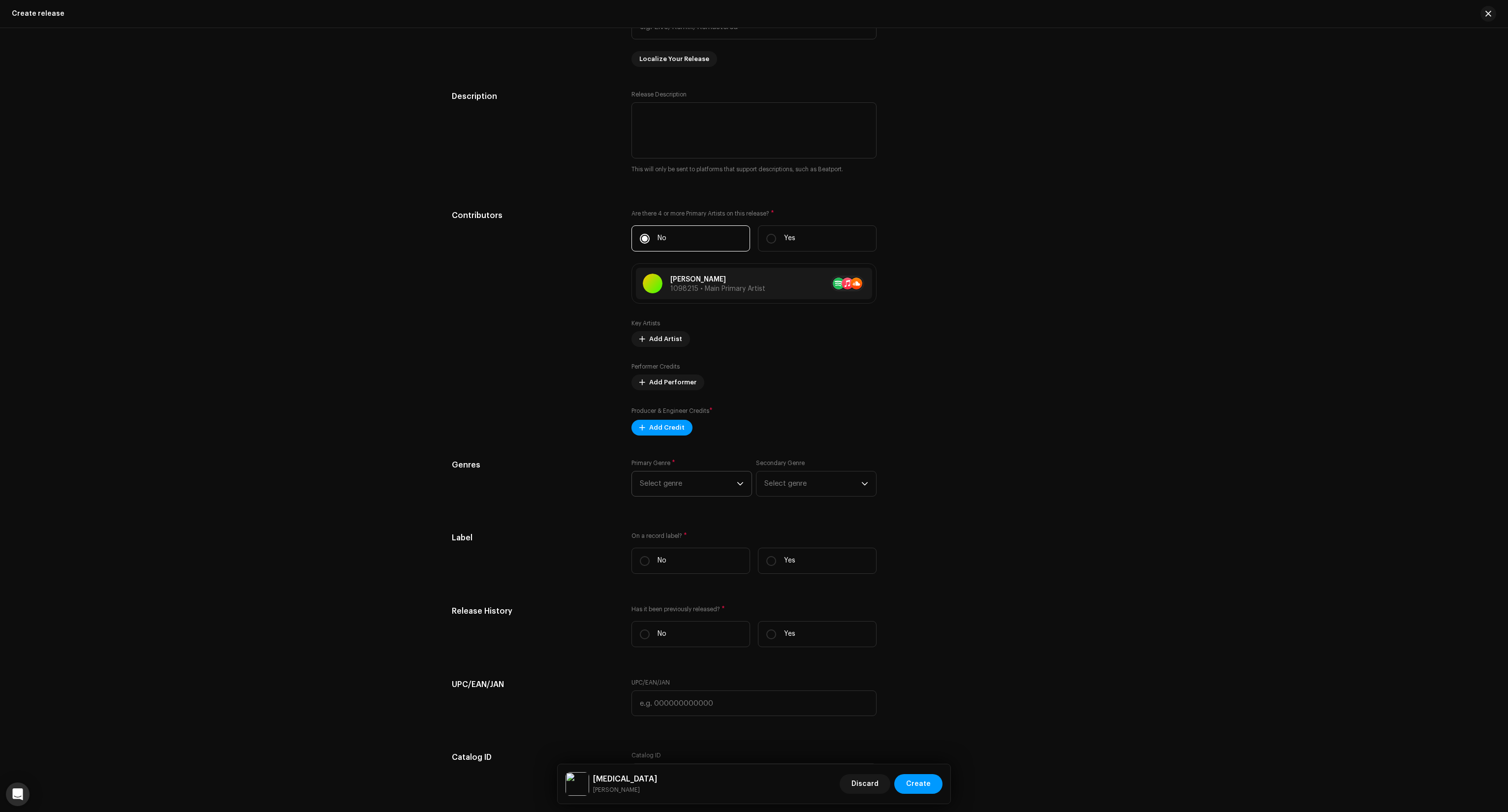
scroll to position [1033, 0]
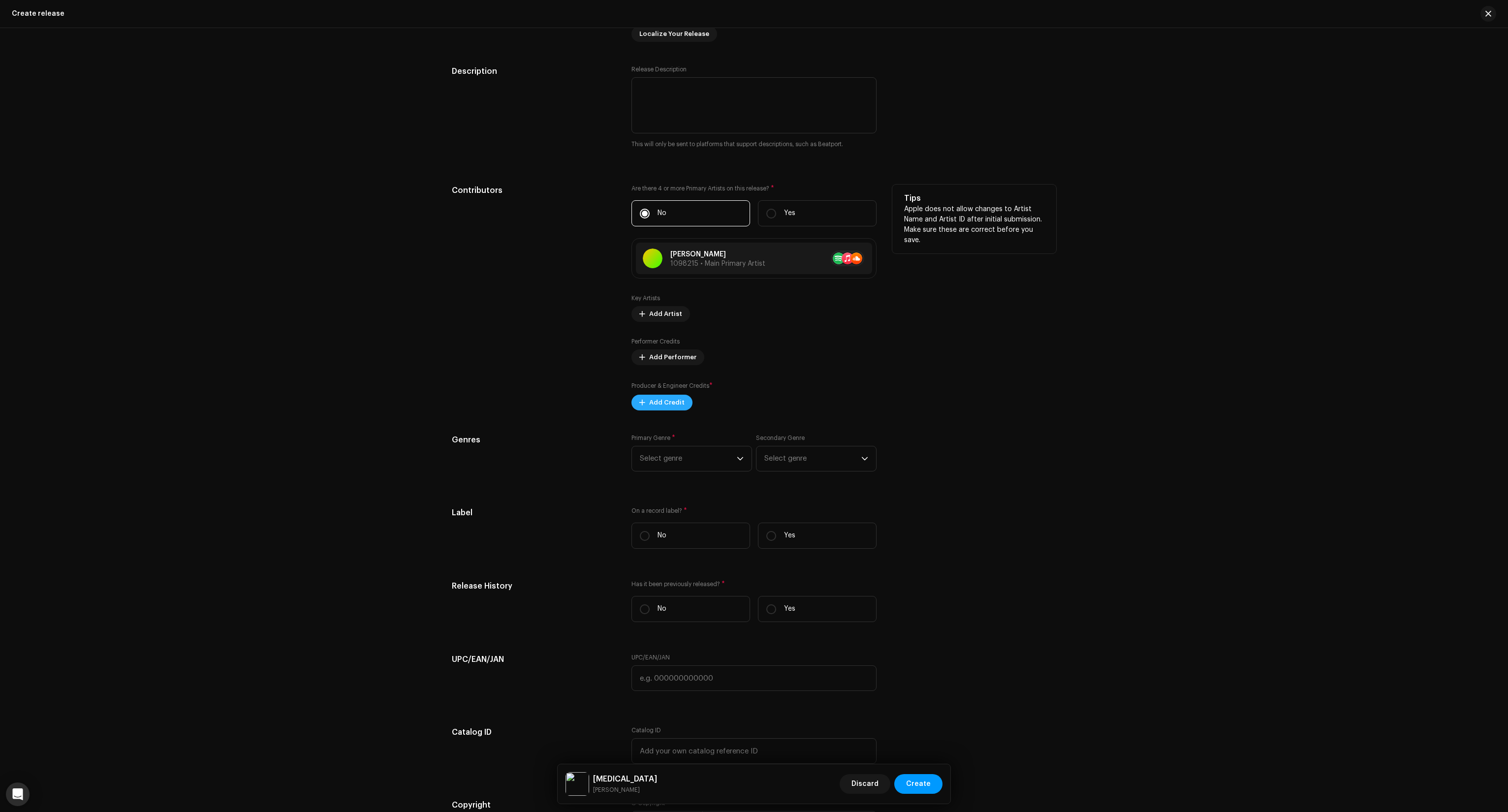
click at [685, 408] on button "Add Credit" at bounding box center [662, 403] width 61 height 16
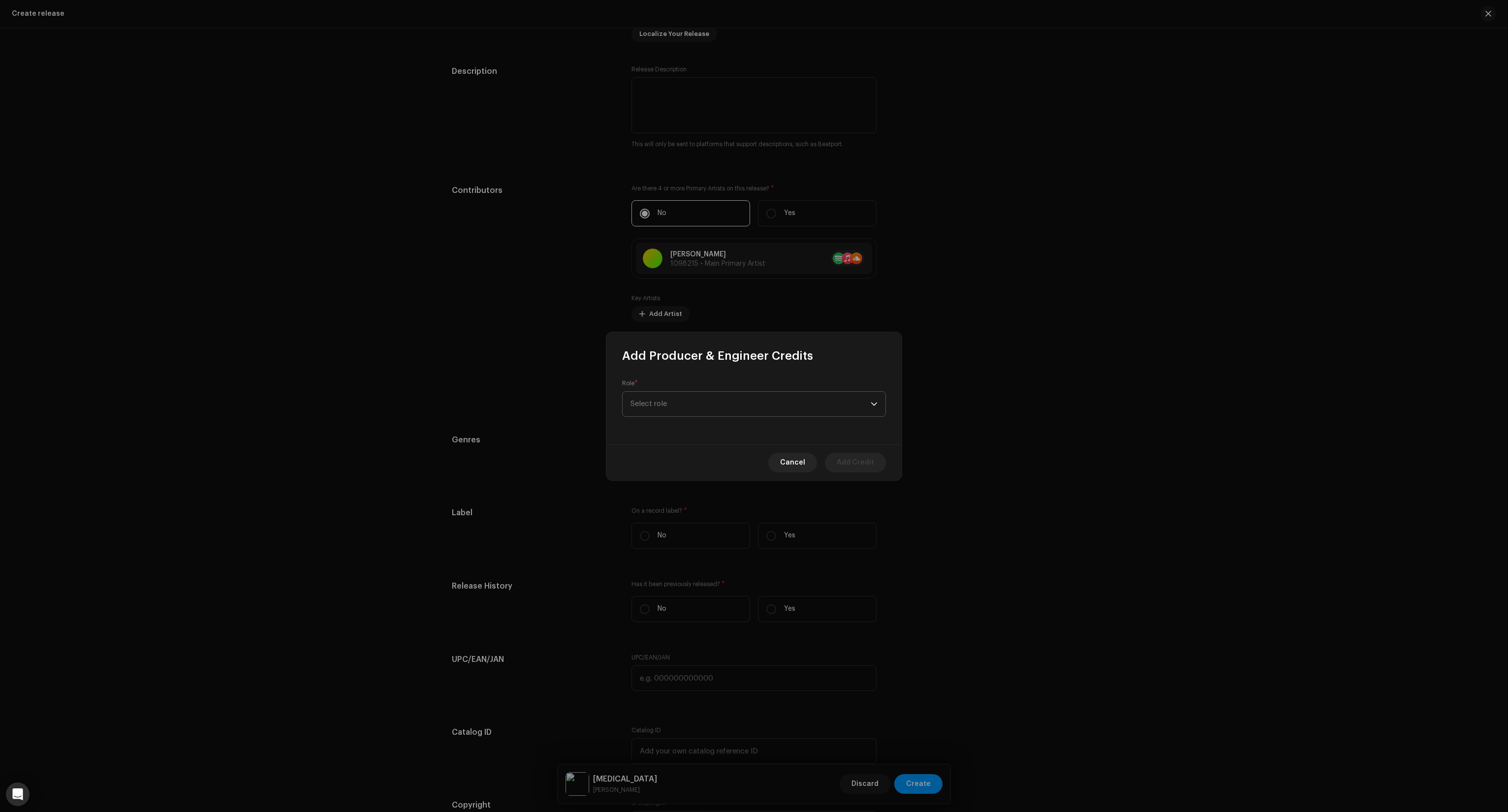
click at [691, 406] on span "Select role" at bounding box center [751, 404] width 240 height 24
type input "iascinski"
drag, startPoint x: 713, startPoint y: 437, endPoint x: 618, endPoint y: 434, distance: 95.0
click at [620, 434] on body "ARTificial Home Catalog Transactions Analytics Resources Assets Releases Tracks…" at bounding box center [754, 406] width 1508 height 812
click at [634, 406] on span "Select role" at bounding box center [751, 398] width 240 height 24
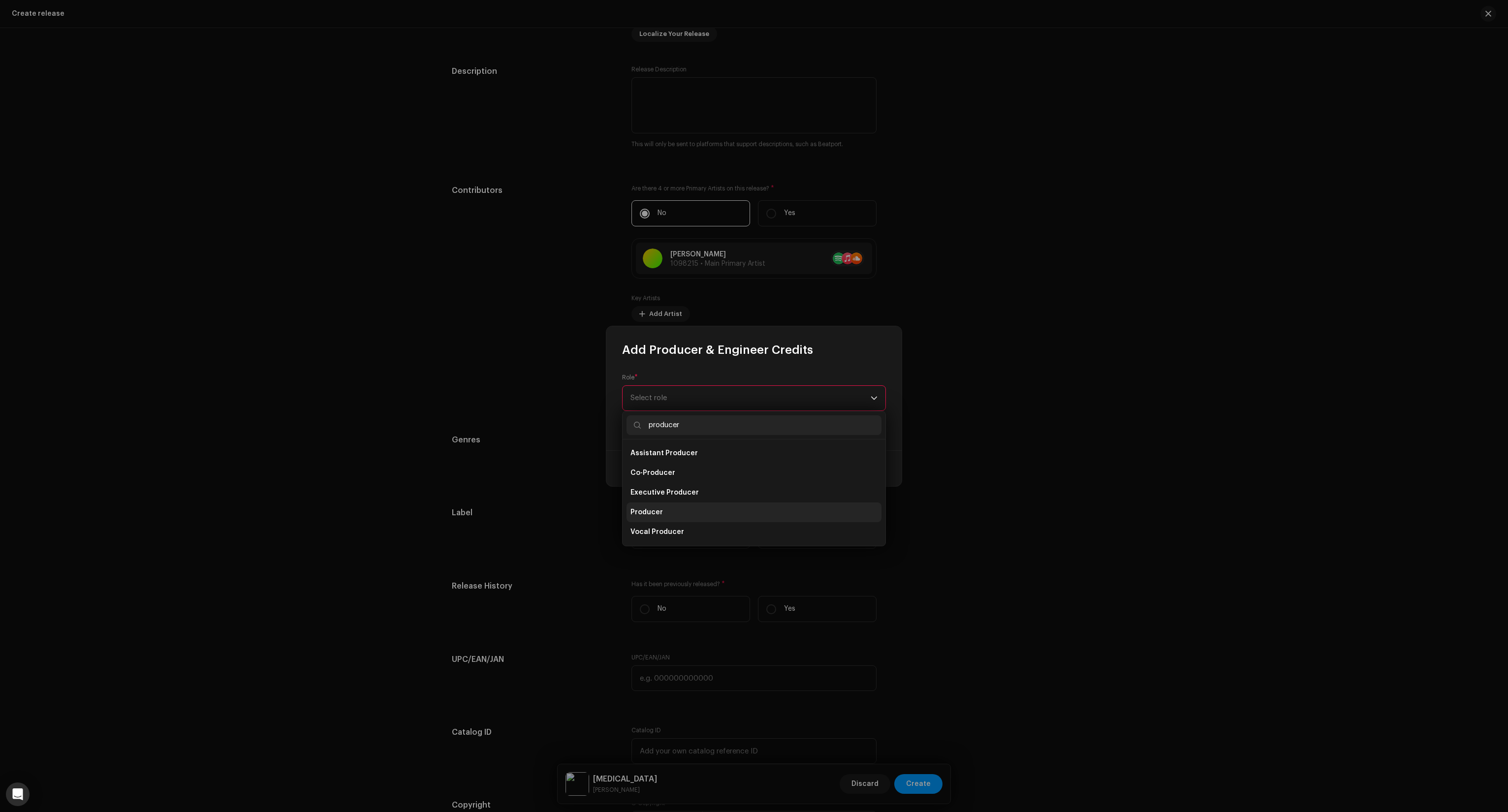
type input "producer"
click at [670, 518] on li "Producer" at bounding box center [754, 512] width 255 height 19
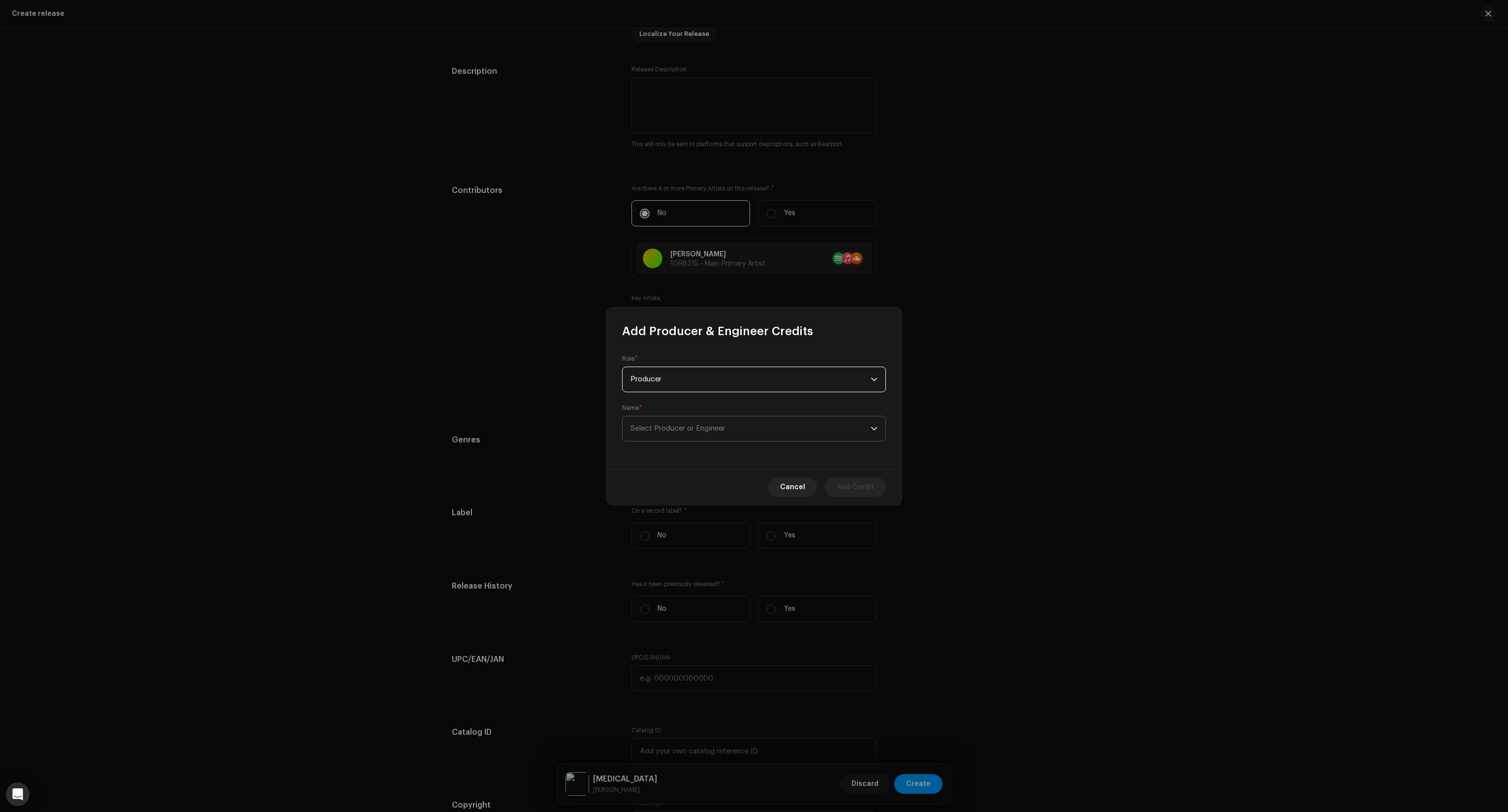
click at [694, 433] on span "Select Producer or Engineer" at bounding box center [751, 428] width 240 height 24
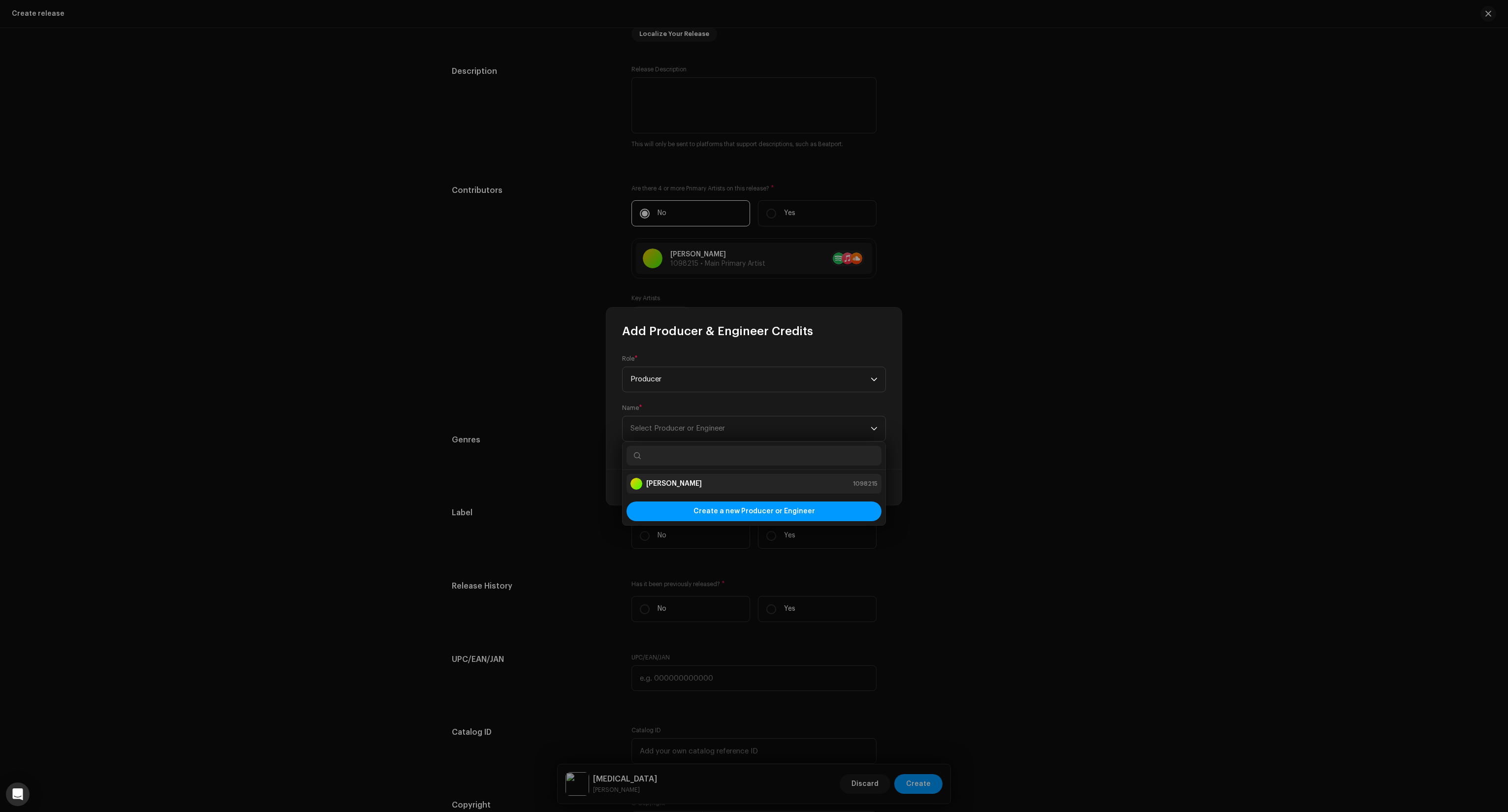
click at [689, 490] on li "Iascinski 1098215" at bounding box center [754, 484] width 255 height 19
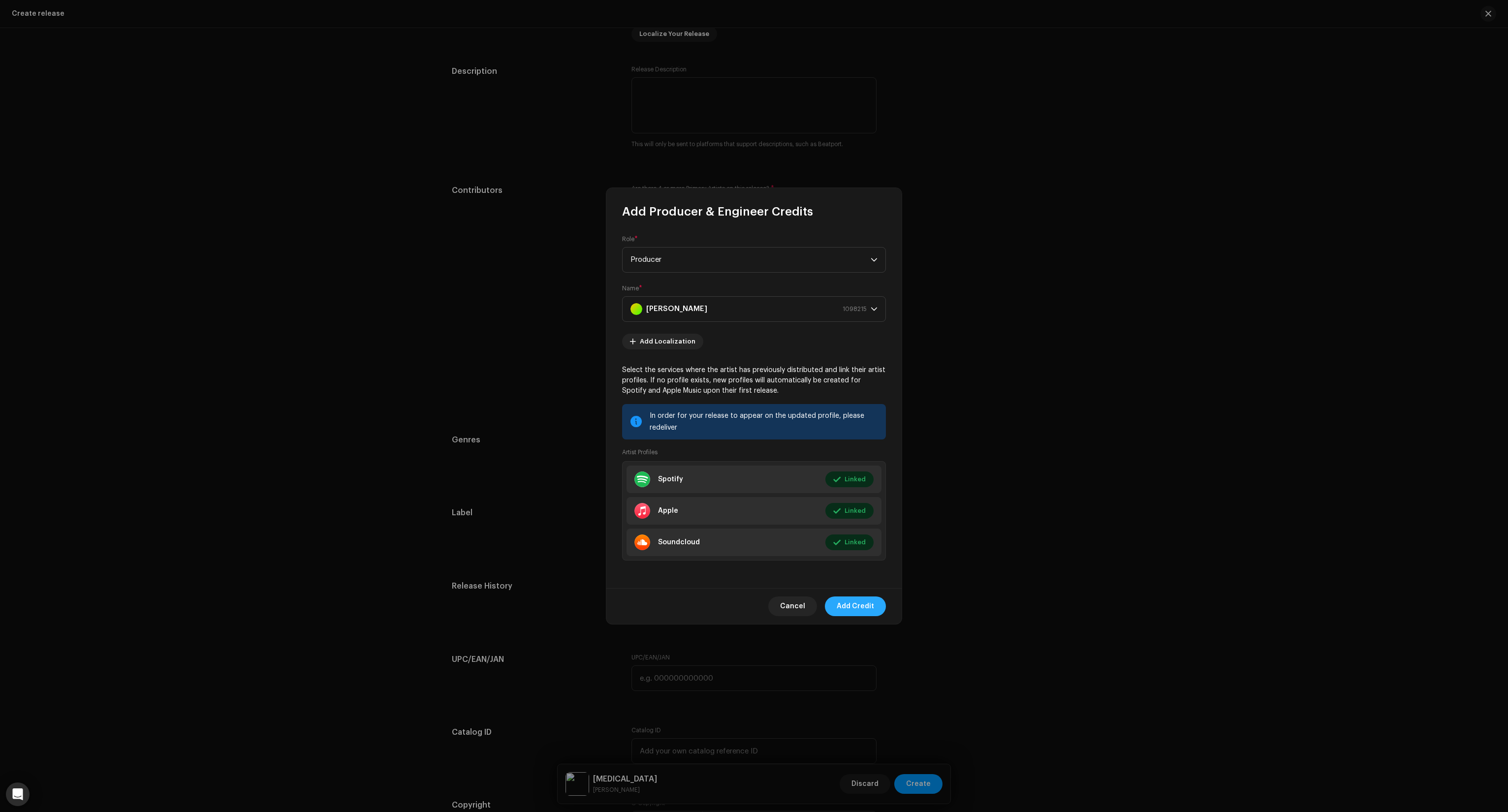
click at [870, 611] on span "Add Credit" at bounding box center [855, 606] width 37 height 19
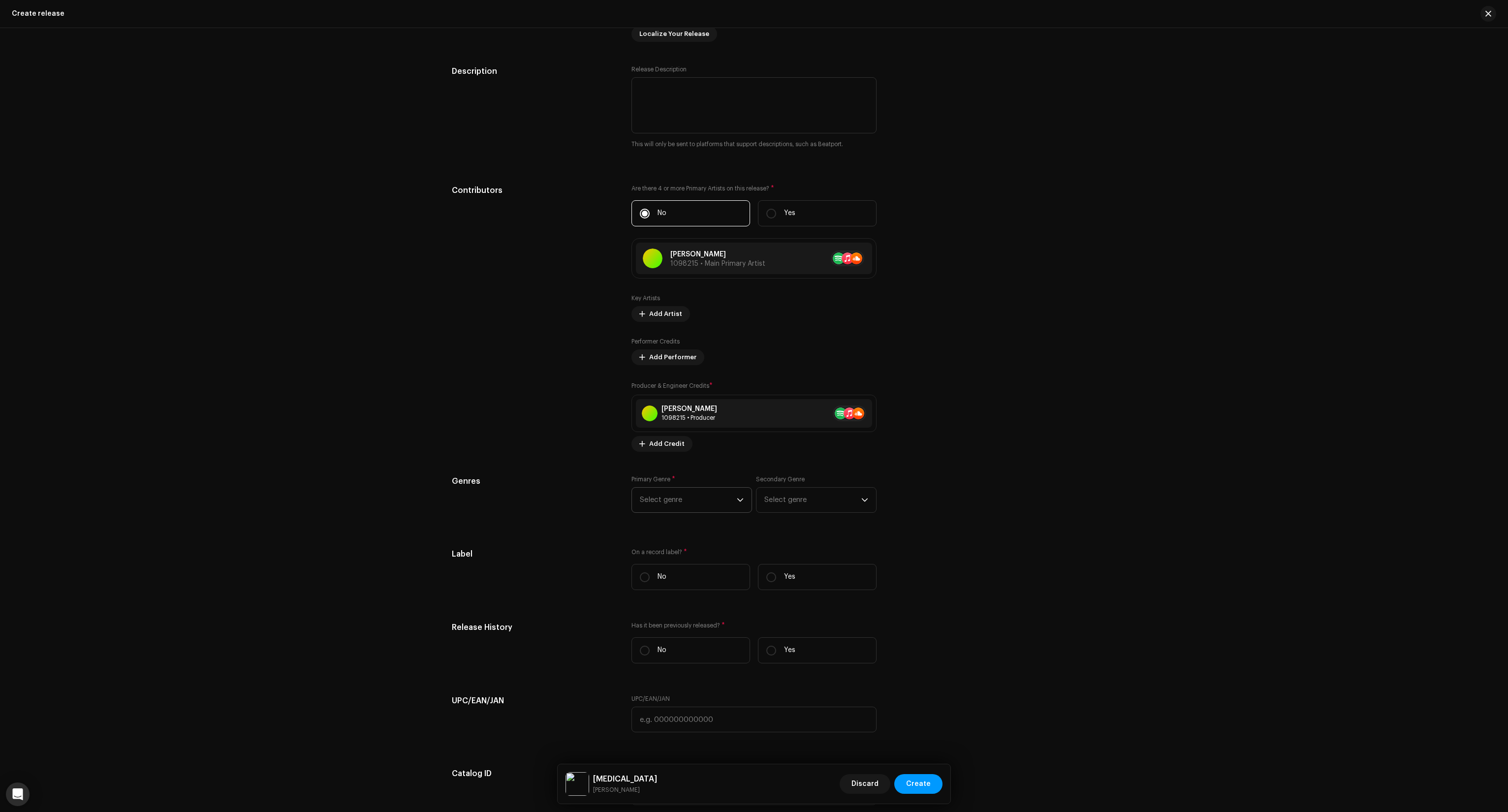
click at [703, 493] on span "Select genre" at bounding box center [688, 500] width 97 height 24
type input "techno"
click at [646, 579] on span "Techno" at bounding box center [653, 575] width 26 height 10
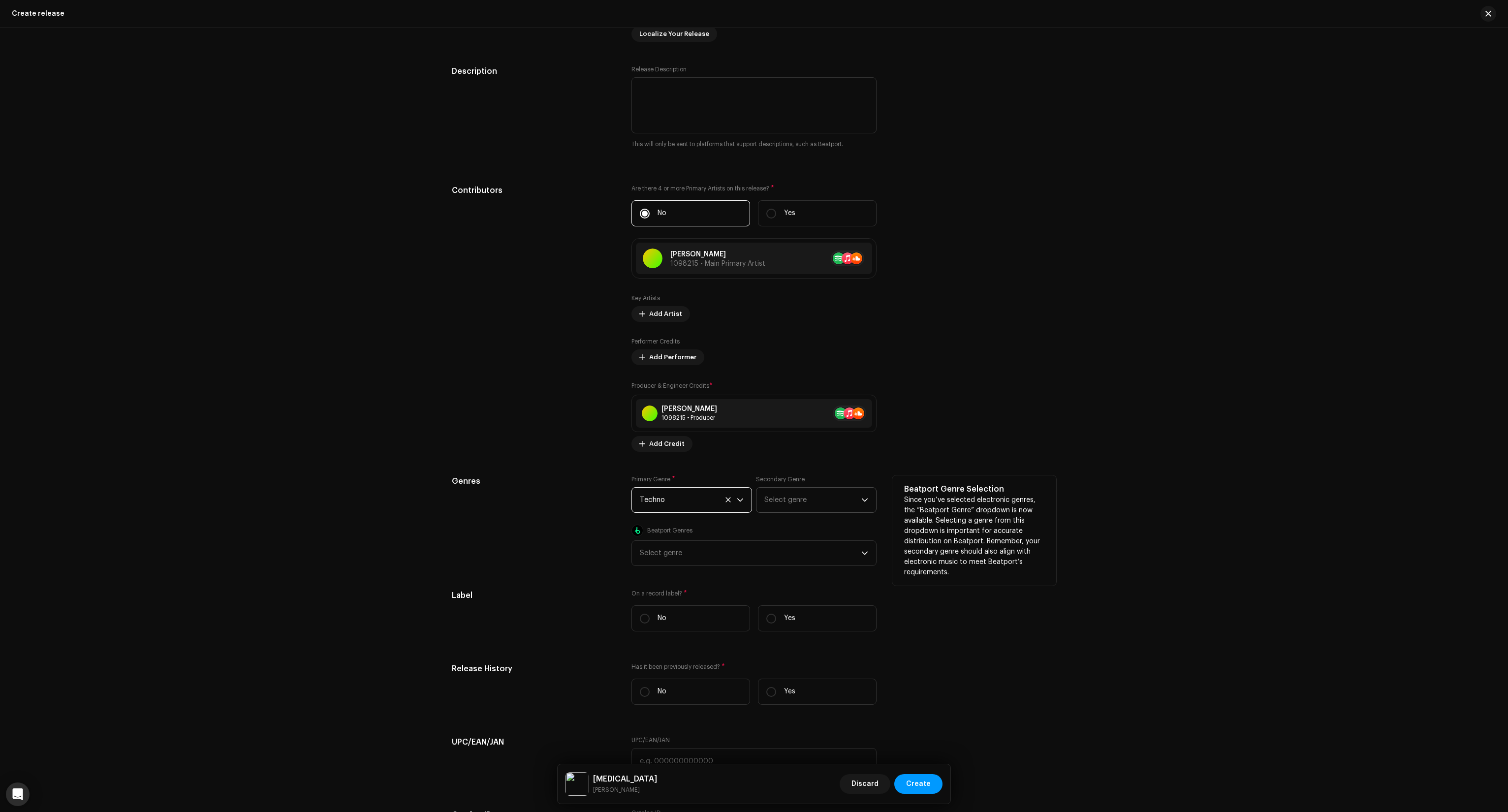
click at [817, 501] on span "Select genre" at bounding box center [813, 500] width 97 height 24
type input "electronic"
click at [795, 614] on span "Electronic" at bounding box center [782, 615] width 36 height 10
click at [718, 560] on div "Select genre" at bounding box center [751, 553] width 222 height 24
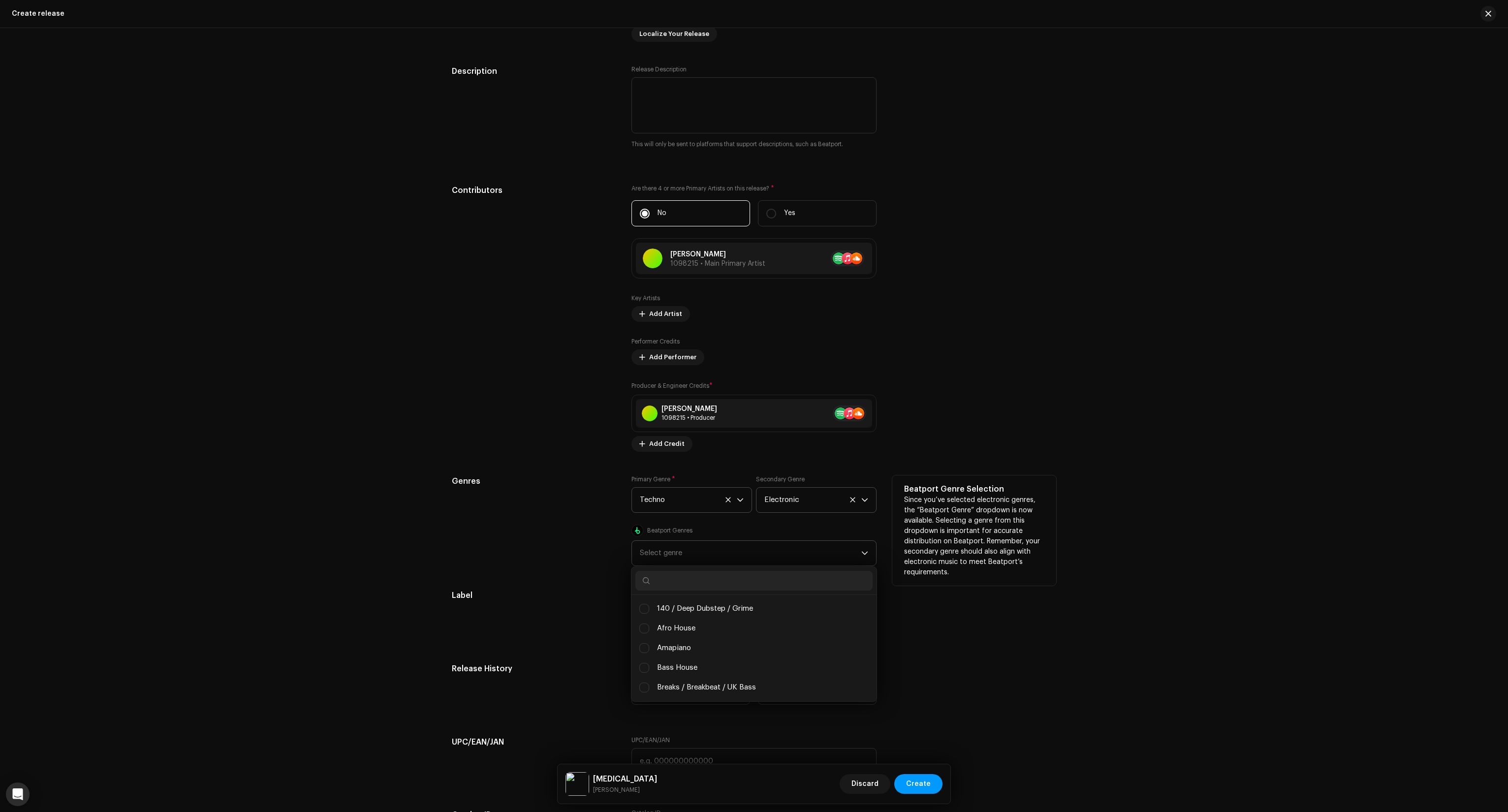
click at [699, 587] on input "text" at bounding box center [754, 581] width 237 height 19
type input "e"
type input "main"
click at [692, 616] on li "Mainstage" at bounding box center [754, 609] width 237 height 19
checkbox input "true"
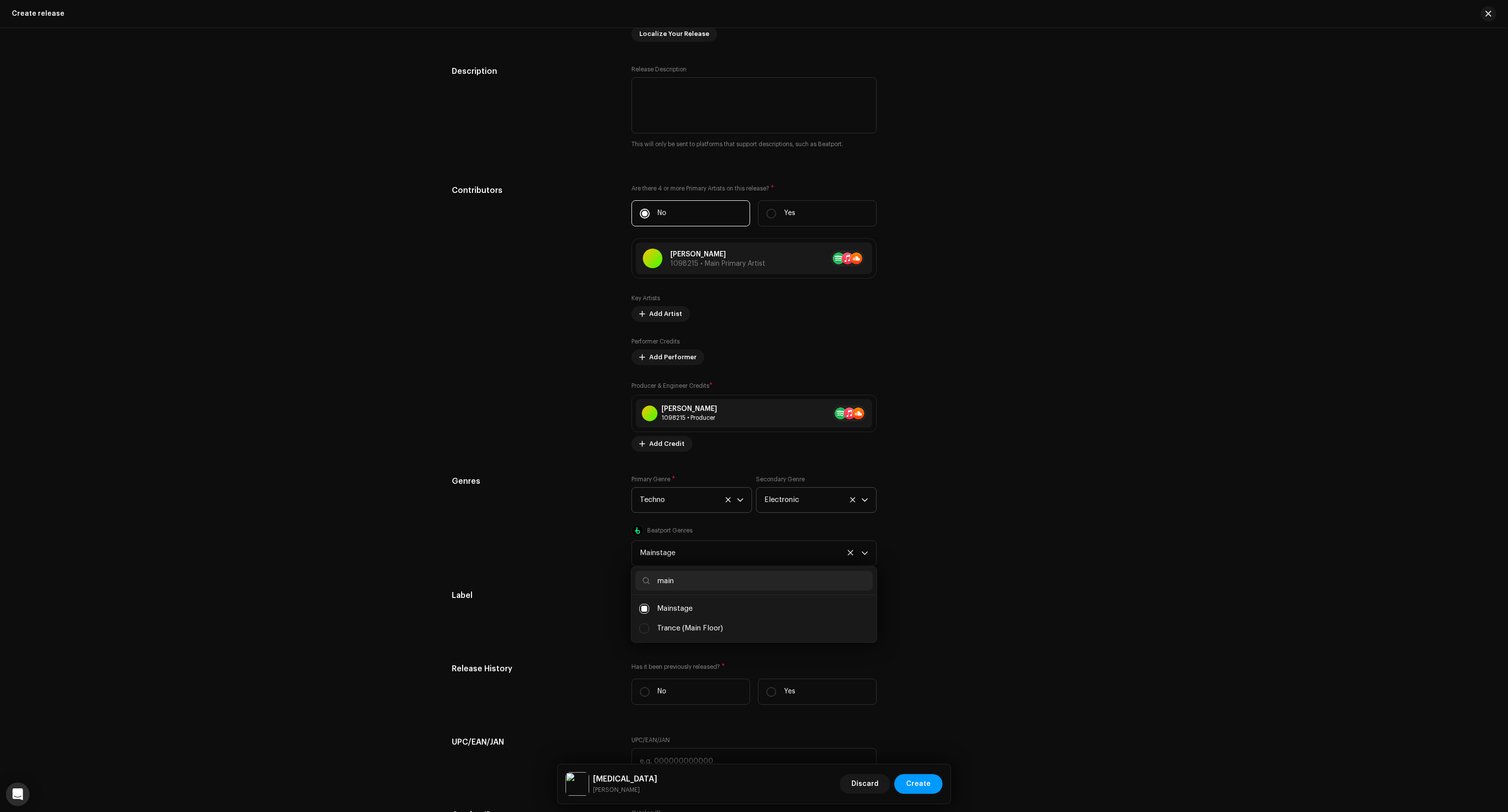
click at [582, 638] on div "Label" at bounding box center [534, 615] width 164 height 50
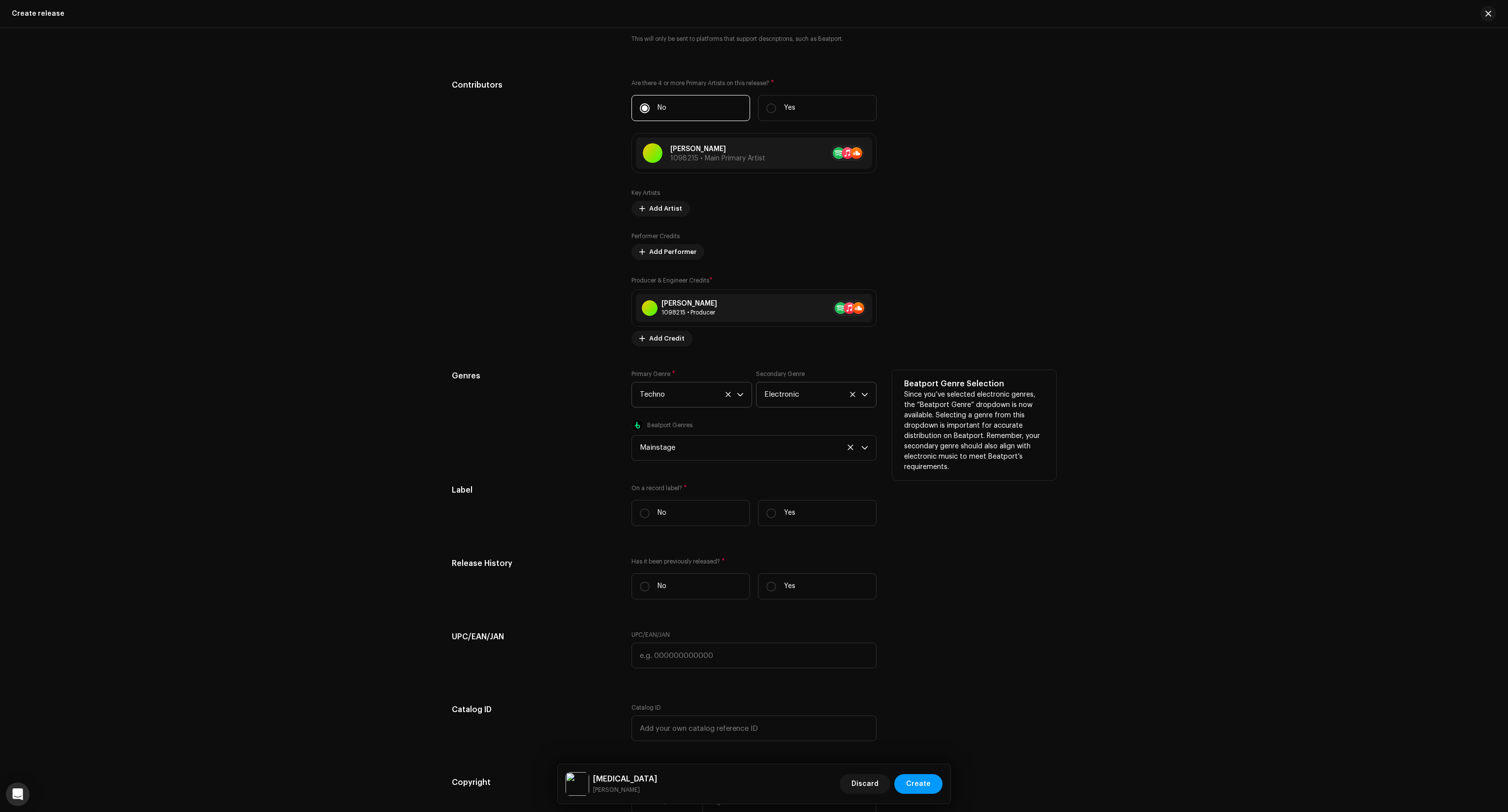
scroll to position [1181, 0]
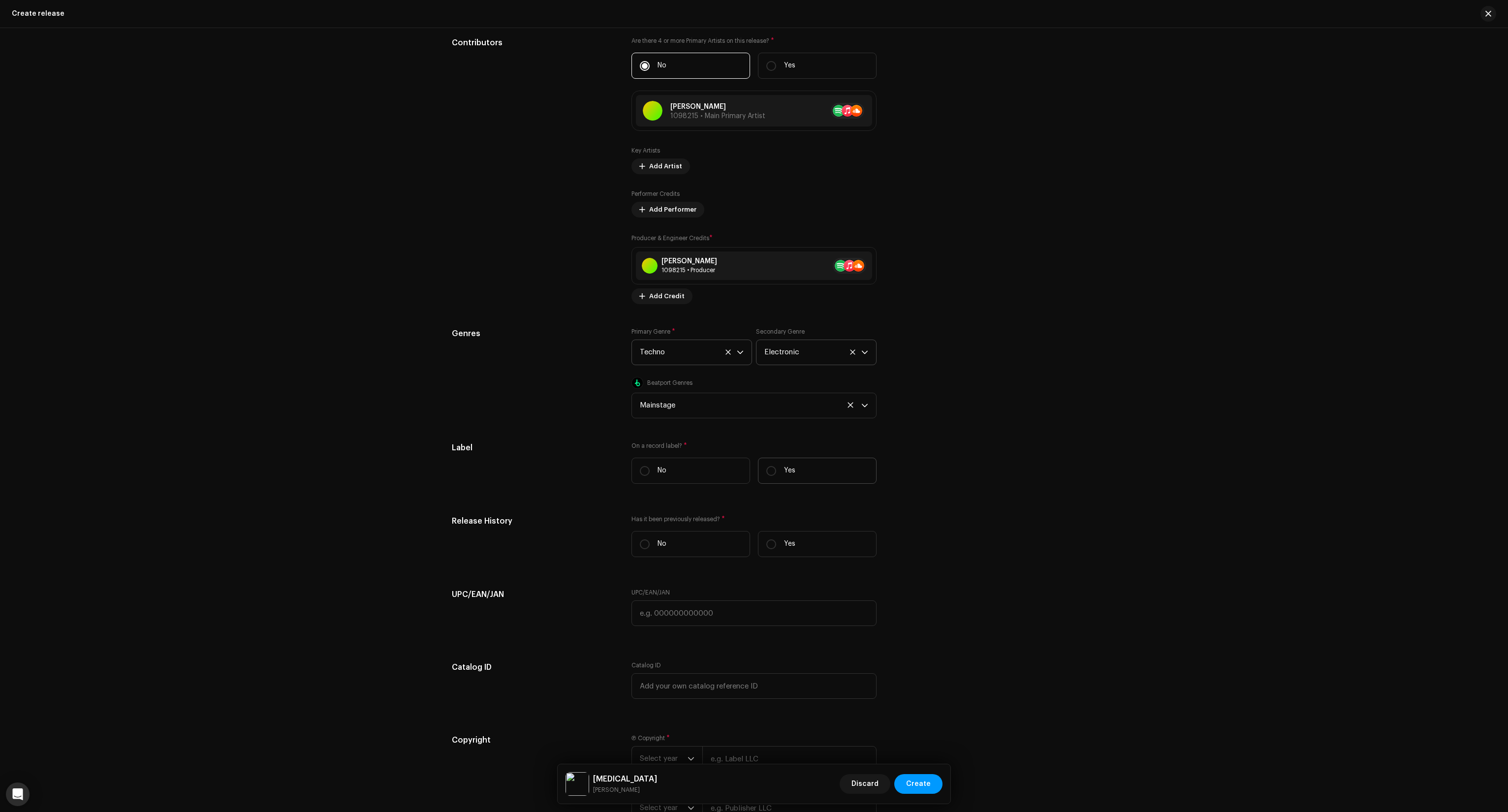
click at [759, 467] on label "Yes" at bounding box center [817, 470] width 119 height 26
click at [766, 467] on input "Yes" at bounding box center [771, 471] width 10 height 10
radio input "true"
click at [745, 516] on span "Select label" at bounding box center [751, 520] width 222 height 24
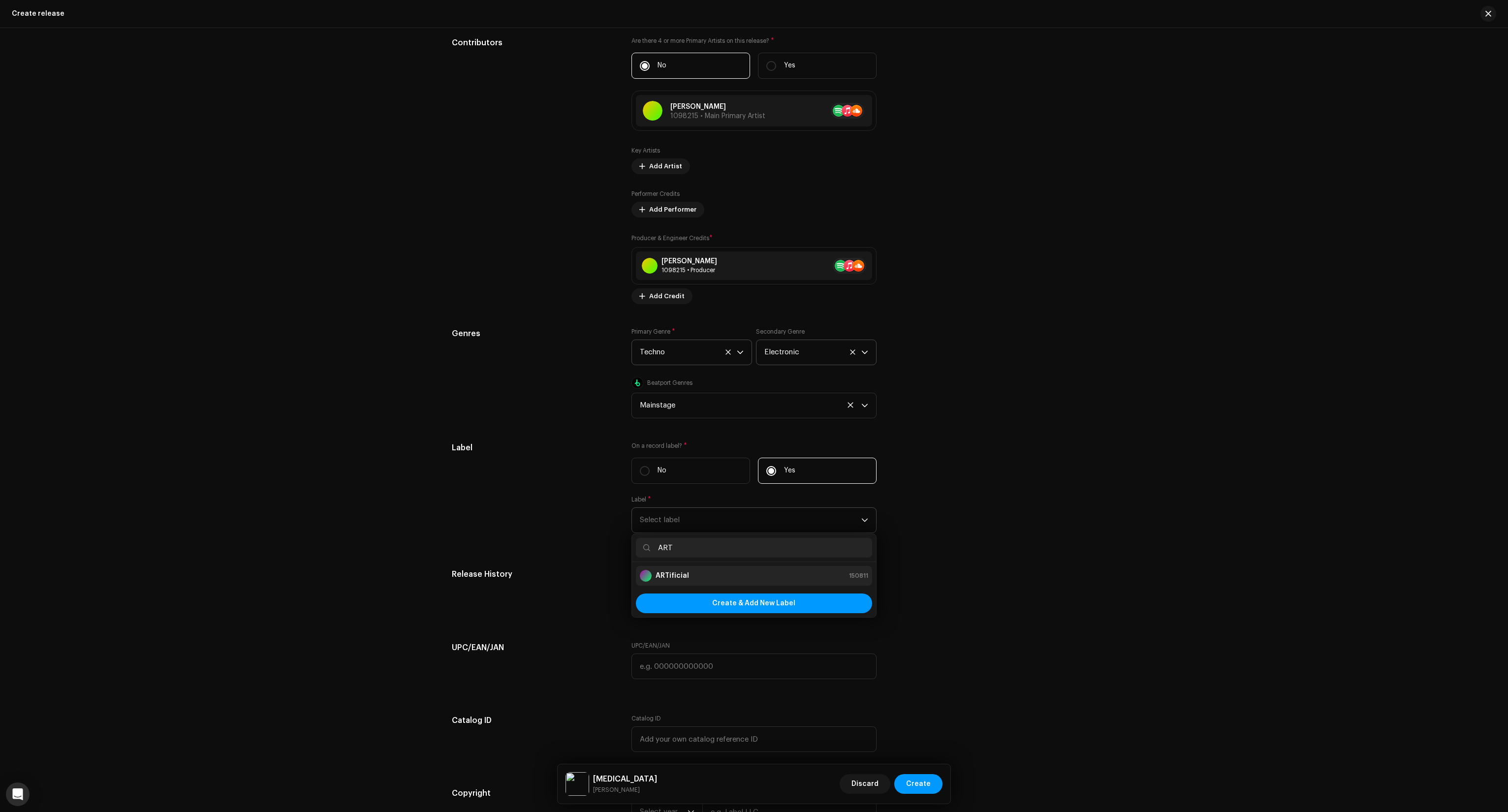
type input "ART"
click at [688, 574] on div "ARTificial 150811" at bounding box center [754, 575] width 228 height 12
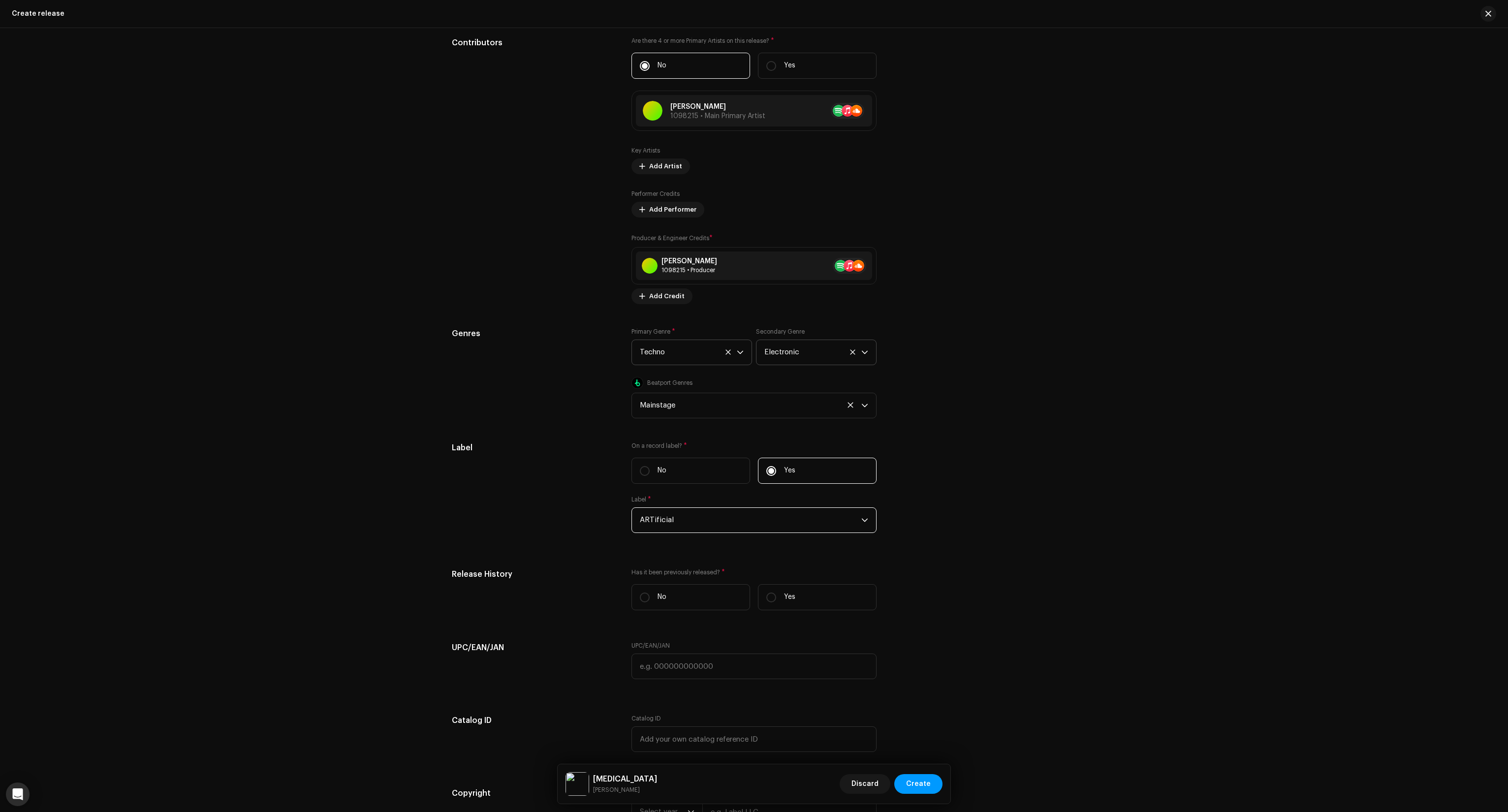
click at [571, 552] on div "Prefill release information from track metadata Compilation Is it a compilation…" at bounding box center [754, 226] width 604 height 1319
click at [663, 597] on p "No" at bounding box center [662, 597] width 9 height 10
click at [650, 597] on input "No" at bounding box center [645, 598] width 10 height 10
radio input "true"
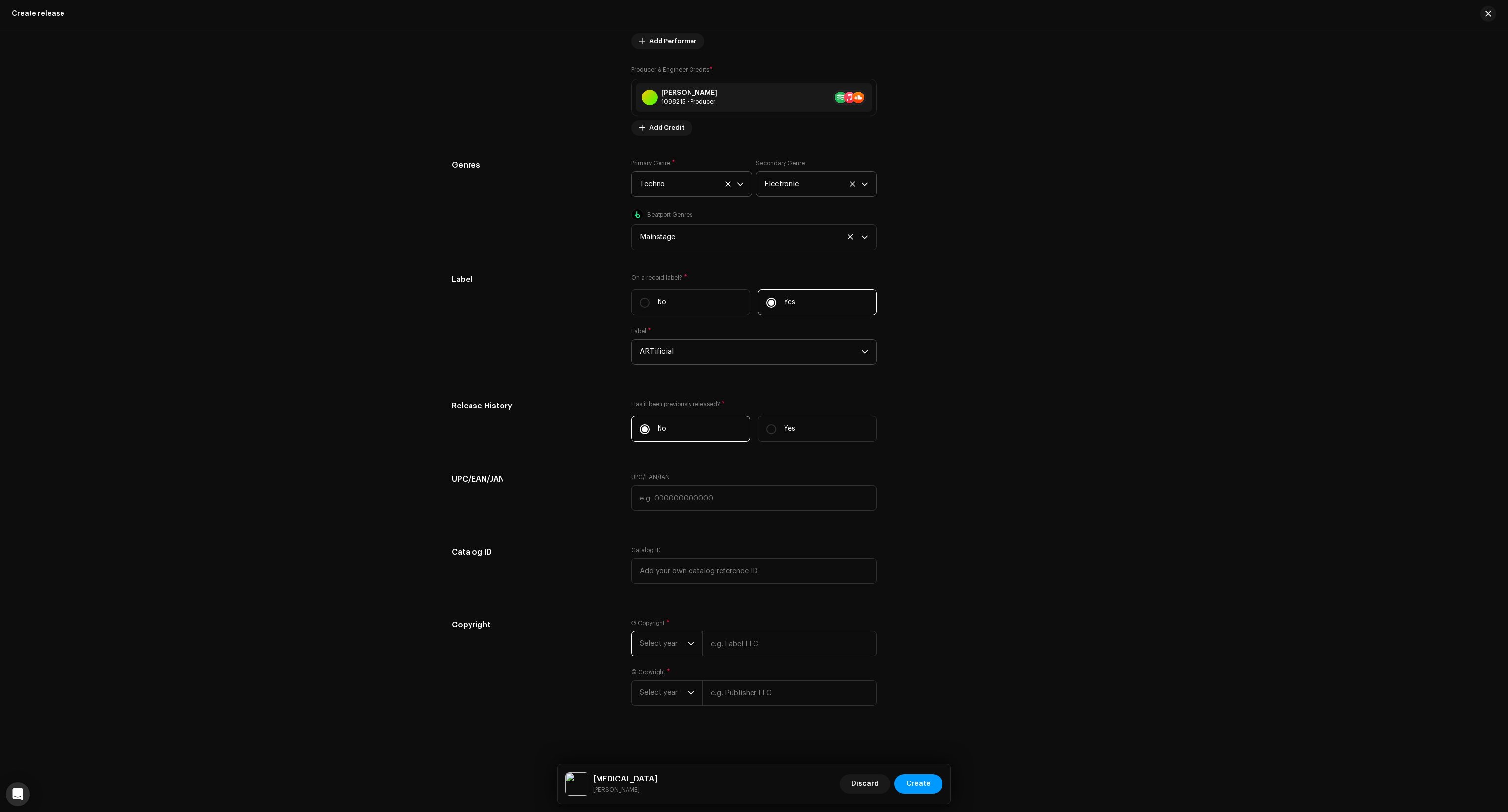
click at [673, 645] on span "Select year" at bounding box center [664, 643] width 48 height 24
click at [653, 718] on span "2025" at bounding box center [648, 715] width 18 height 10
click at [740, 641] on input "text" at bounding box center [790, 640] width 174 height 26
type input "The Club Maestro"
click at [659, 693] on span "Select year" at bounding box center [664, 693] width 48 height 24
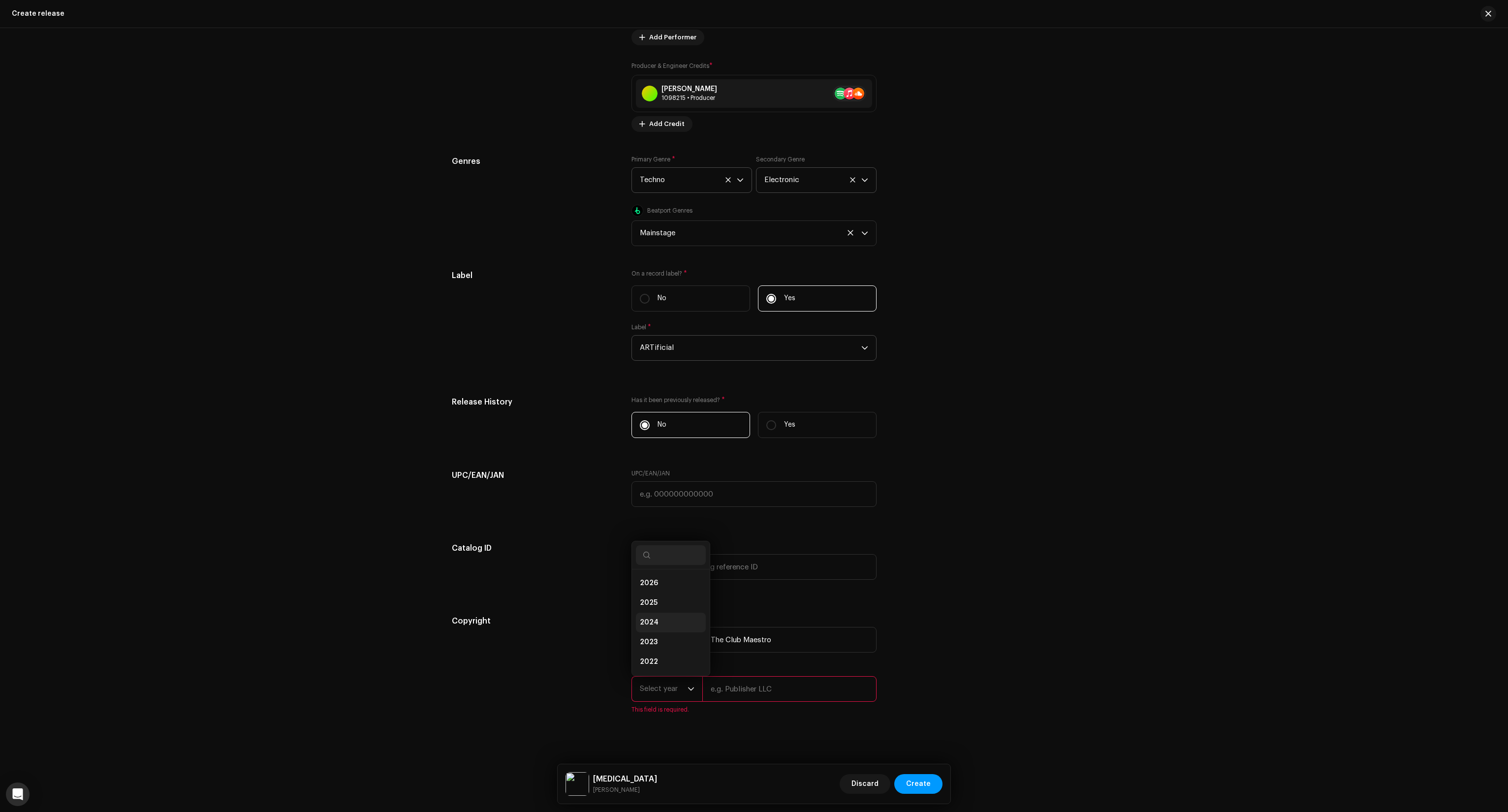
scroll to position [16, 0]
click at [656, 596] on li "2025" at bounding box center [671, 587] width 70 height 19
click at [735, 695] on input "text" at bounding box center [790, 689] width 174 height 26
type input "The Club Maestro"
click at [924, 694] on div "Copyright Ⓟ Copyright * 2025 The Club Maestro © Copyright * 2025 The Club Maest…" at bounding box center [754, 668] width 604 height 99
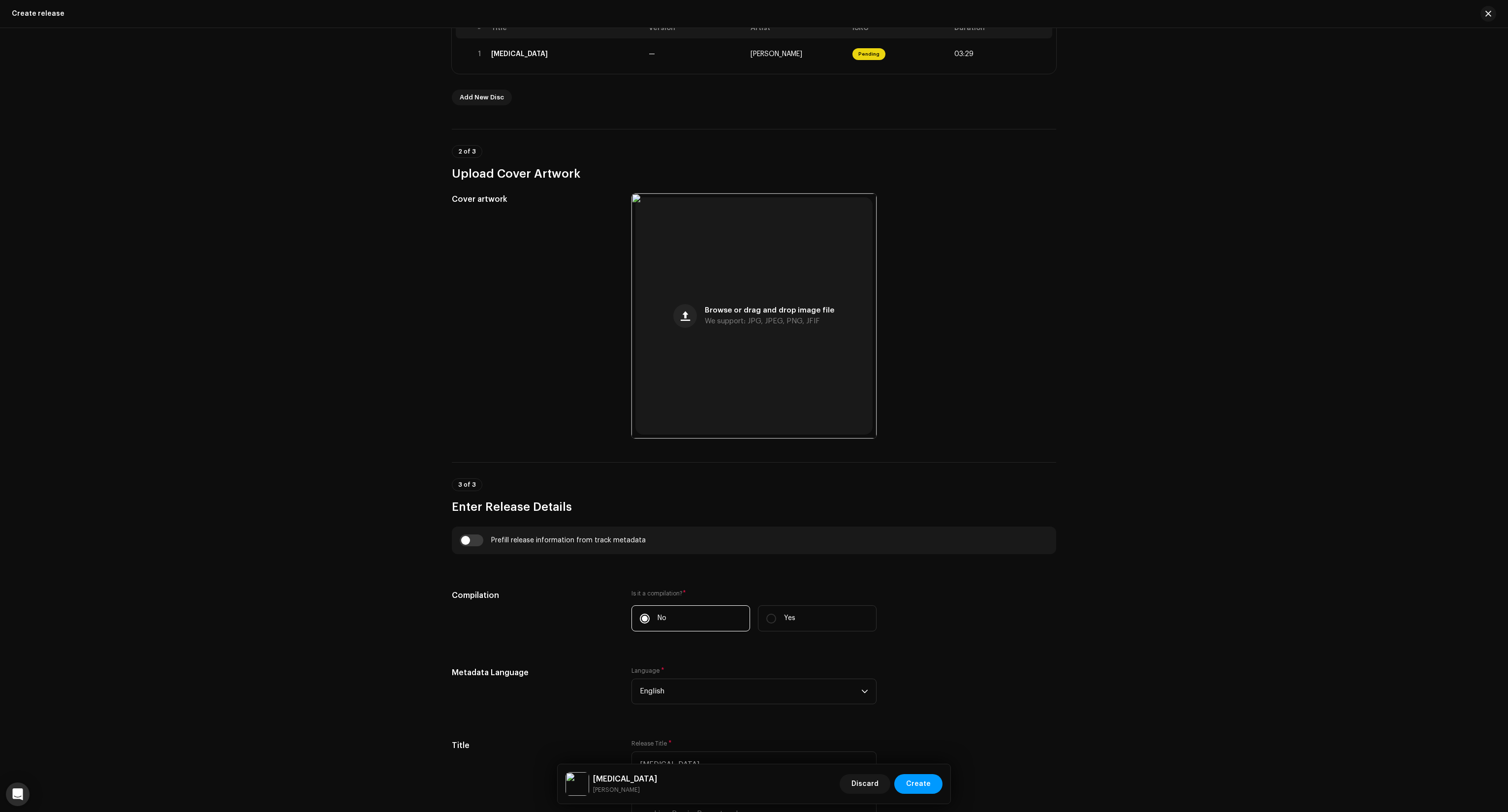
scroll to position [0, 0]
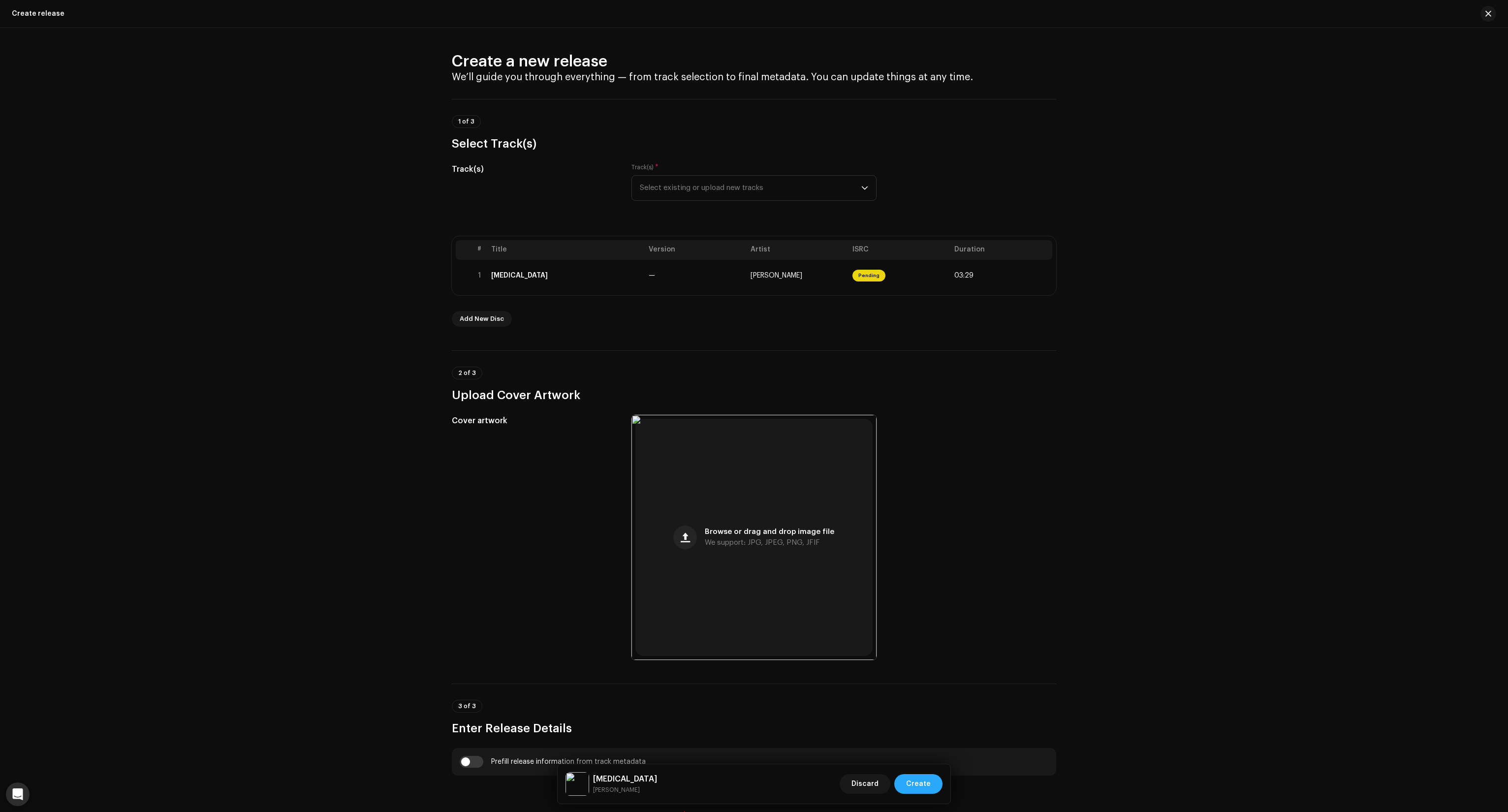
click at [922, 785] on span "Create" at bounding box center [918, 784] width 24 height 19
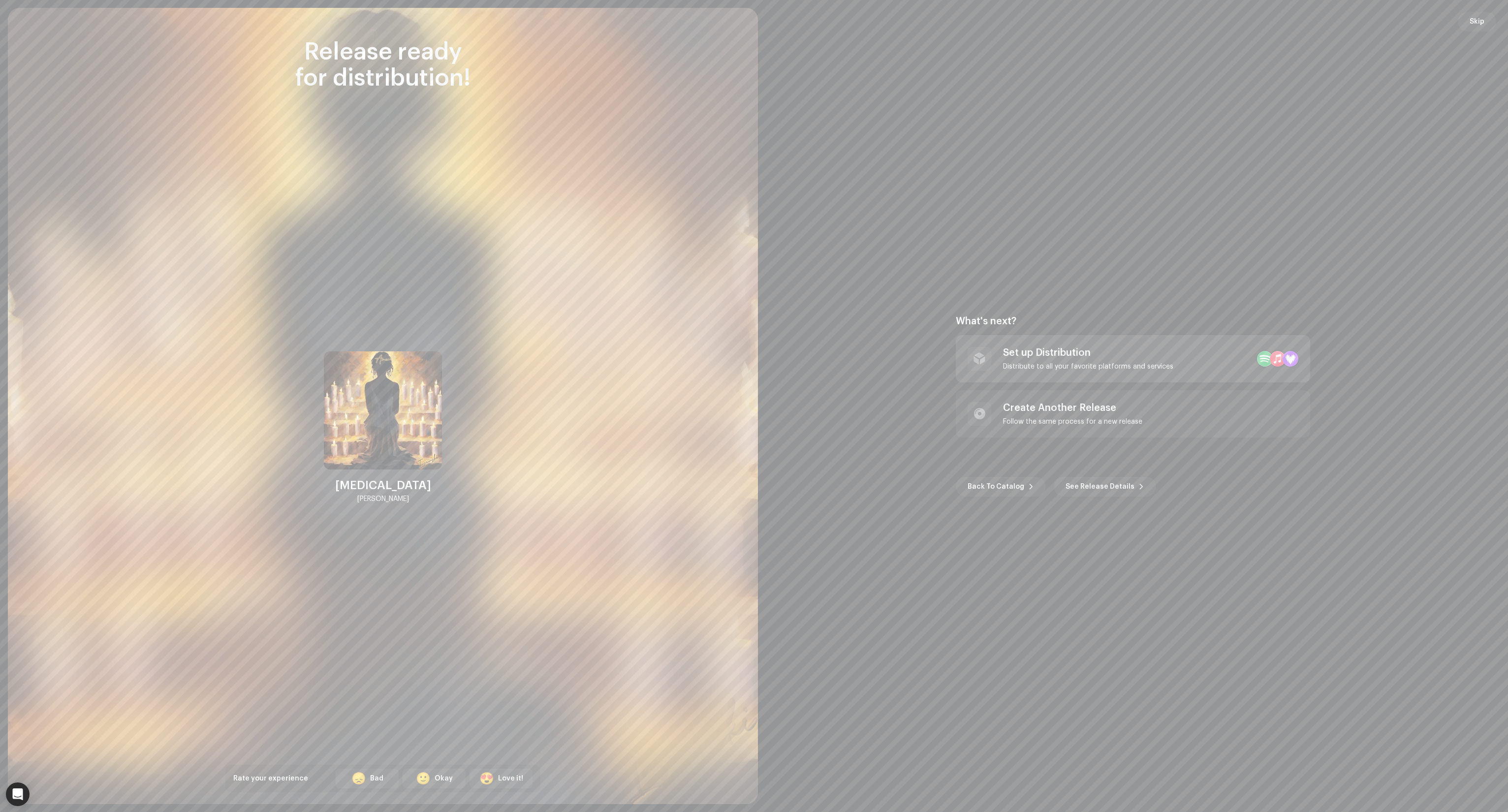
click at [1033, 355] on div "Set up Distribution" at bounding box center [1088, 352] width 170 height 12
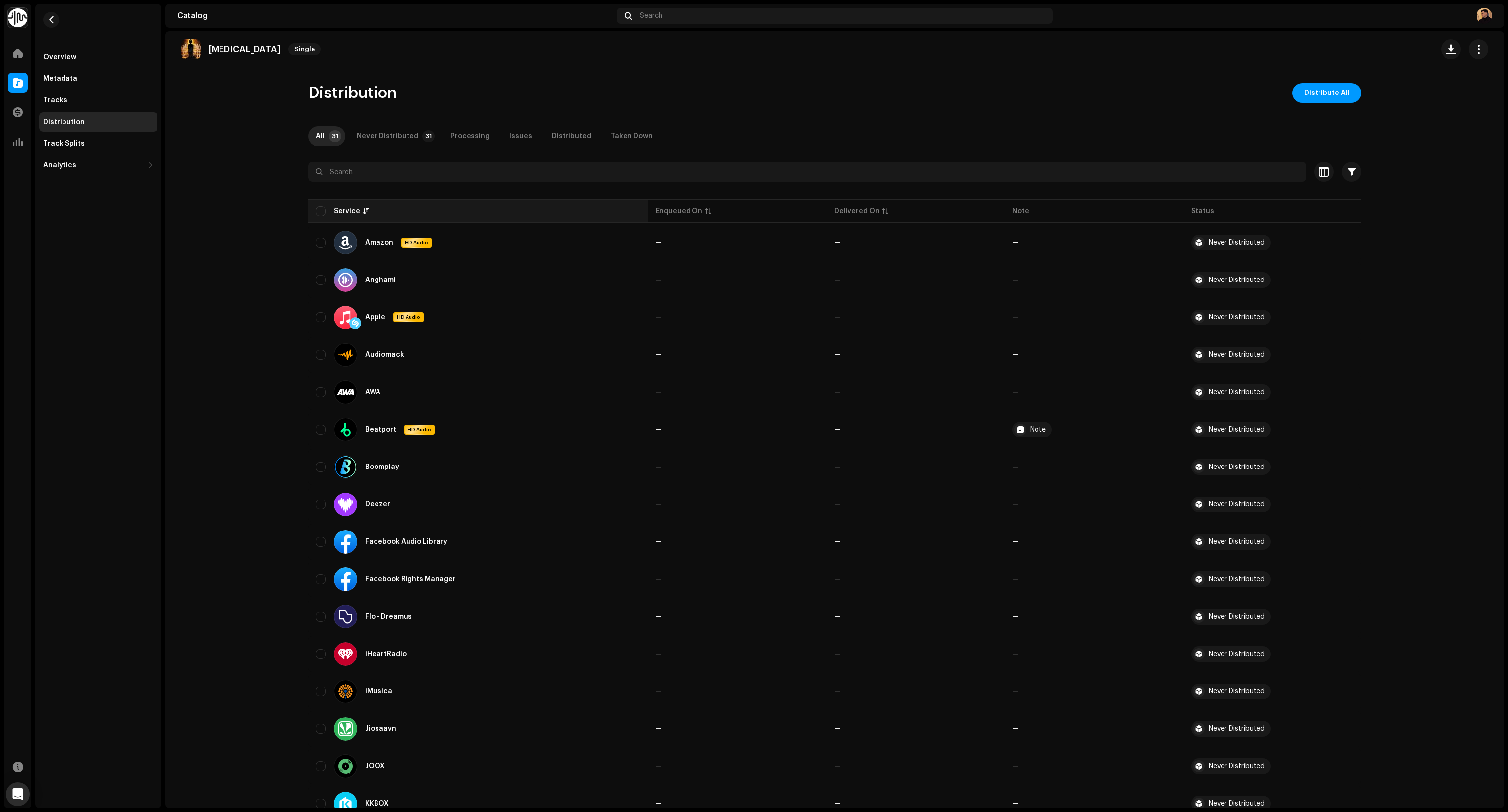
click at [323, 211] on div "Service" at bounding box center [478, 211] width 324 height 10
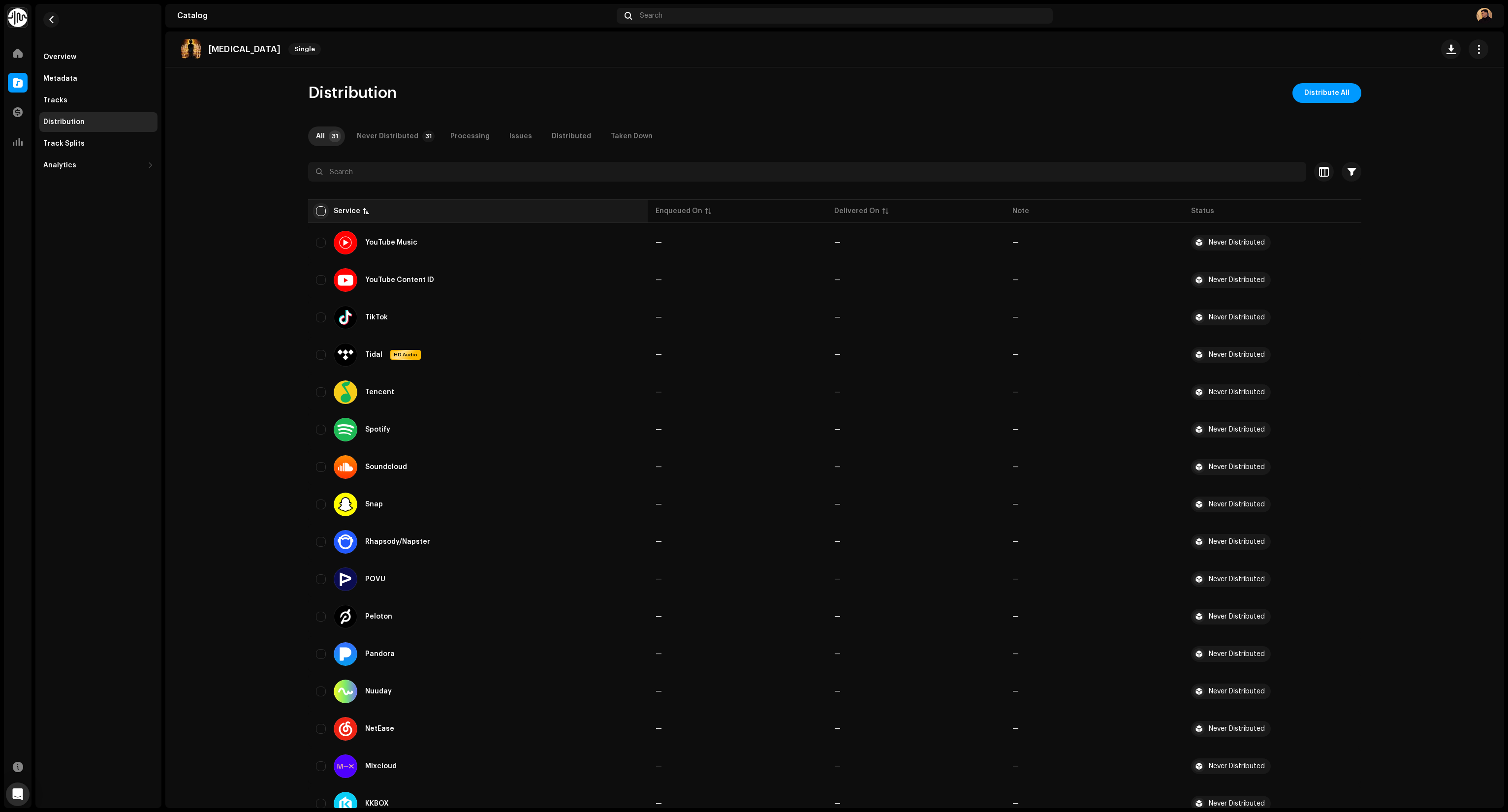
click at [317, 210] on input "checkbox" at bounding box center [321, 211] width 10 height 10
checkbox input "true"
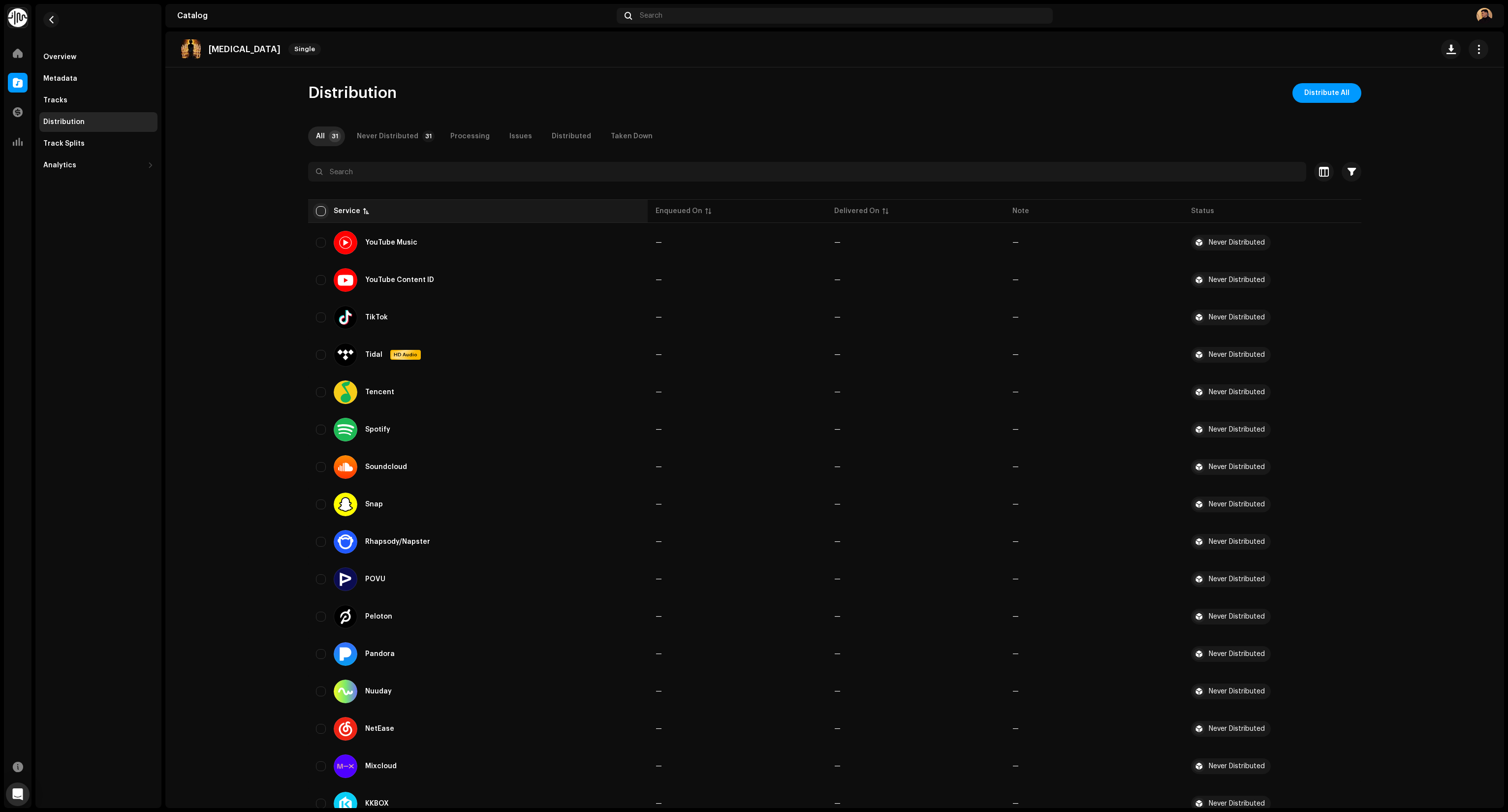
checkbox input "true"
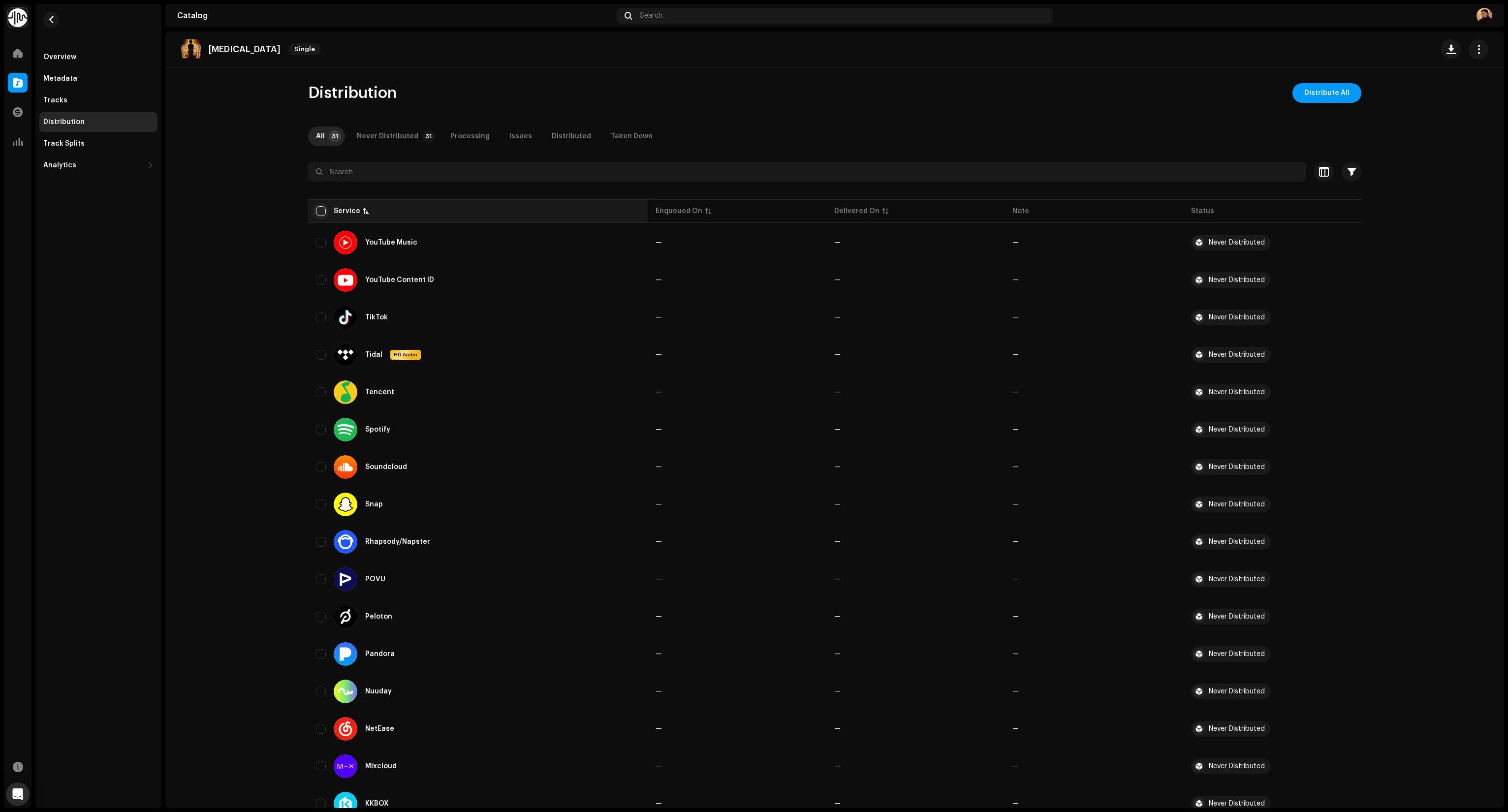
checkbox input "true"
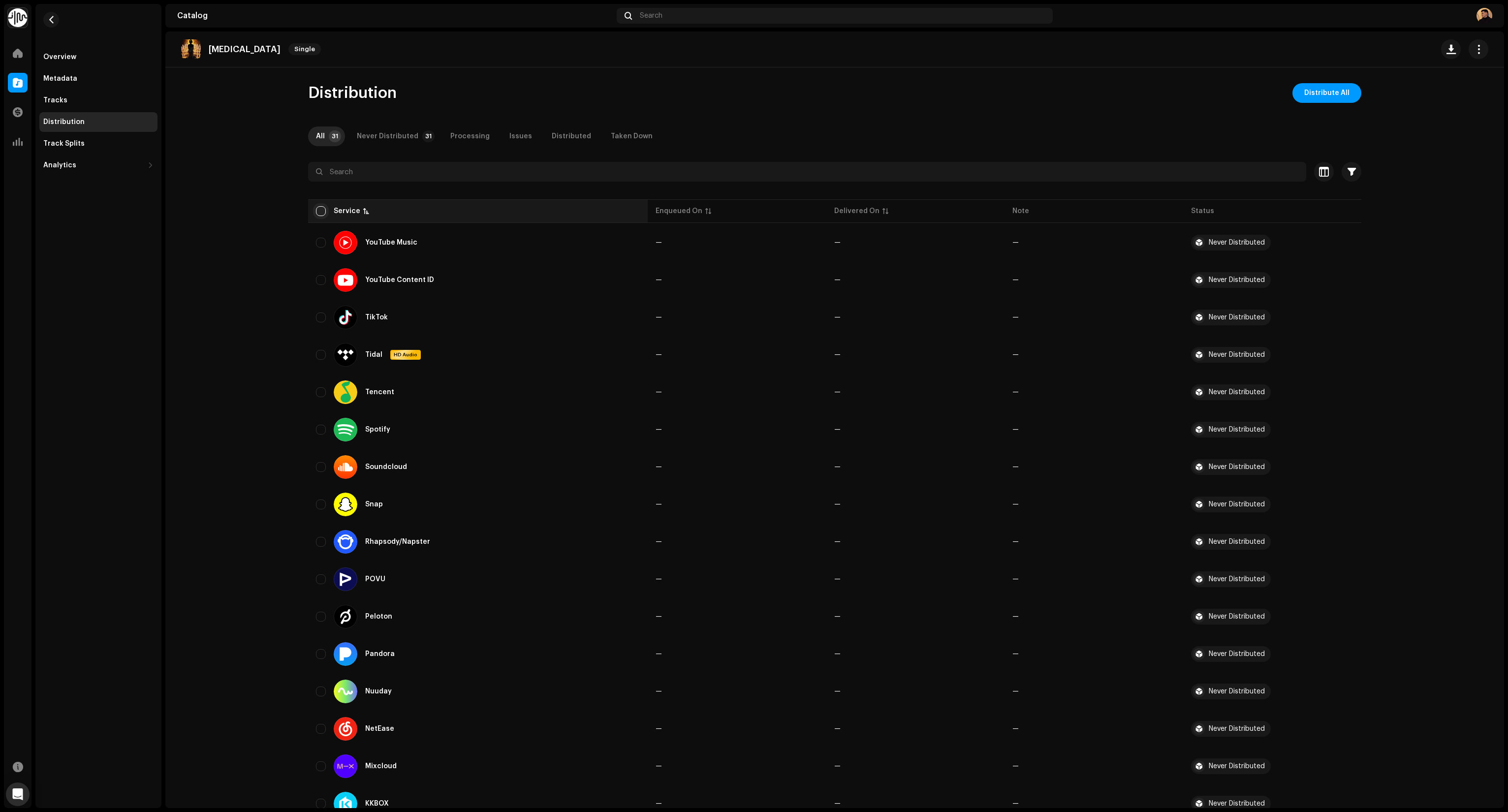
checkbox input "true"
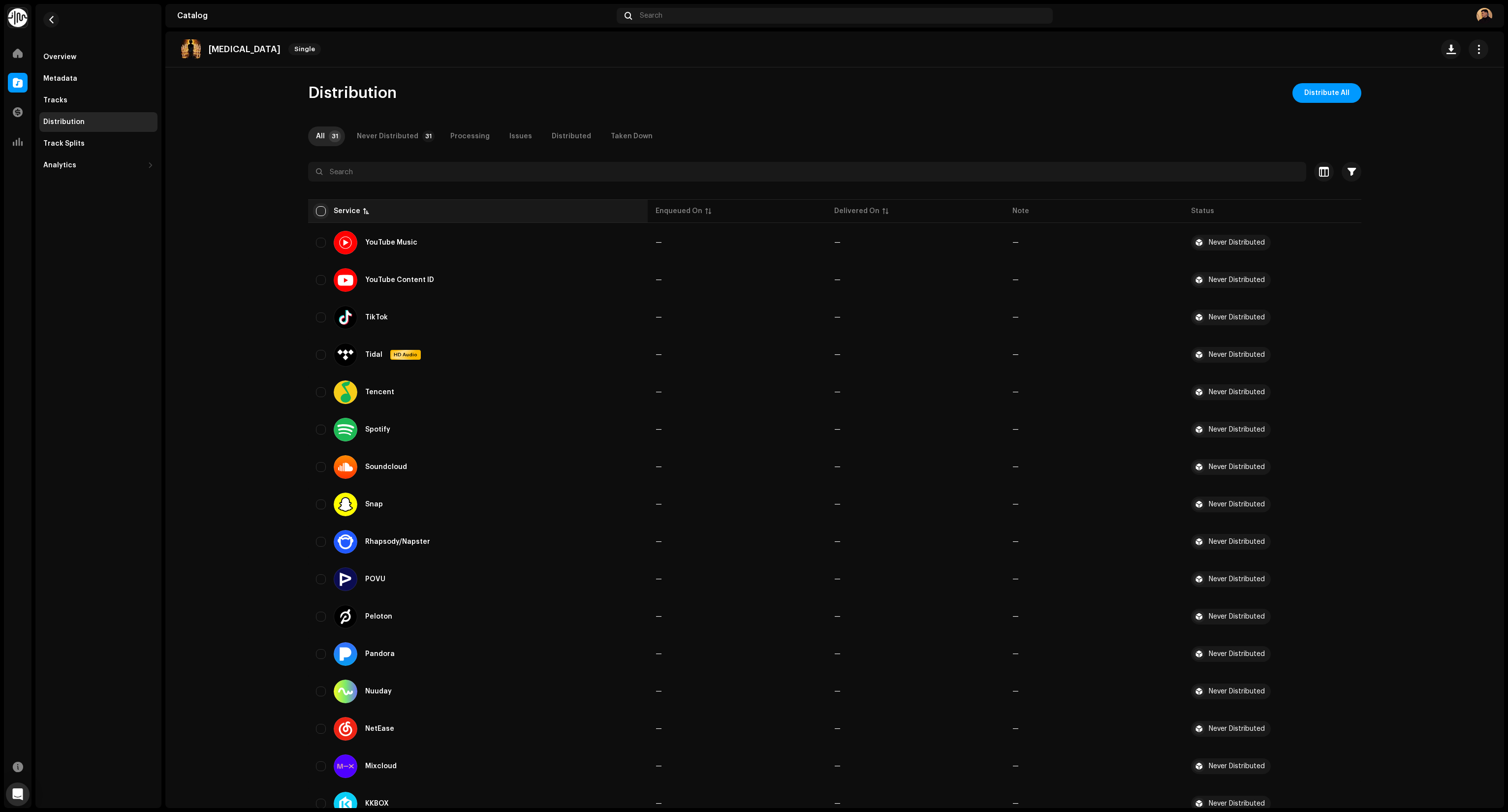
checkbox input "true"
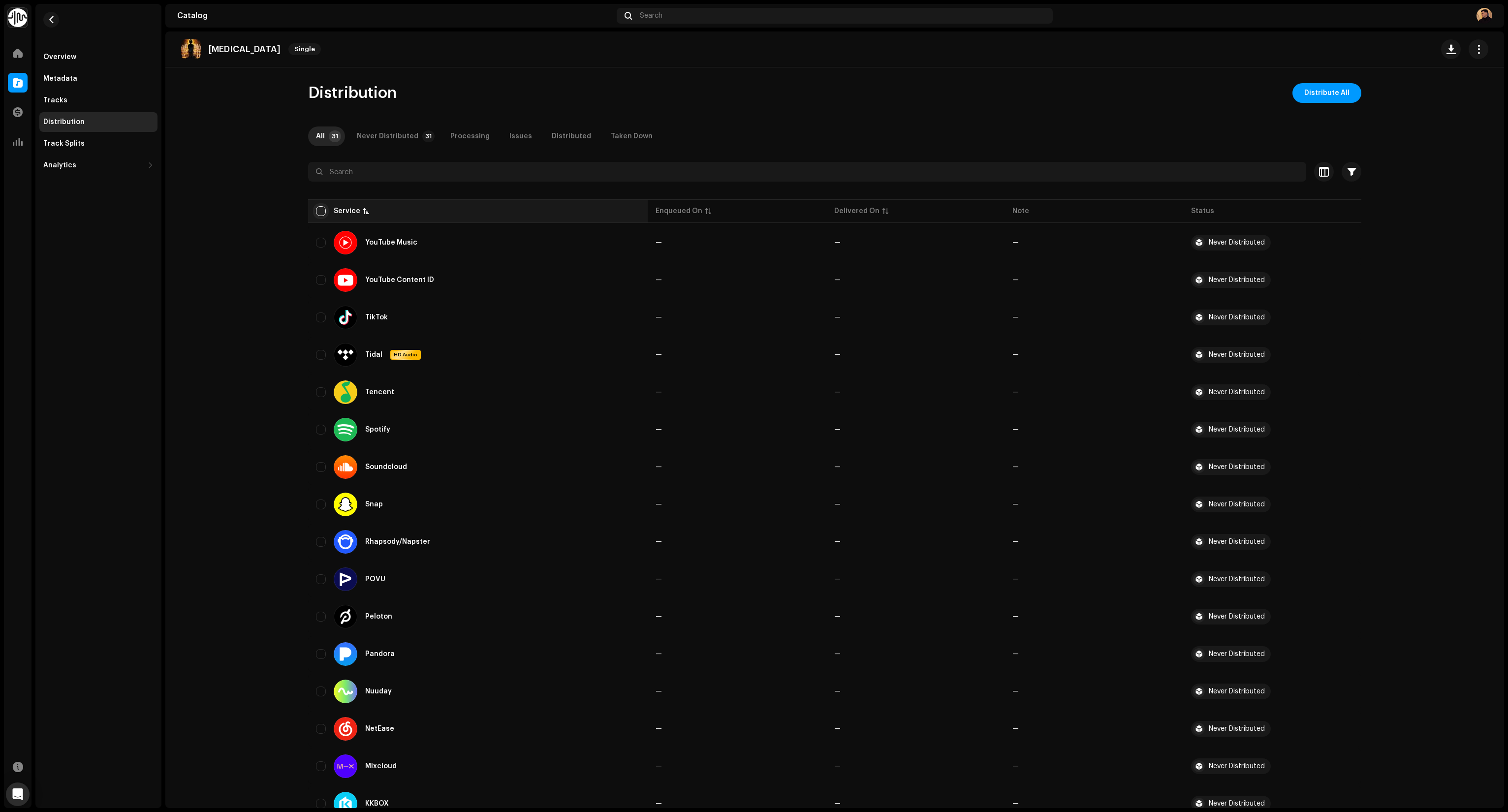
checkbox input "true"
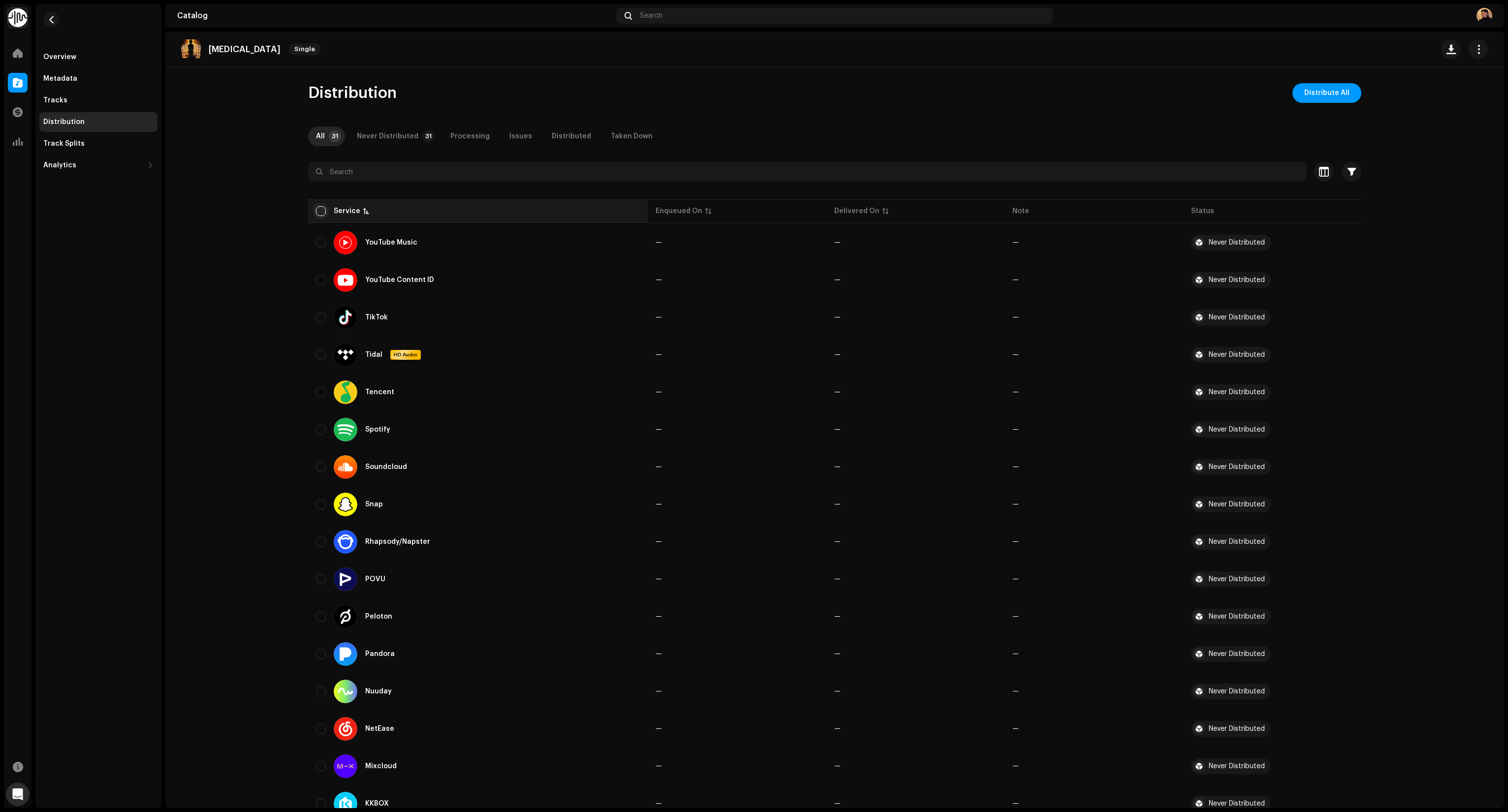
checkbox input "true"
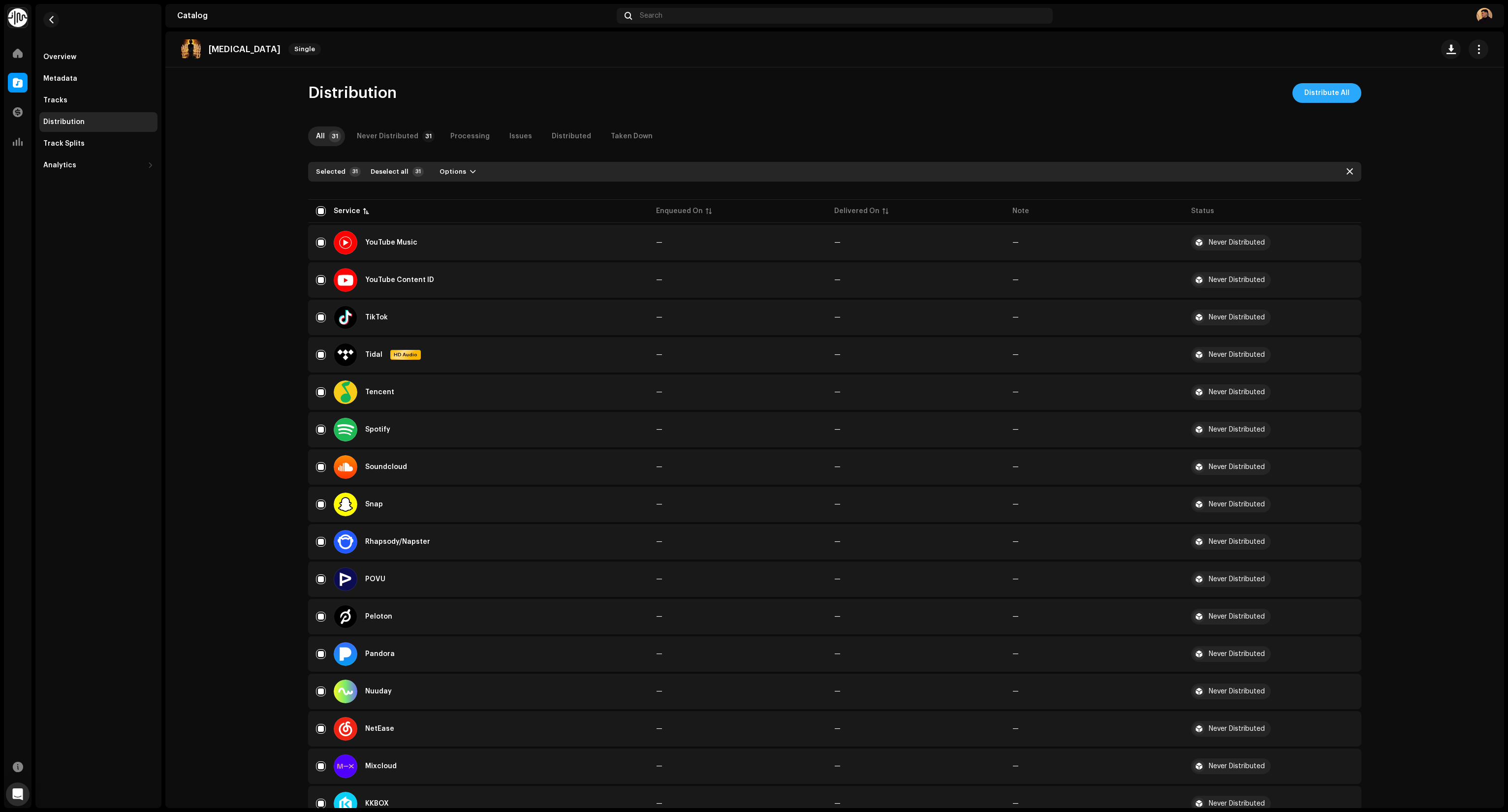
click at [1327, 91] on span "Distribute All" at bounding box center [1327, 93] width 45 height 19
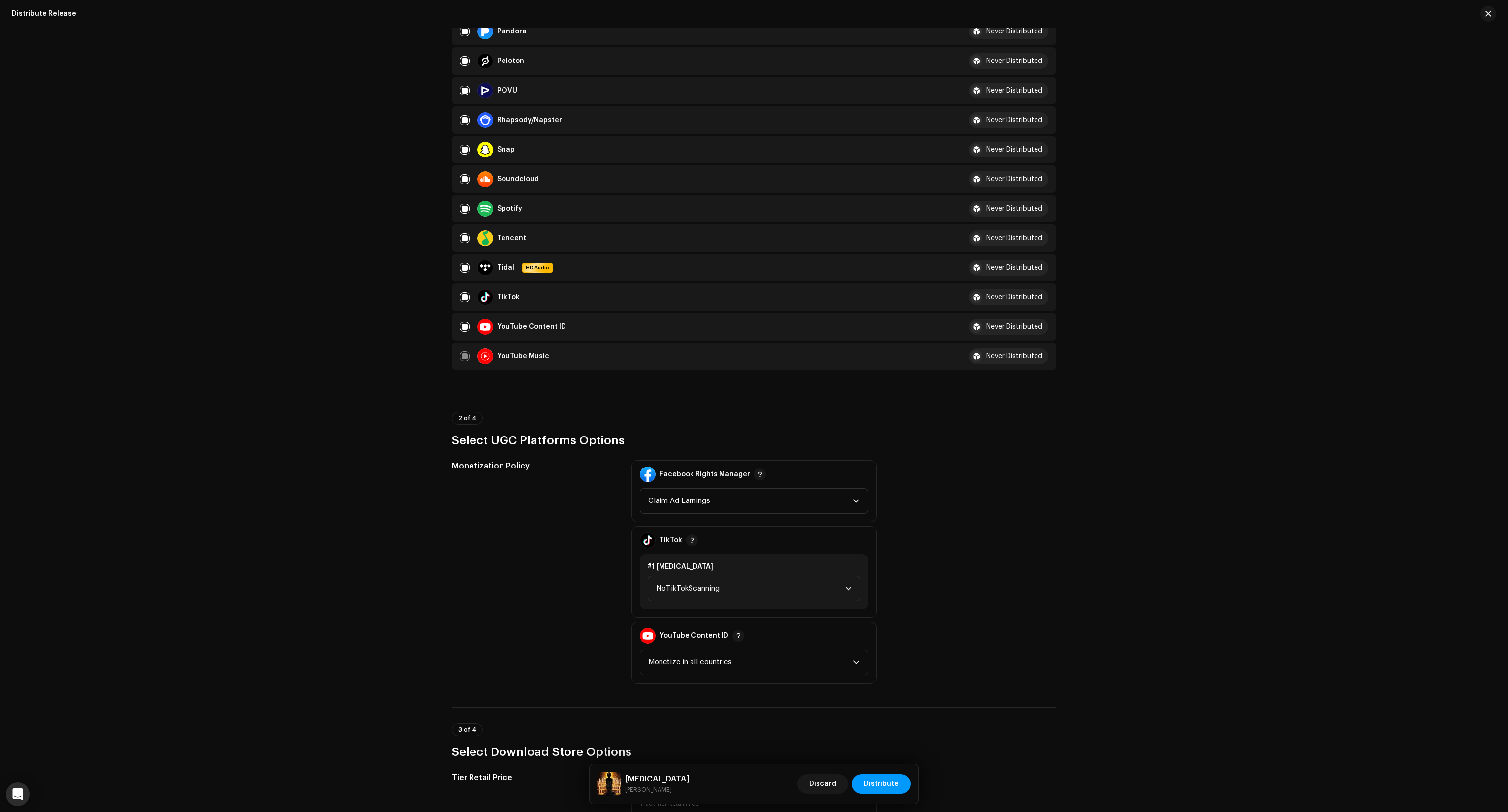
scroll to position [984, 0]
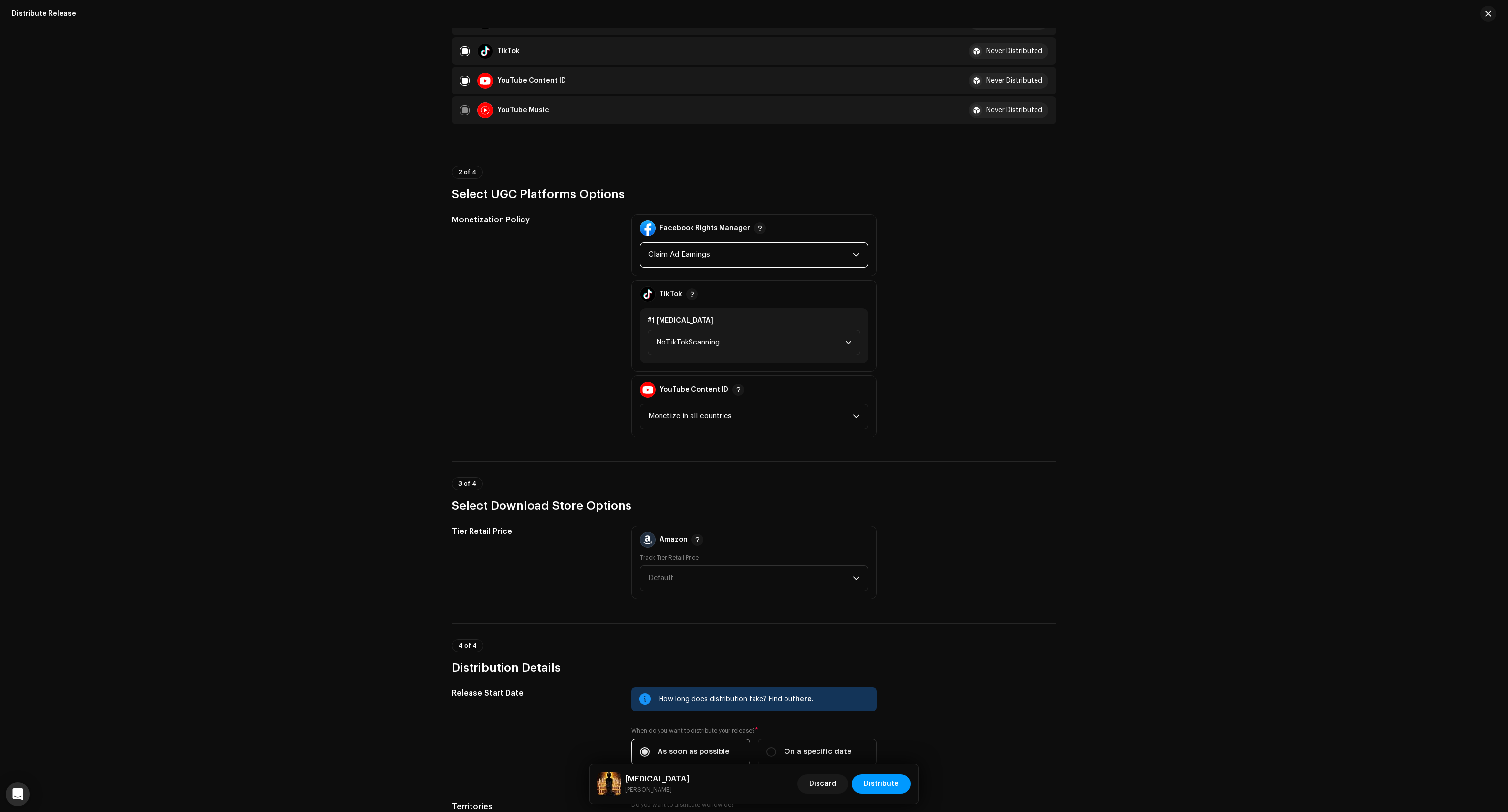
click at [735, 257] on span "Claim Ad Earnings" at bounding box center [751, 255] width 205 height 24
click at [735, 256] on span "Claim Ad Earnings" at bounding box center [751, 255] width 205 height 24
click at [734, 415] on span "Monetize in all countries" at bounding box center [751, 416] width 205 height 24
click at [519, 378] on div "Monetization Policy" at bounding box center [534, 325] width 164 height 224
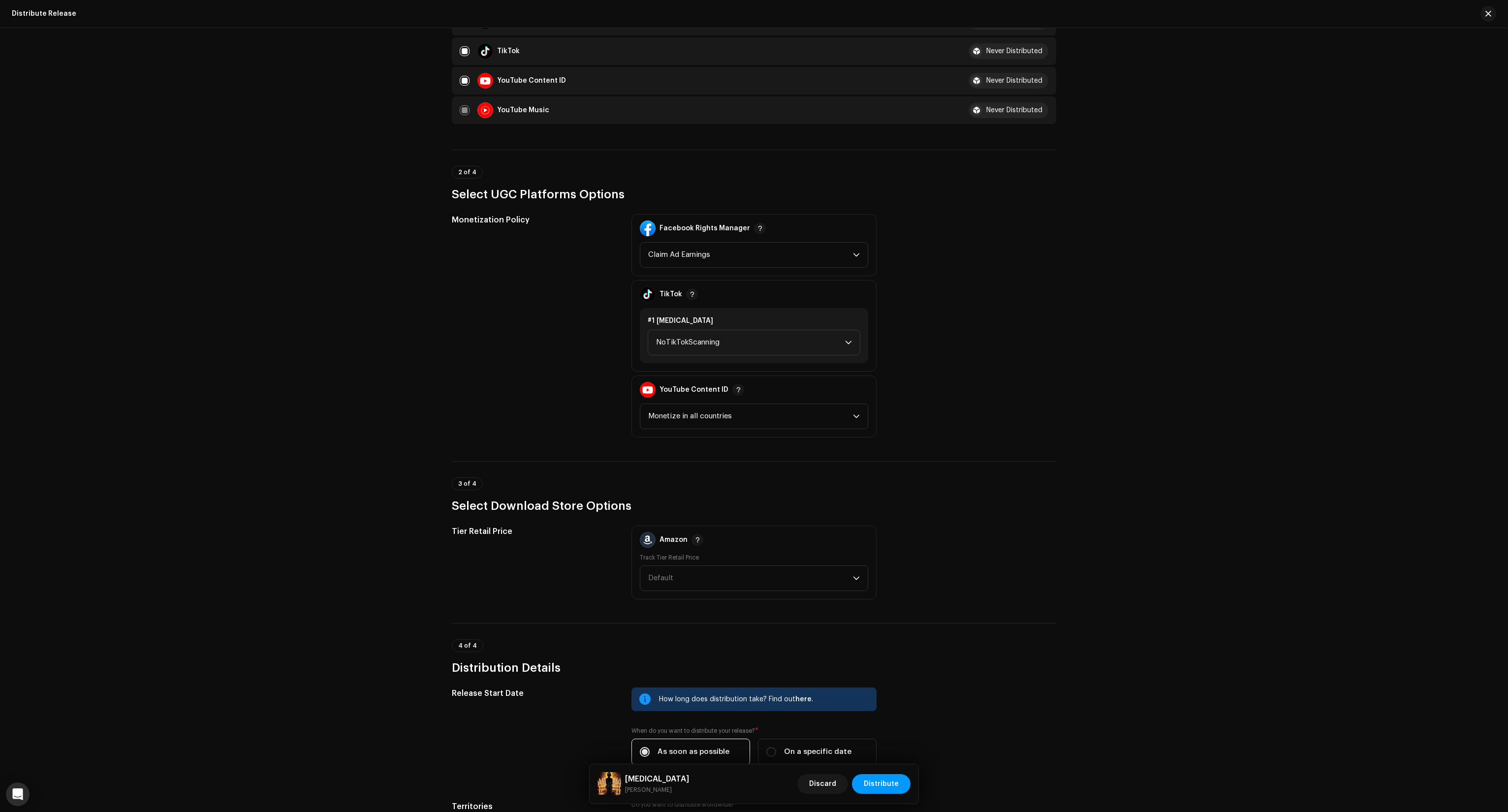
scroll to position [1117, 0]
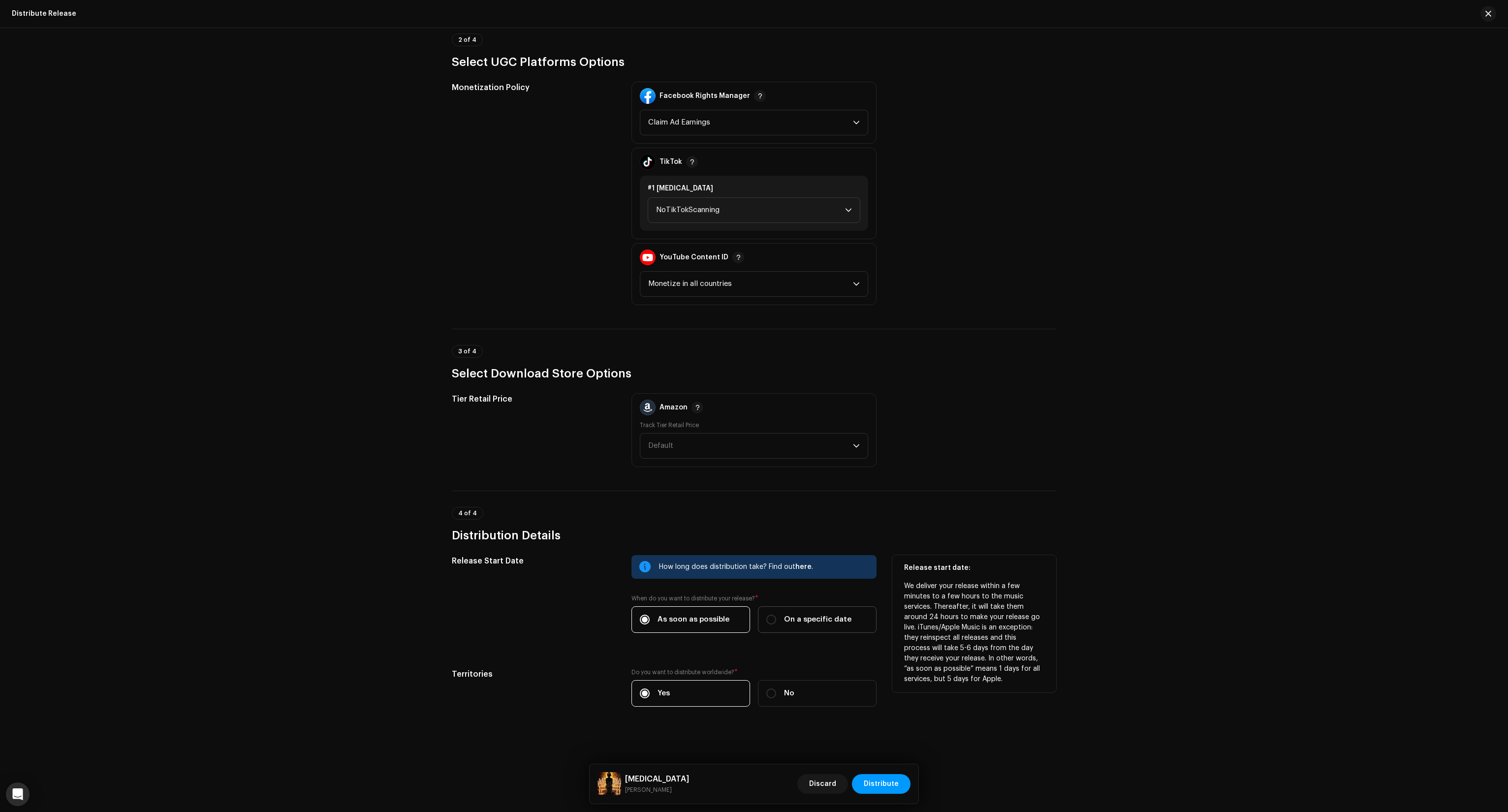
click at [825, 615] on span "On a specific date" at bounding box center [818, 620] width 68 height 11
click at [776, 615] on input "On a specific date" at bounding box center [771, 620] width 10 height 10
radio input "true"
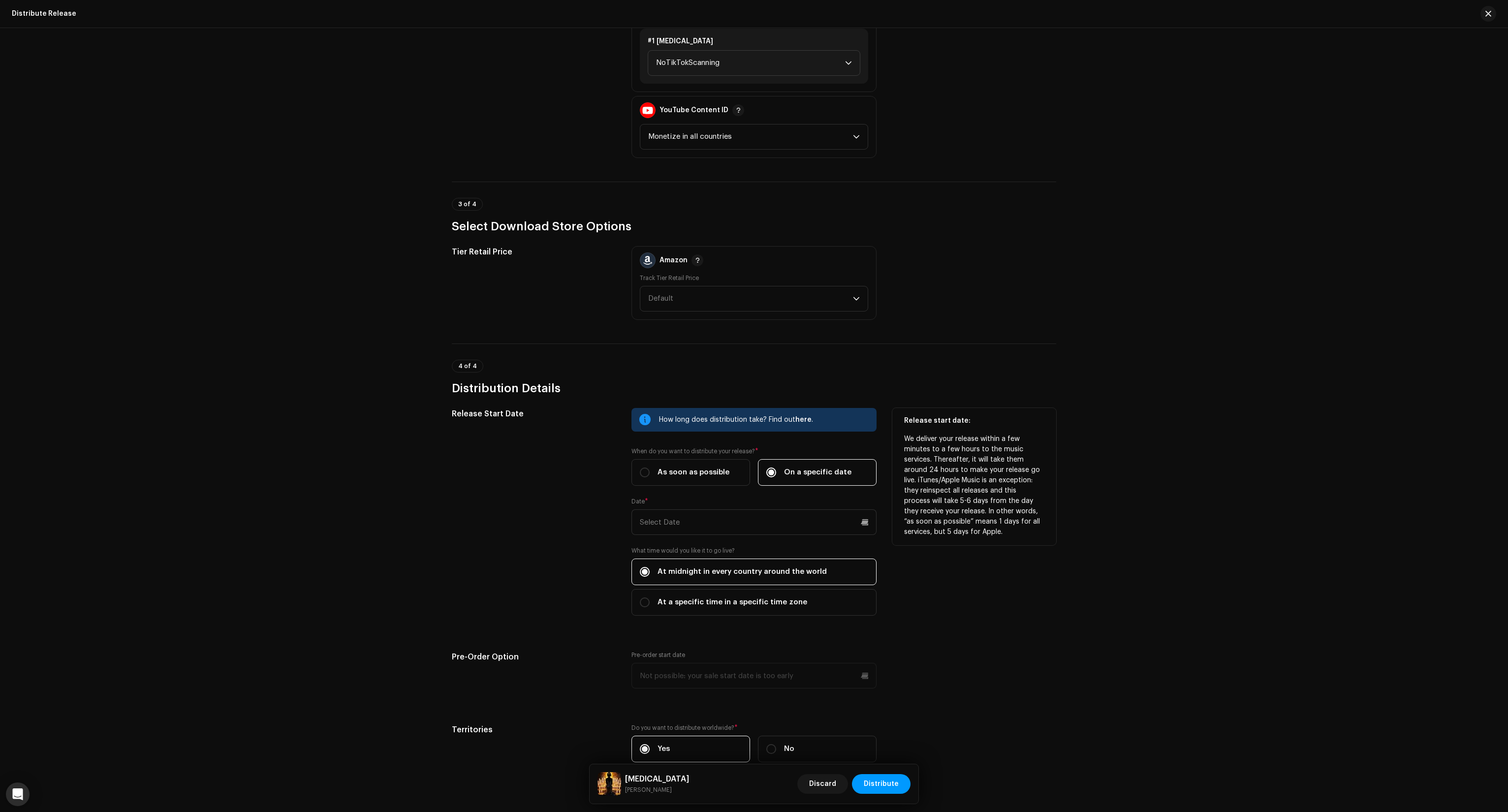
scroll to position [1264, 0]
click at [866, 520] on input "text" at bounding box center [754, 521] width 245 height 26
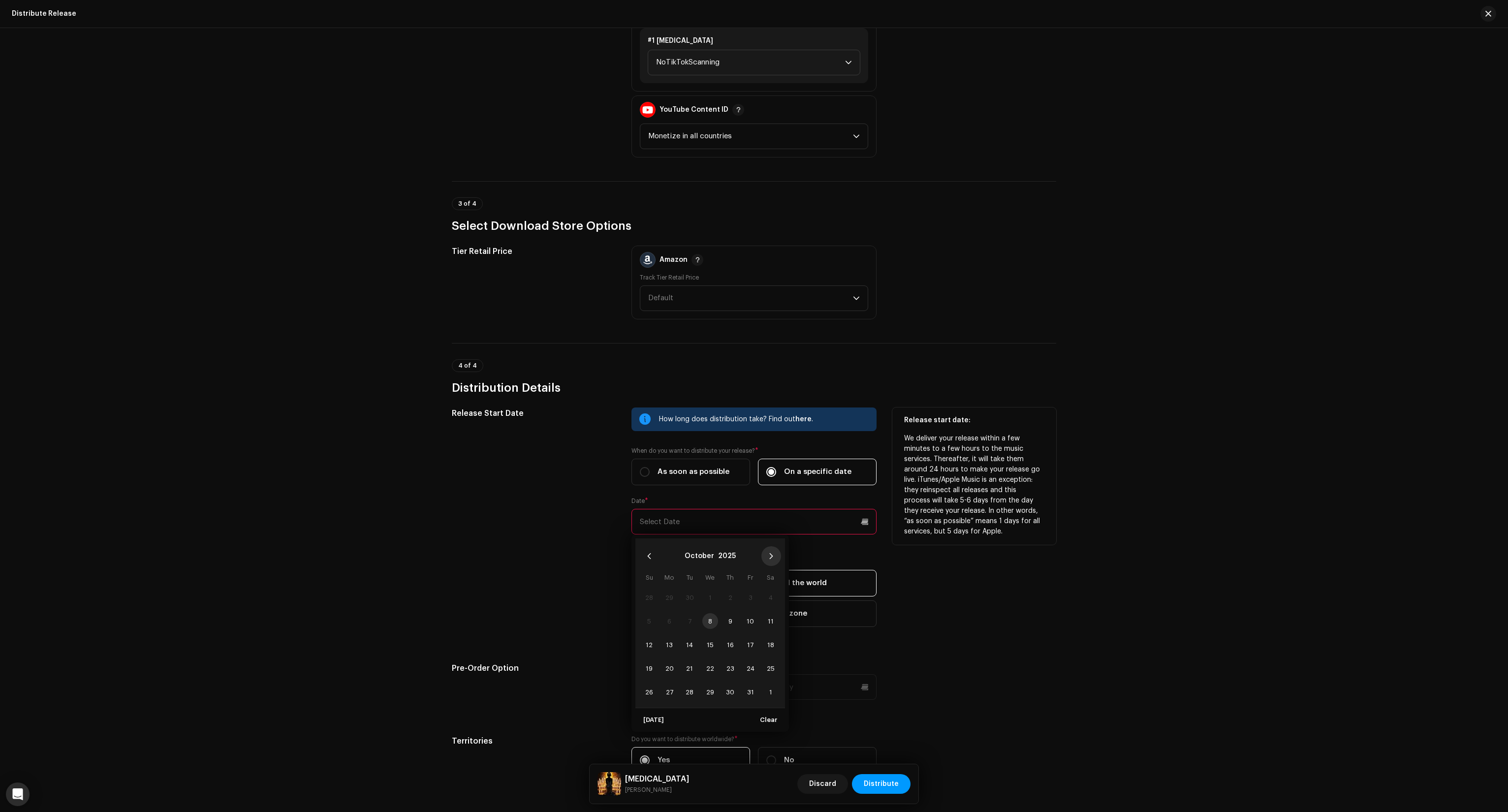
click at [770, 558] on button "Next Month" at bounding box center [771, 556] width 19 height 19
click at [646, 554] on icon "Previous Month" at bounding box center [649, 556] width 7 height 7
click at [749, 688] on span "28" at bounding box center [751, 692] width 16 height 16
type input "[DATE]"
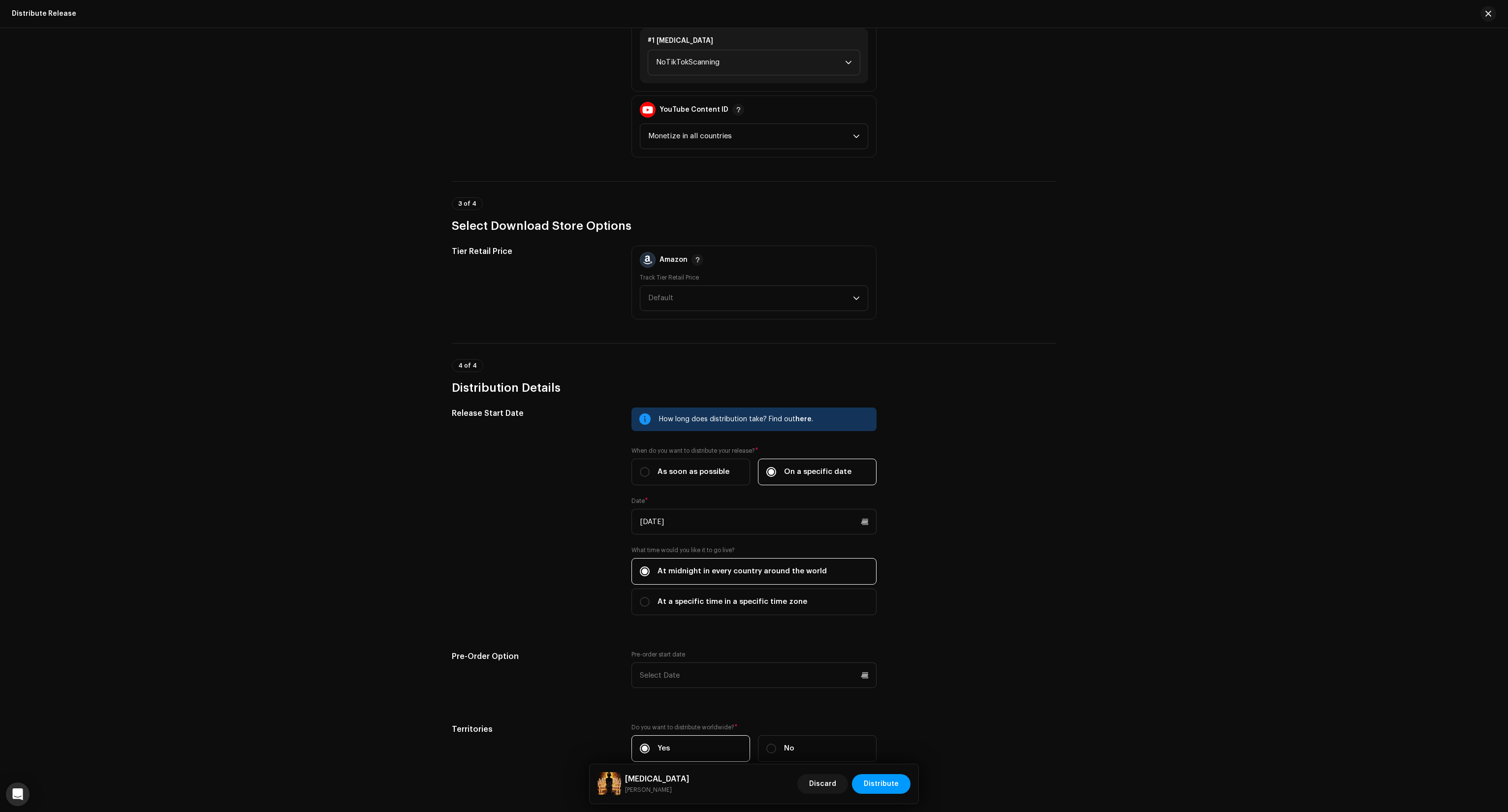
click at [971, 634] on div "Release Start Date How long does distribution take? Find out here . When do you…" at bounding box center [754, 590] width 604 height 366
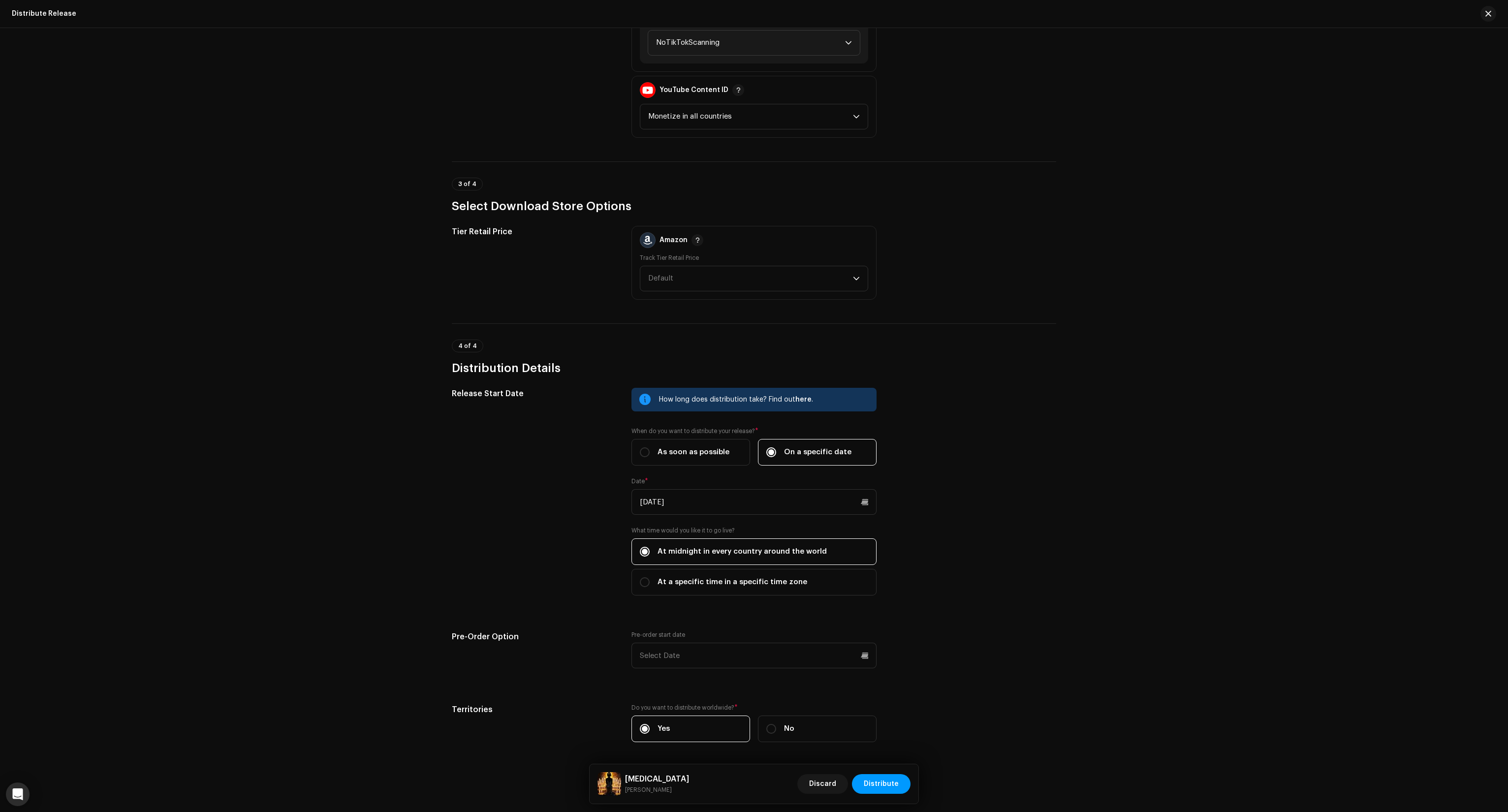
scroll to position [1320, 0]
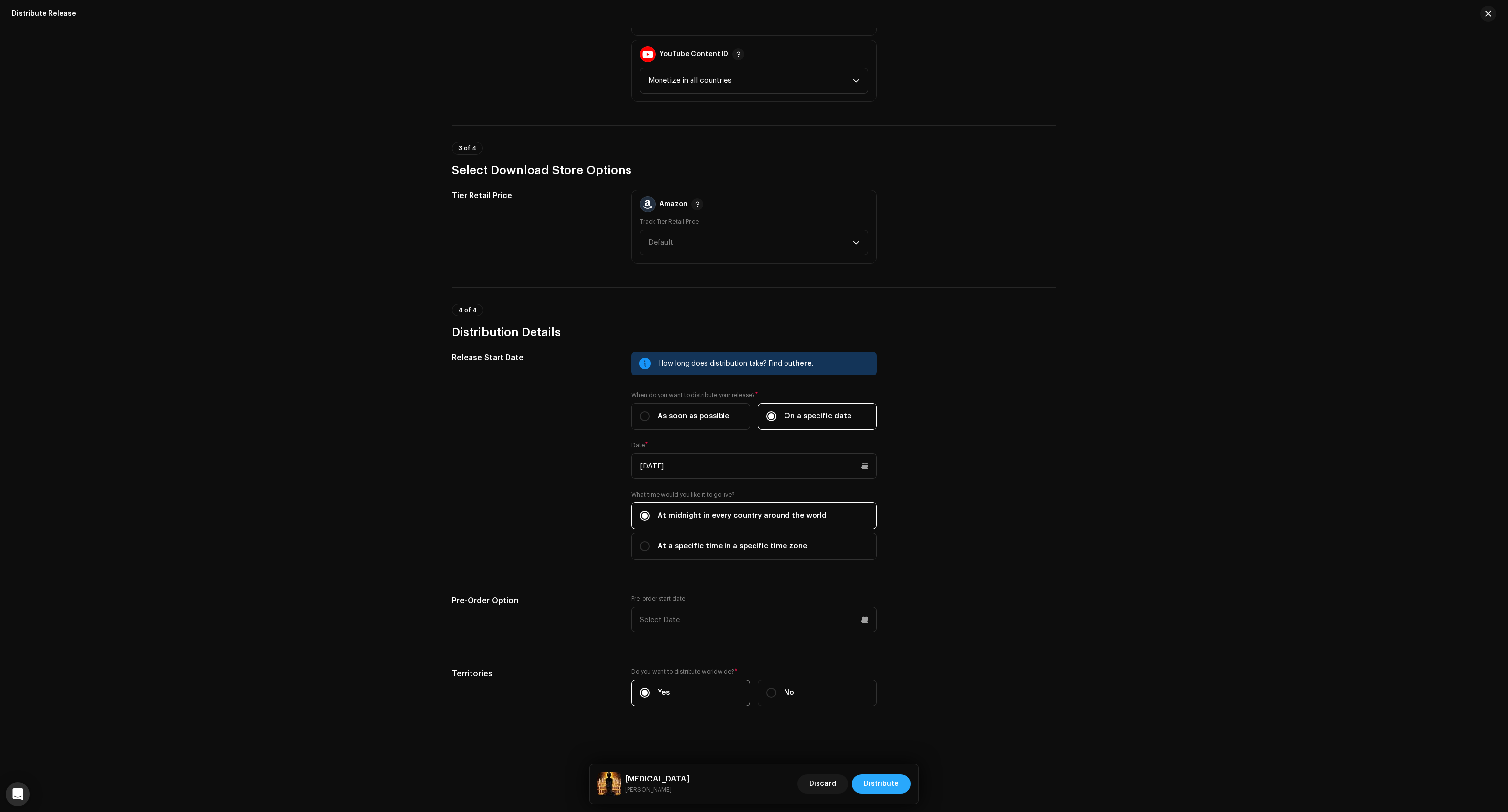
click at [887, 782] on span "Distribute" at bounding box center [881, 784] width 35 height 19
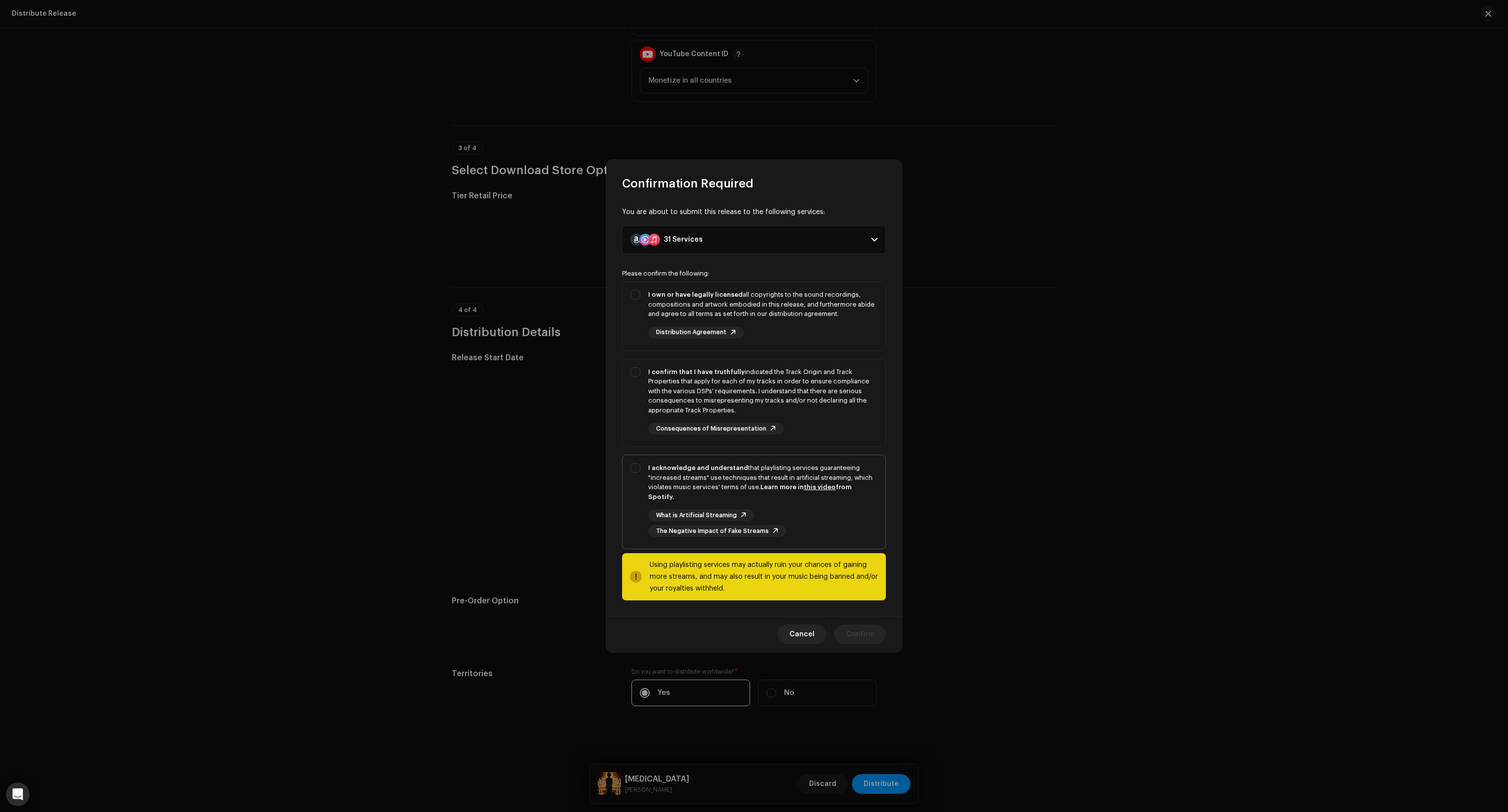
click at [630, 465] on div "I acknowledge and understand that playlisting services guaranteeing "increased …" at bounding box center [754, 500] width 263 height 90
checkbox input "true"
click at [632, 395] on div "I confirm that I have truthfully indicated the Track Origin and Track Propertie…" at bounding box center [754, 401] width 263 height 83
checkbox input "true"
click at [641, 309] on div "I own or have legally licensed all copyrights to the sound recordings, composit…" at bounding box center [754, 314] width 263 height 65
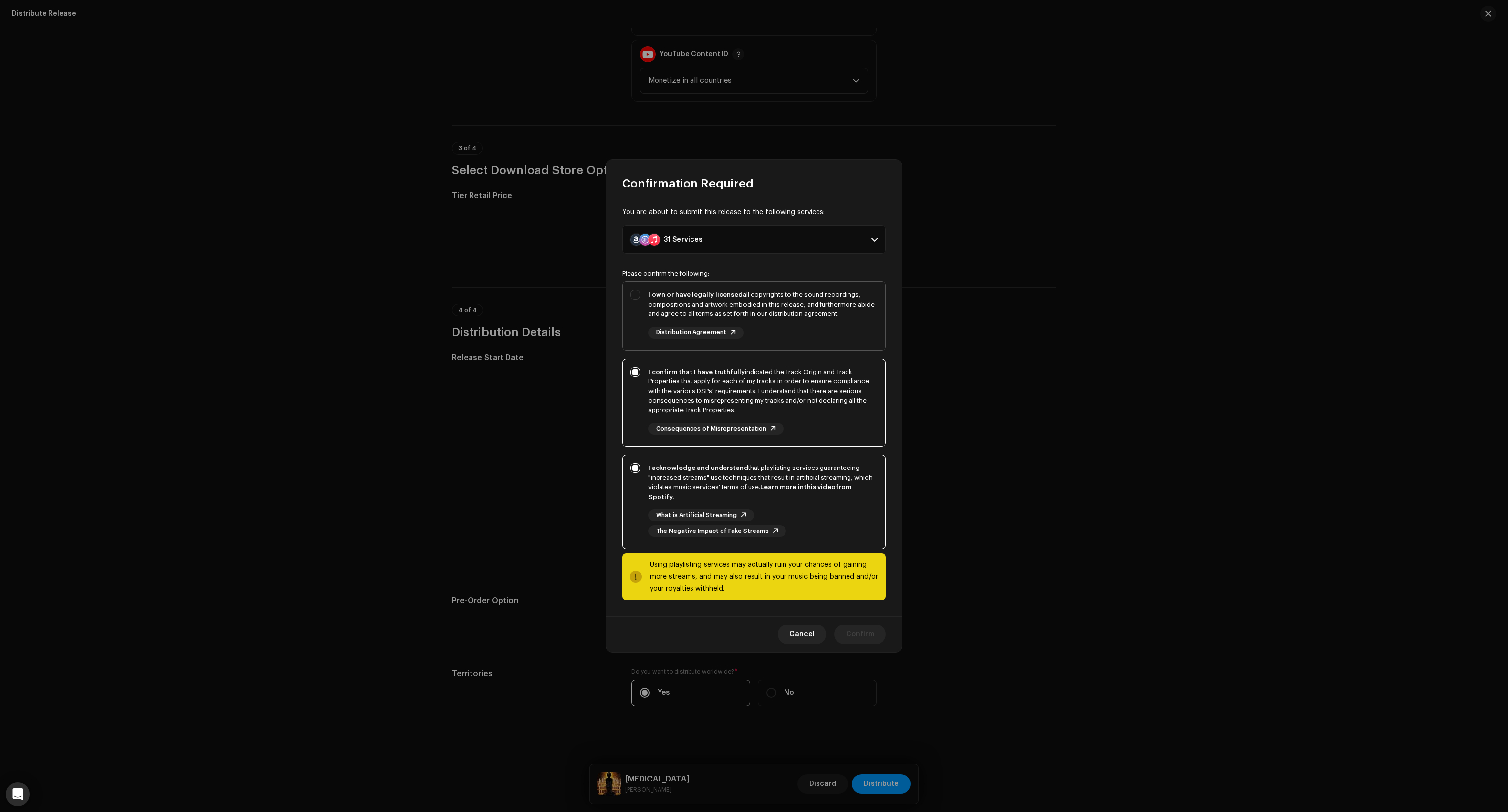
checkbox input "true"
click at [860, 632] on span "Confirm" at bounding box center [860, 634] width 28 height 19
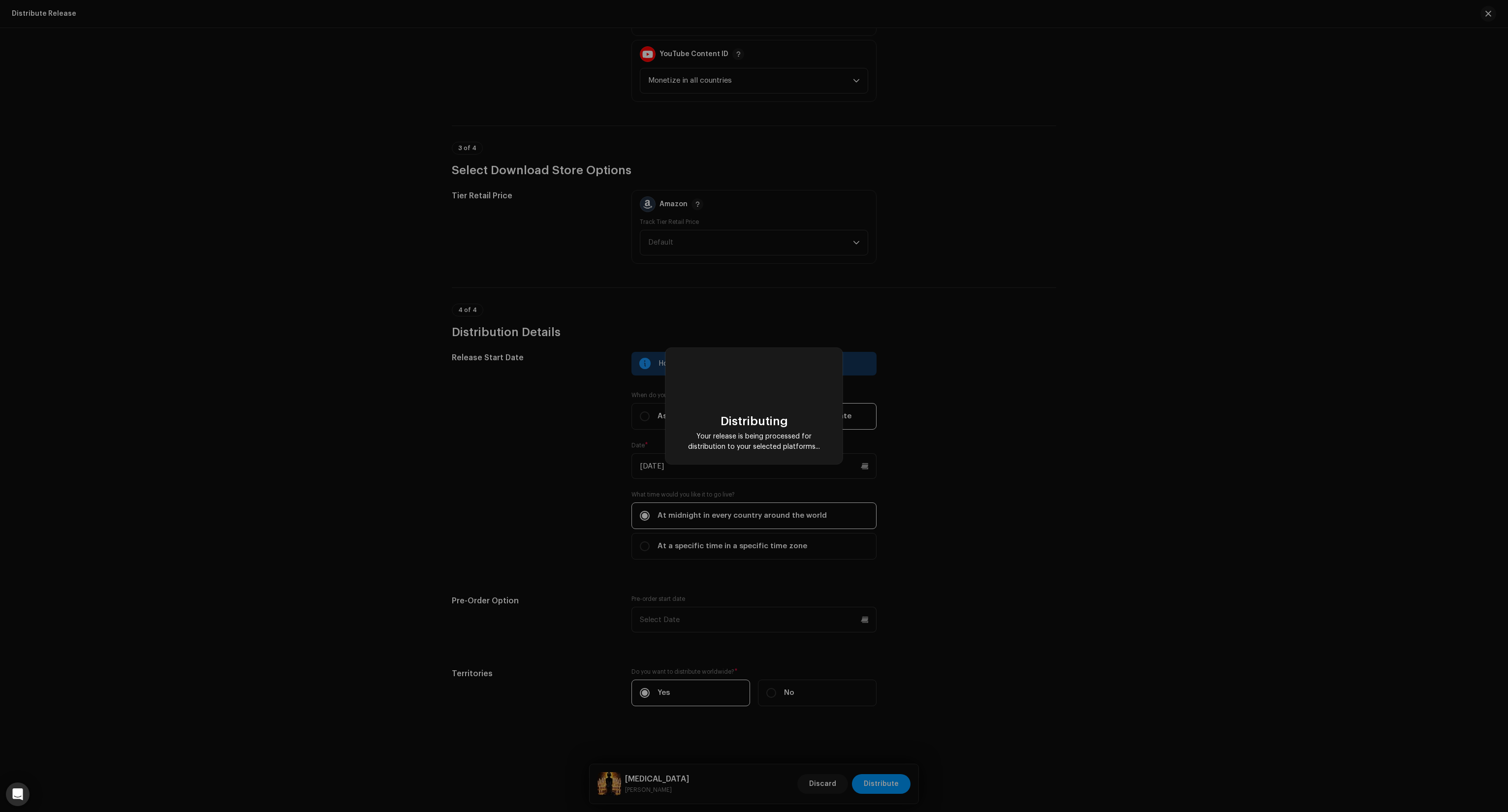
checkbox input "false"
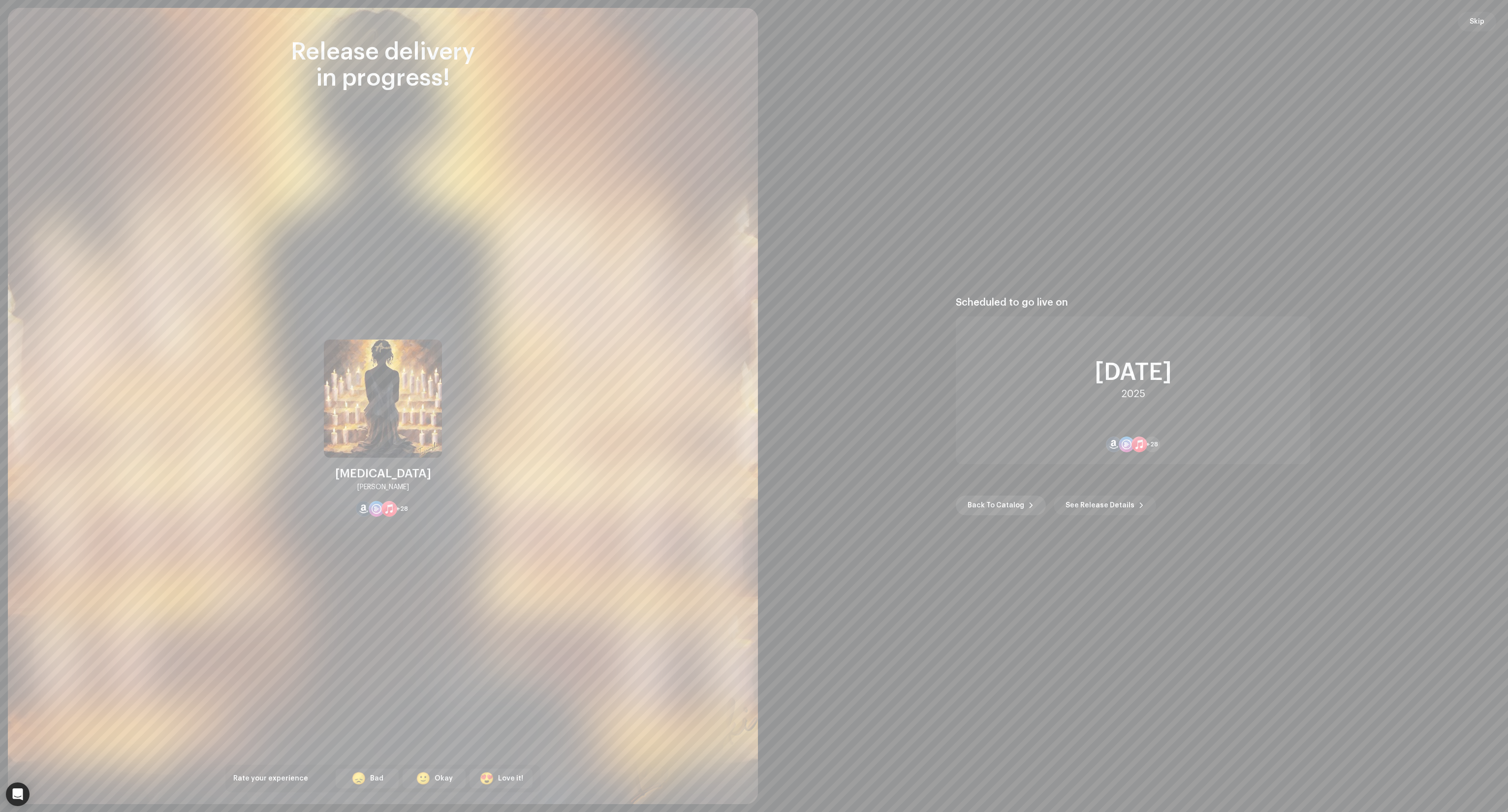
click at [994, 505] on span "Back To Catalog" at bounding box center [996, 505] width 57 height 19
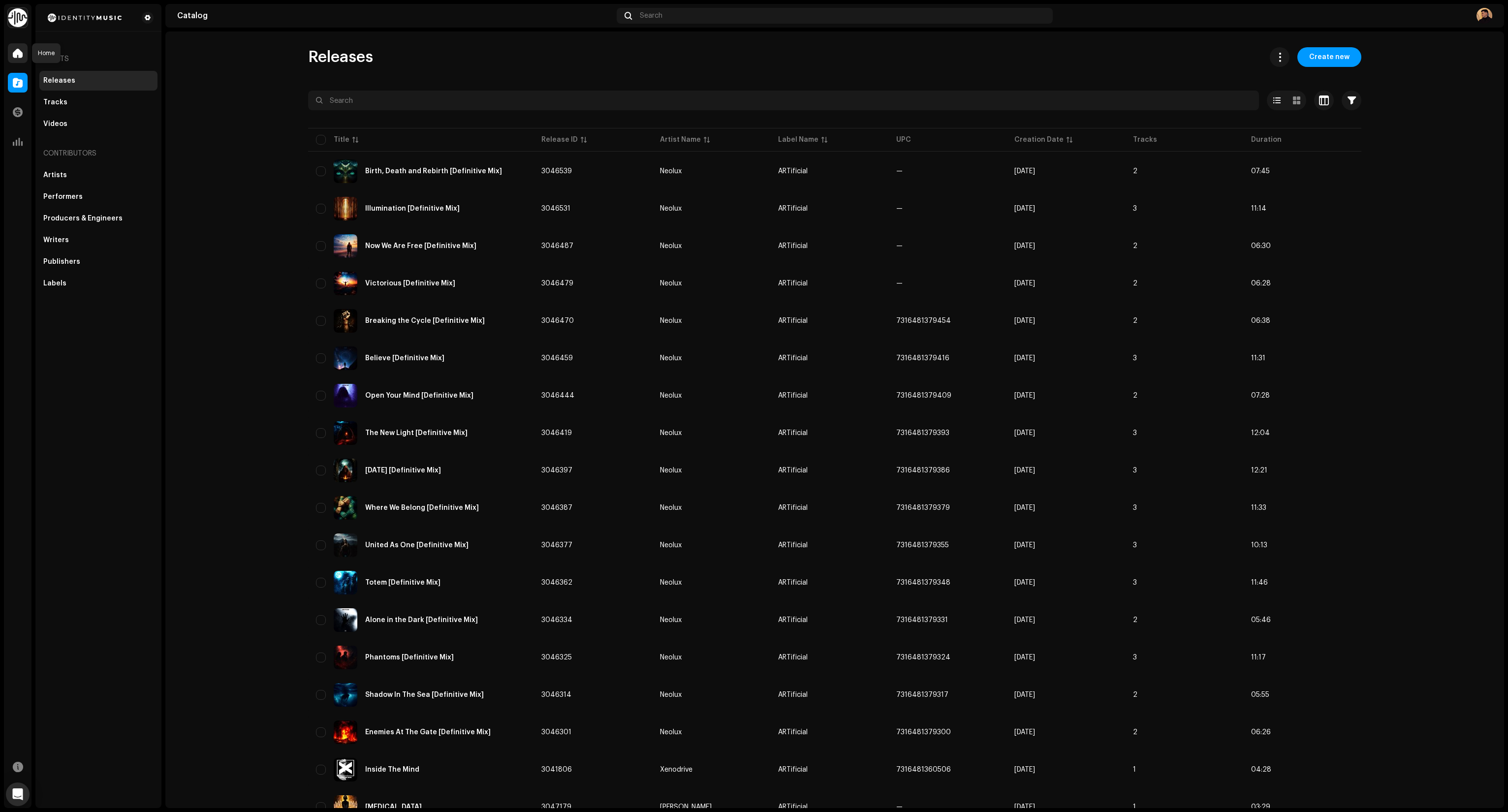
click at [19, 55] on span at bounding box center [18, 53] width 10 height 8
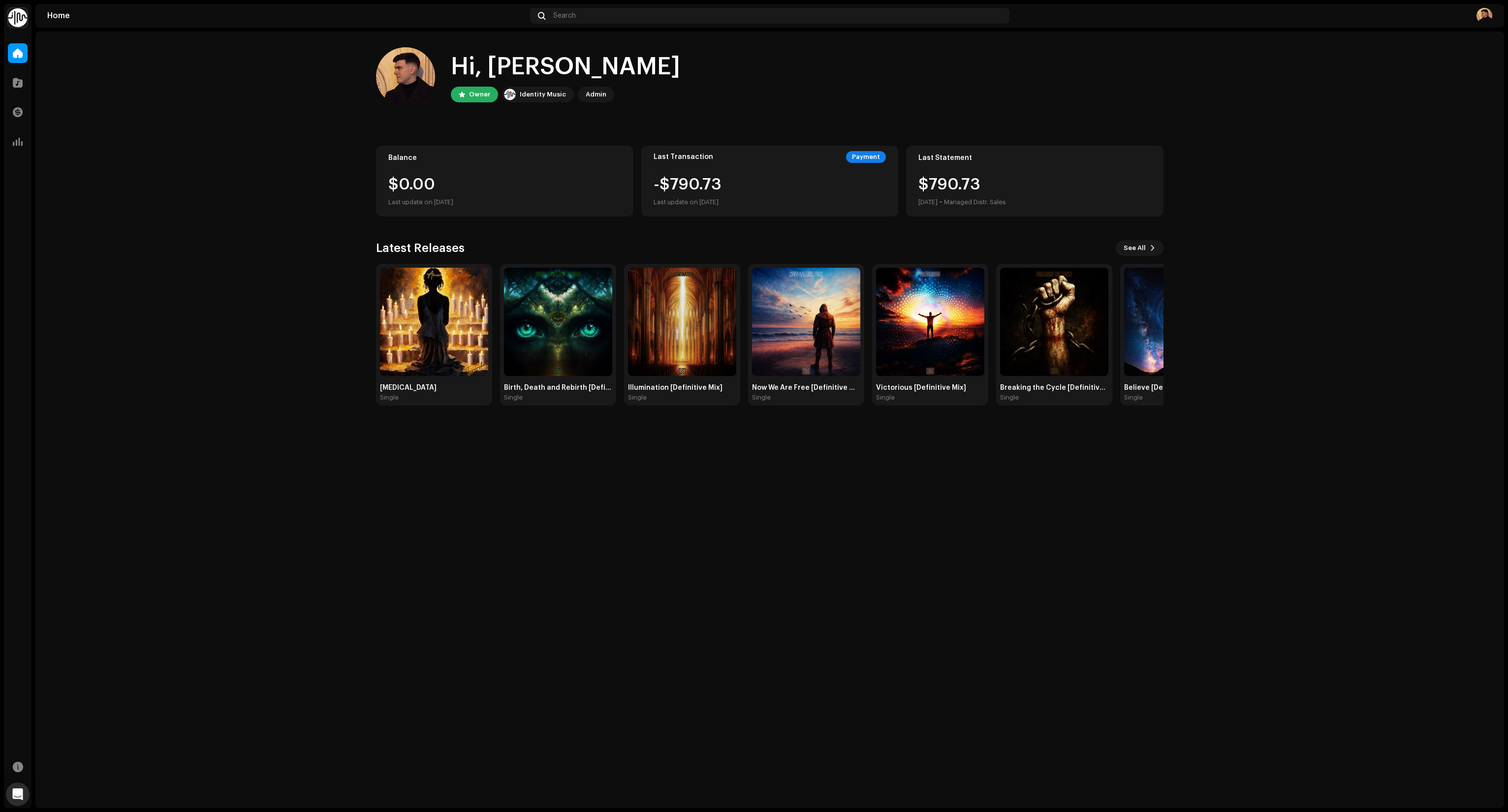
click at [18, 93] on div "Catalog" at bounding box center [17, 82] width 27 height 27
